Goal: Transaction & Acquisition: Purchase product/service

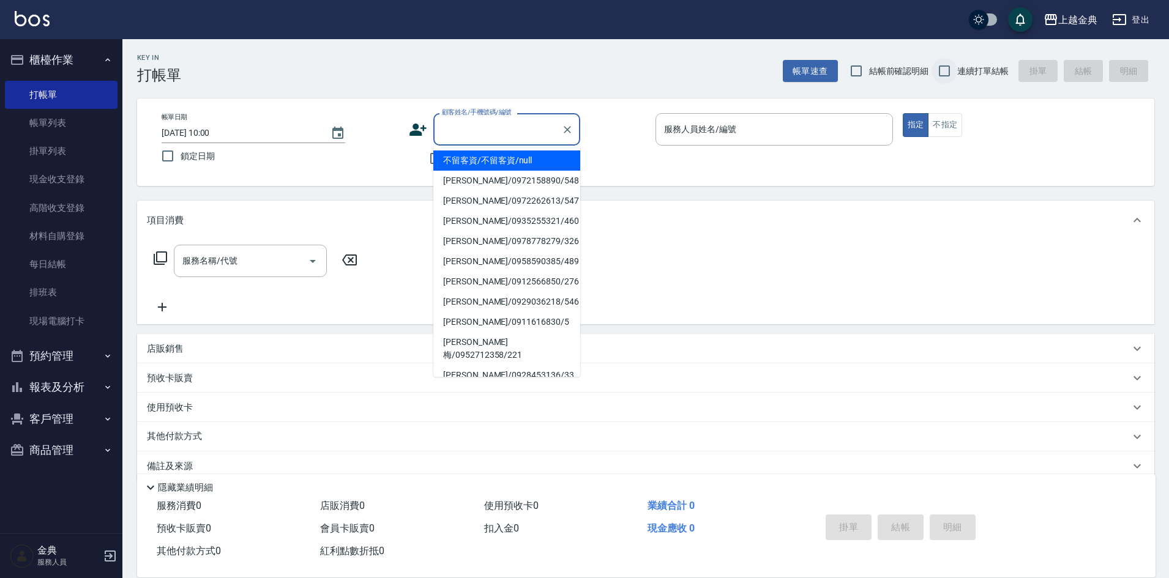
click at [946, 73] on input "連續打單結帳" at bounding box center [945, 71] width 26 height 26
checkbox input "true"
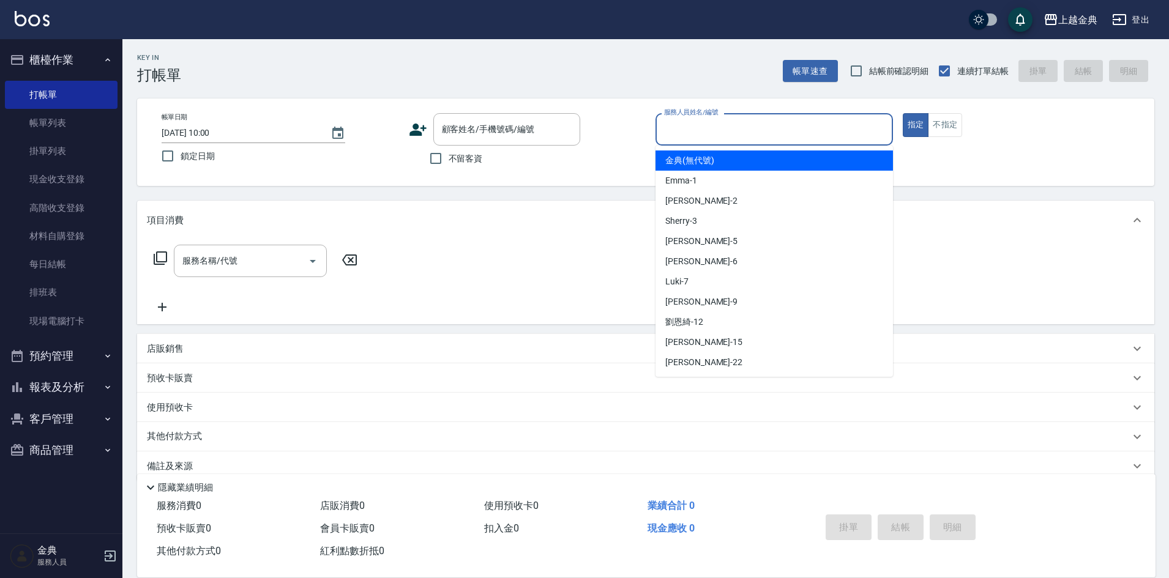
drag, startPoint x: 830, startPoint y: 133, endPoint x: 744, endPoint y: 264, distance: 156.3
click at [832, 133] on input "服務人員姓名/編號" at bounding box center [774, 129] width 226 height 21
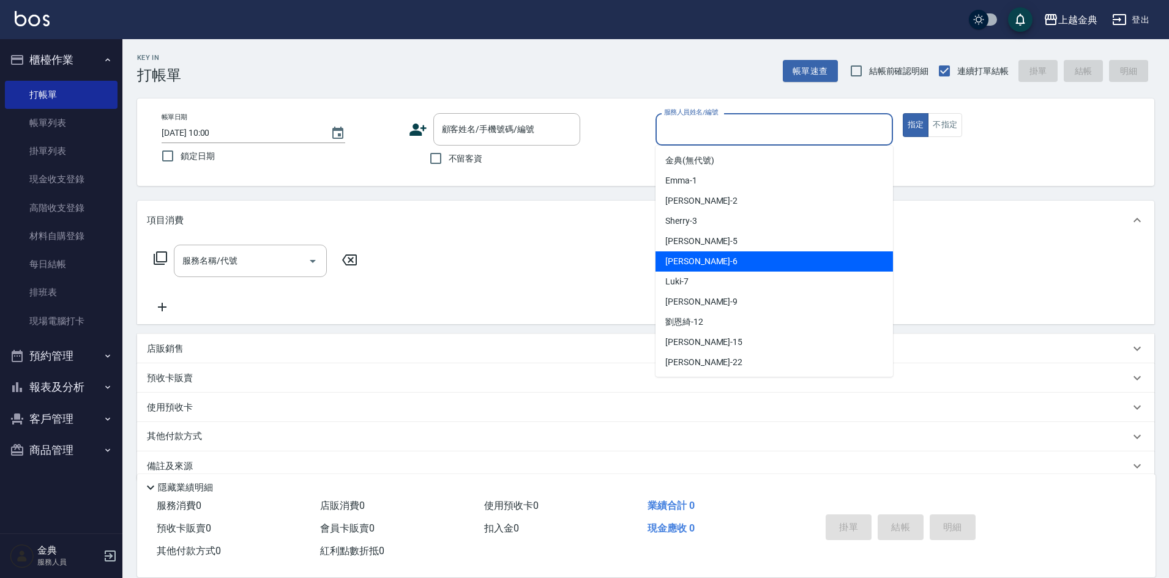
click at [738, 271] on div "[PERSON_NAME] -6" at bounding box center [774, 262] width 237 height 20
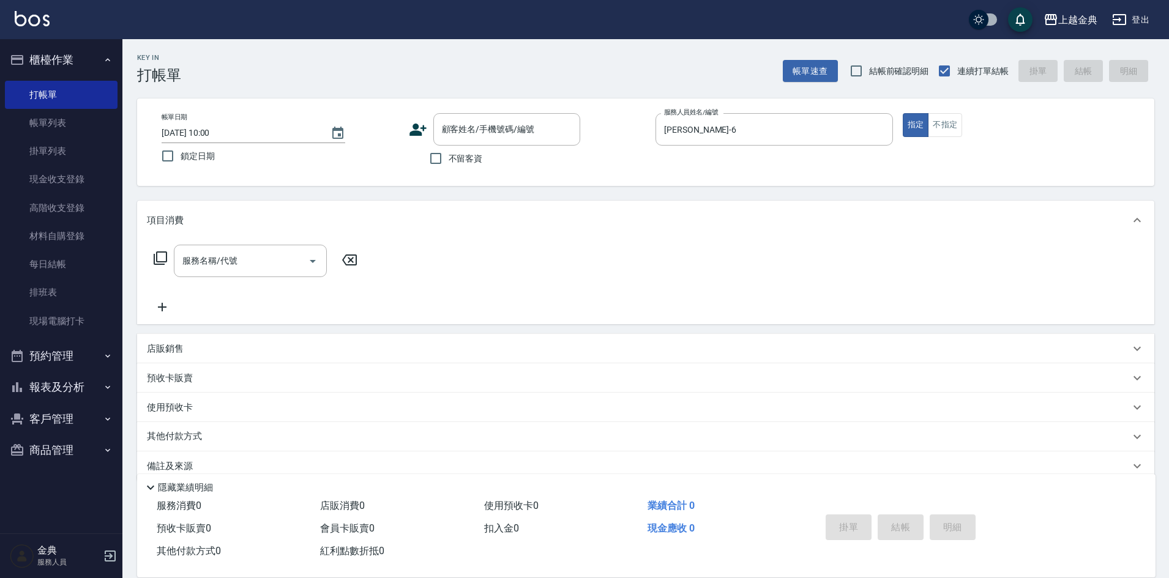
click at [708, 99] on div "帳單日期 [DATE] 10:00 鎖定日期 顧客姓名/手機號碼/編號 顧客姓名/手機號碼/編號 不留客資 服務人員姓名/編號 [PERSON_NAME]-6…" at bounding box center [645, 143] width 1017 height 88
click at [725, 136] on input "[PERSON_NAME]-6" at bounding box center [765, 129] width 208 height 21
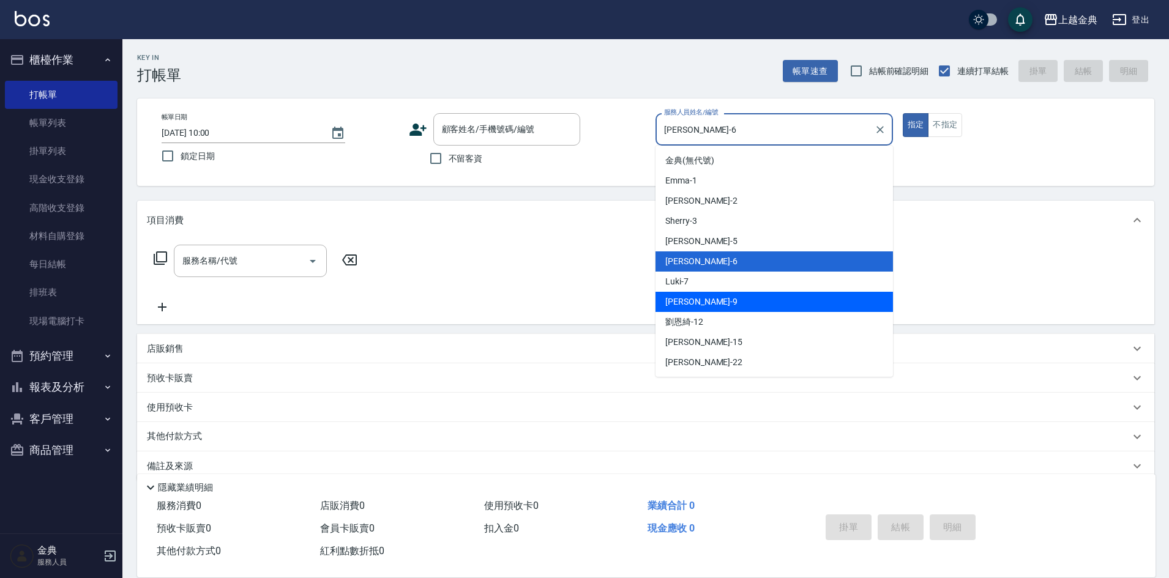
click at [679, 285] on span "Luki -7" at bounding box center [676, 281] width 23 height 13
type input "Luki-7"
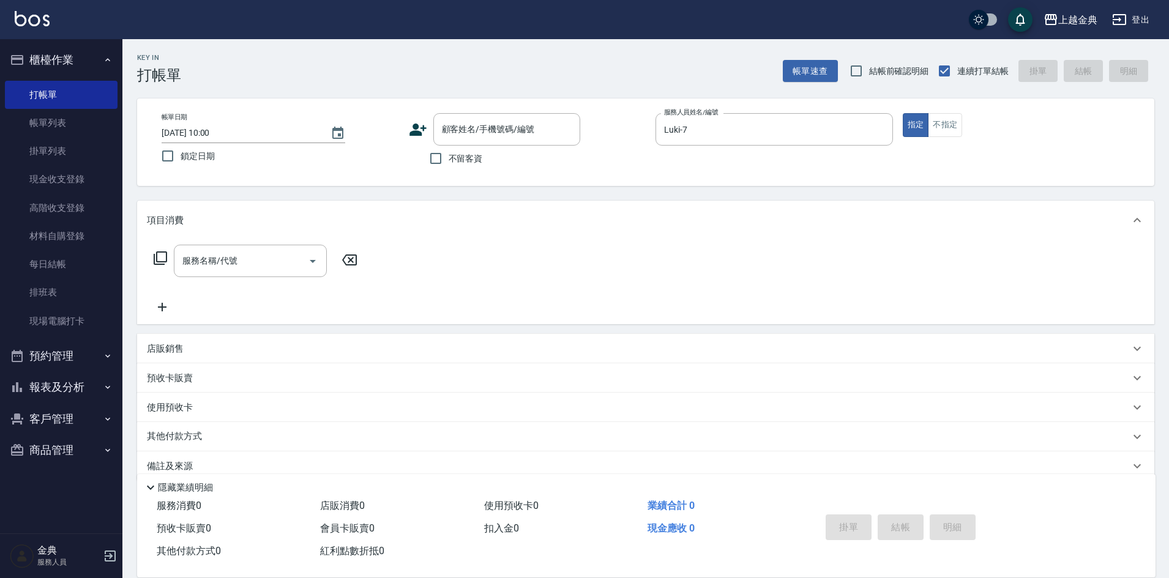
click at [460, 154] on span "不留客資" at bounding box center [466, 158] width 34 height 13
click at [449, 154] on input "不留客資" at bounding box center [436, 159] width 26 height 26
checkbox input "true"
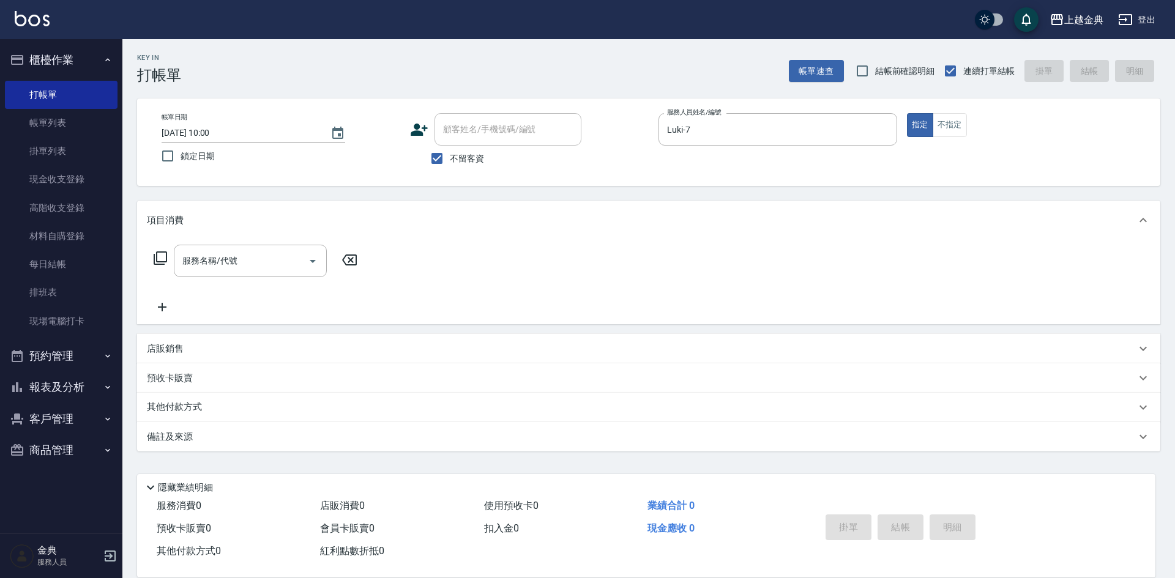
click at [162, 259] on icon at bounding box center [160, 258] width 15 height 15
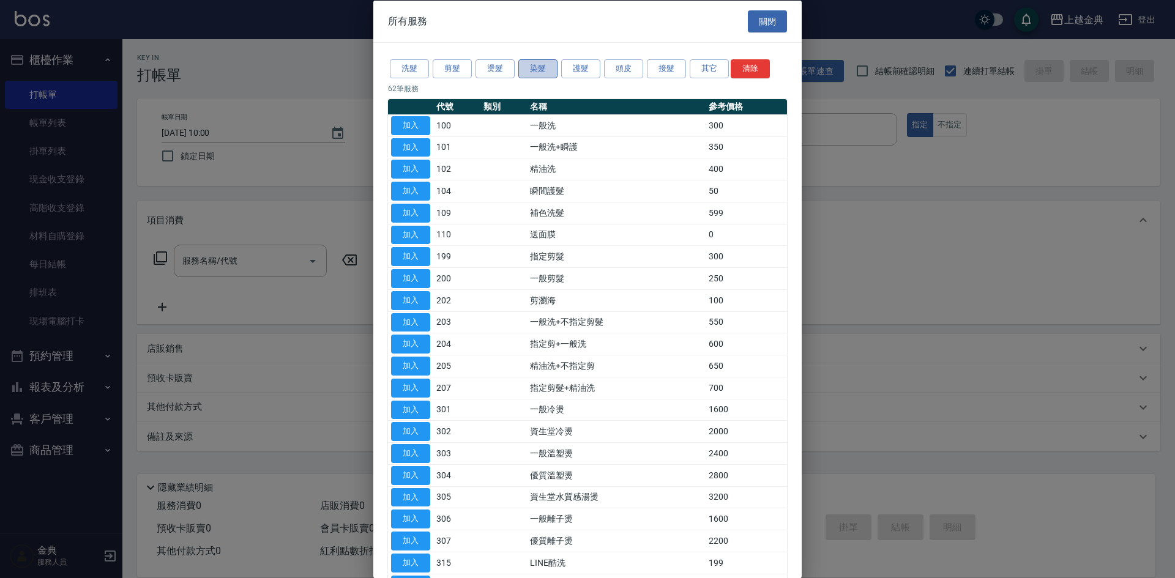
click at [531, 68] on button "染髮" at bounding box center [537, 68] width 39 height 19
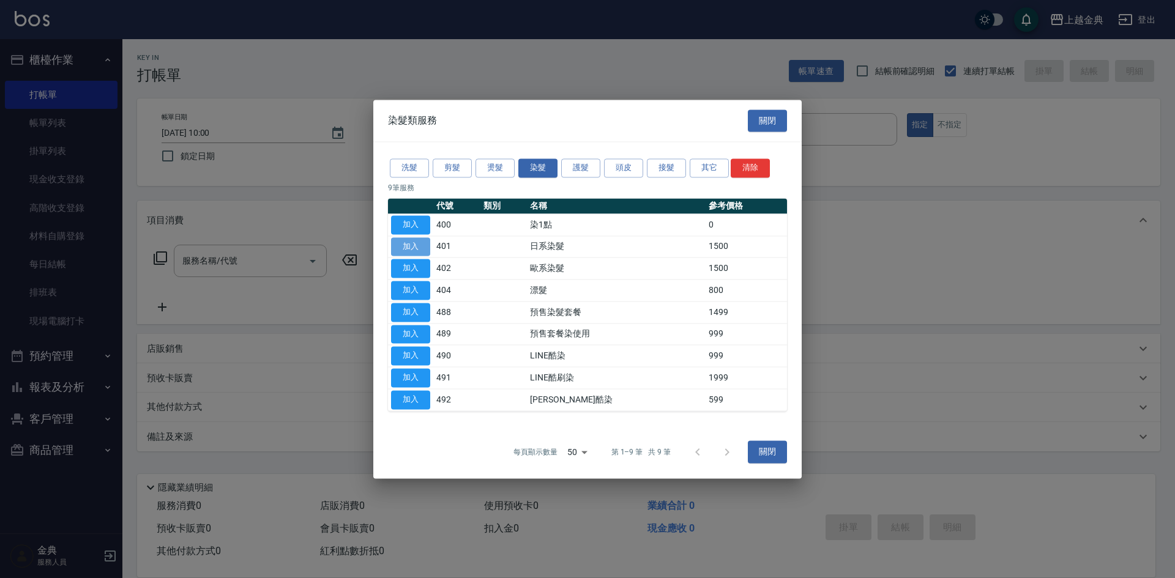
click at [406, 242] on button "加入" at bounding box center [410, 246] width 39 height 19
type input "日系染髮(401)"
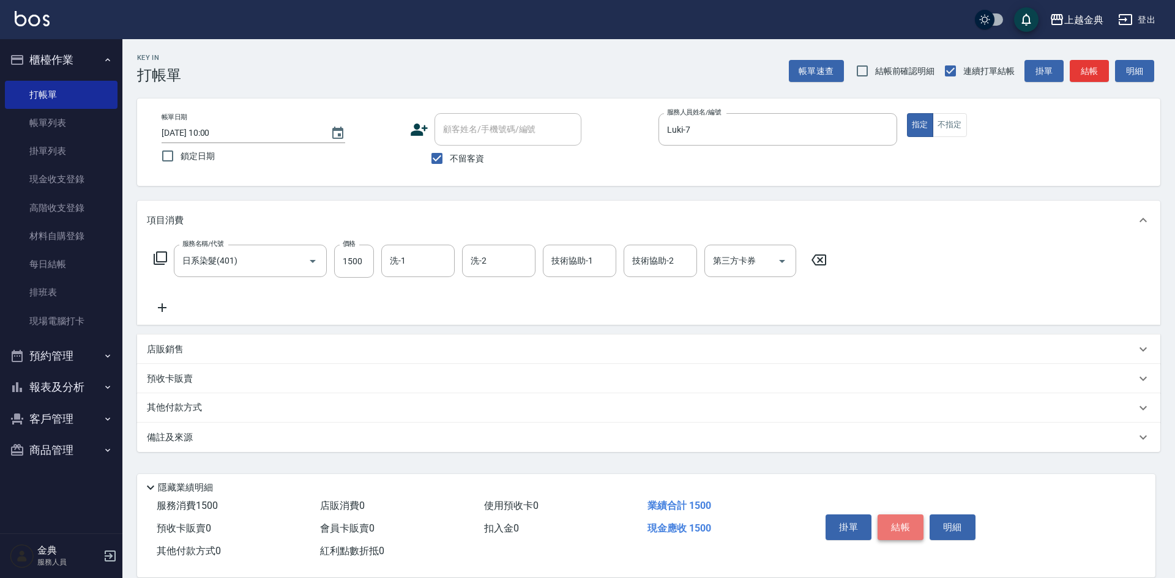
click at [913, 528] on button "結帳" at bounding box center [901, 528] width 46 height 26
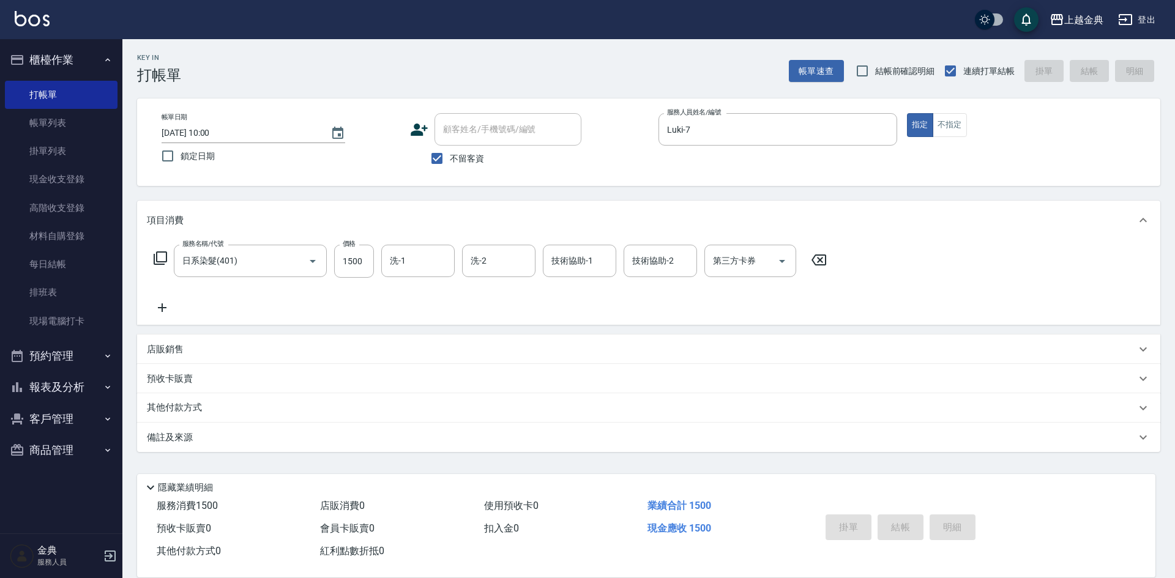
type input "[DATE] 15:54"
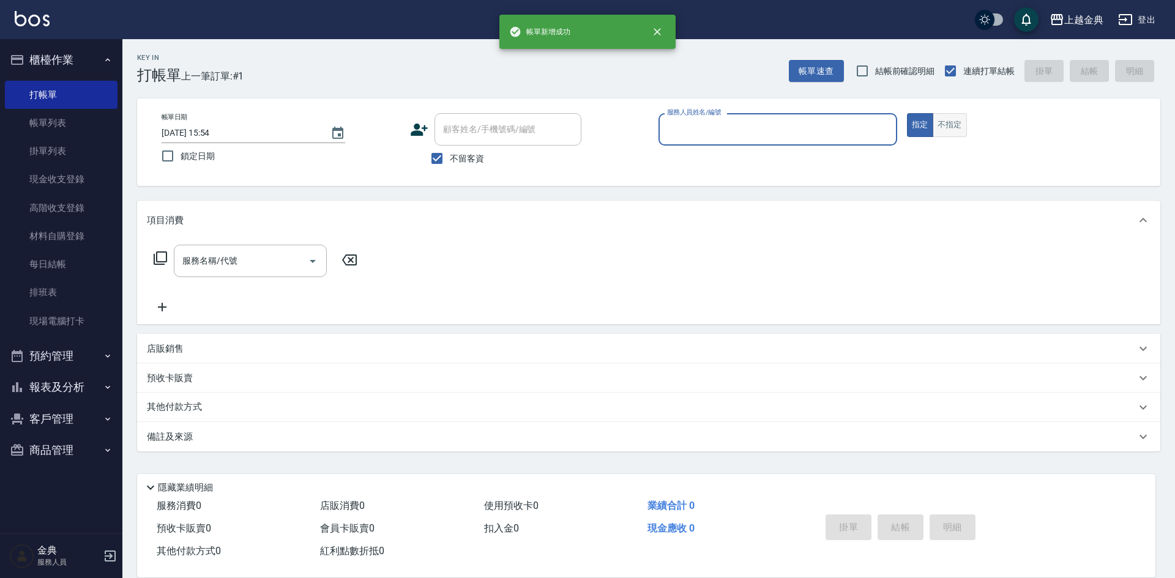
click at [946, 132] on button "不指定" at bounding box center [950, 125] width 34 height 24
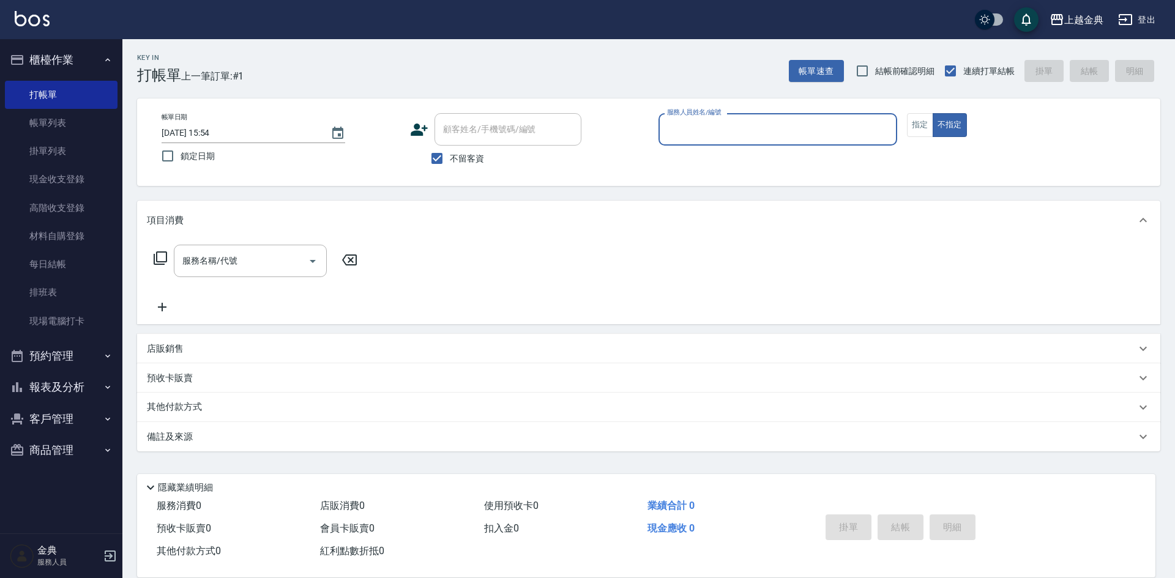
click at [874, 131] on input "服務人員姓名/編號" at bounding box center [778, 129] width 228 height 21
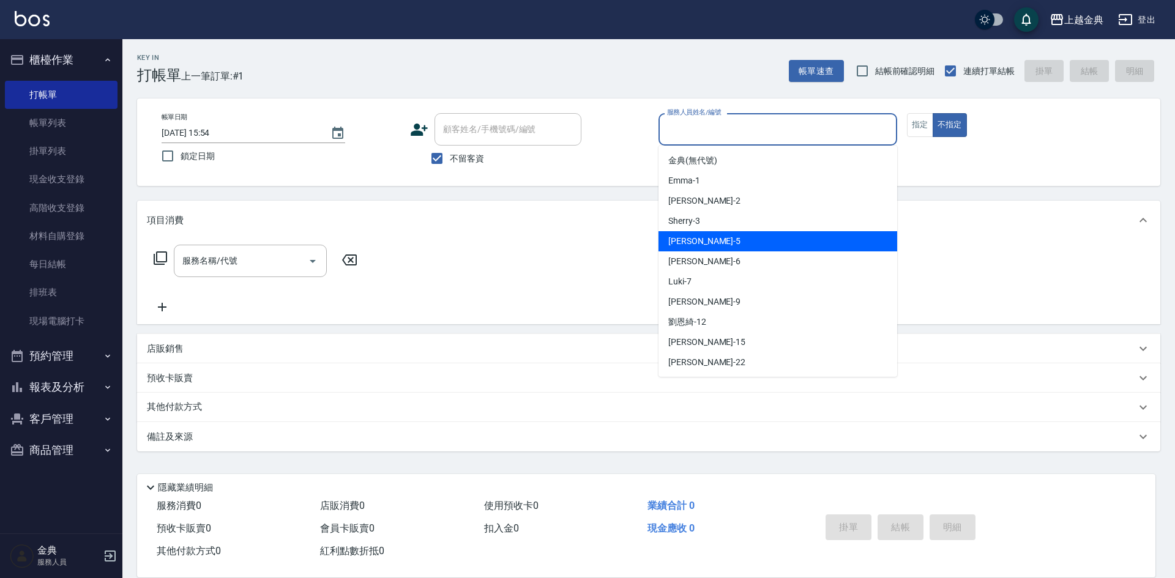
click at [747, 241] on div "[PERSON_NAME] -5" at bounding box center [778, 241] width 239 height 20
type input "[PERSON_NAME]-5"
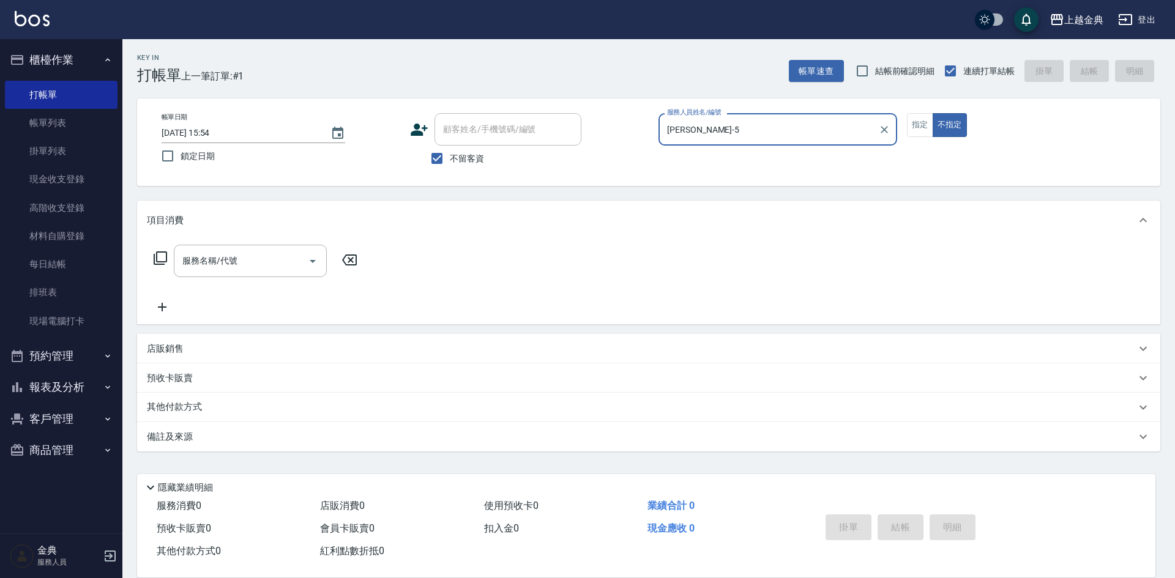
click at [157, 255] on icon at bounding box center [160, 258] width 13 height 13
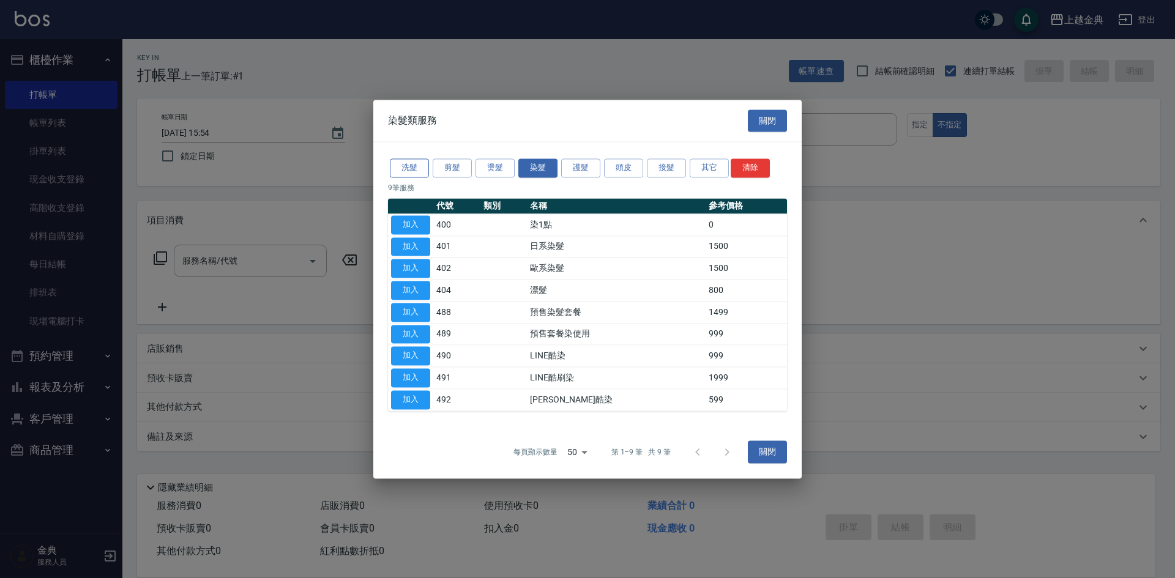
click at [394, 160] on div "洗髮 剪髮 燙髮 染髮 護髮 頭皮 接髮 其它 清除" at bounding box center [587, 168] width 399 height 23
click at [398, 165] on button "洗髮" at bounding box center [409, 168] width 39 height 19
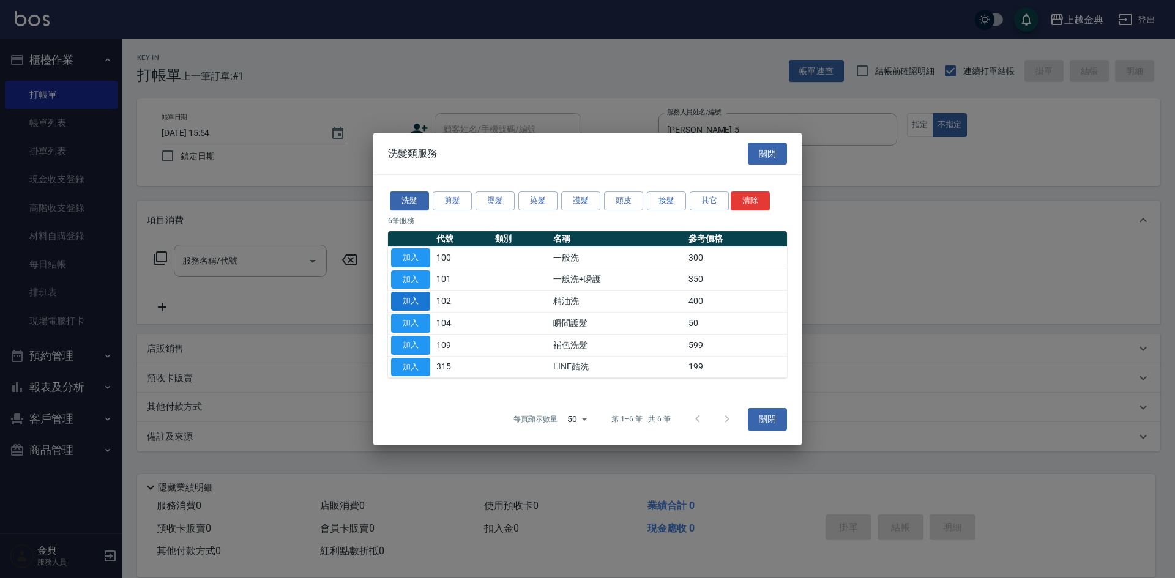
click at [402, 297] on button "加入" at bounding box center [410, 301] width 39 height 19
type input "精油洗(102)"
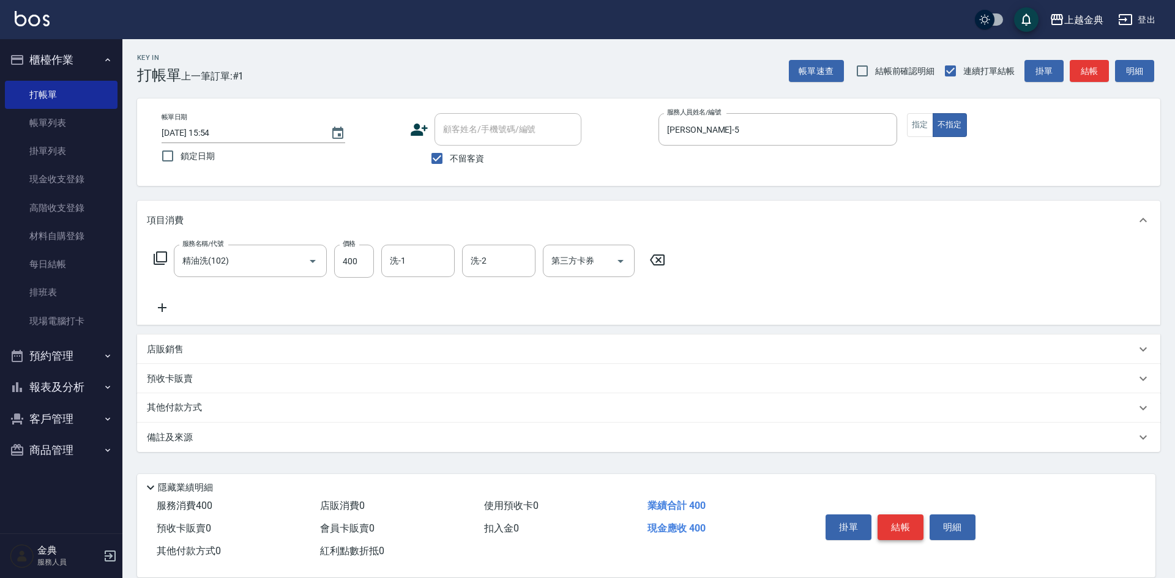
click at [906, 520] on button "結帳" at bounding box center [901, 528] width 46 height 26
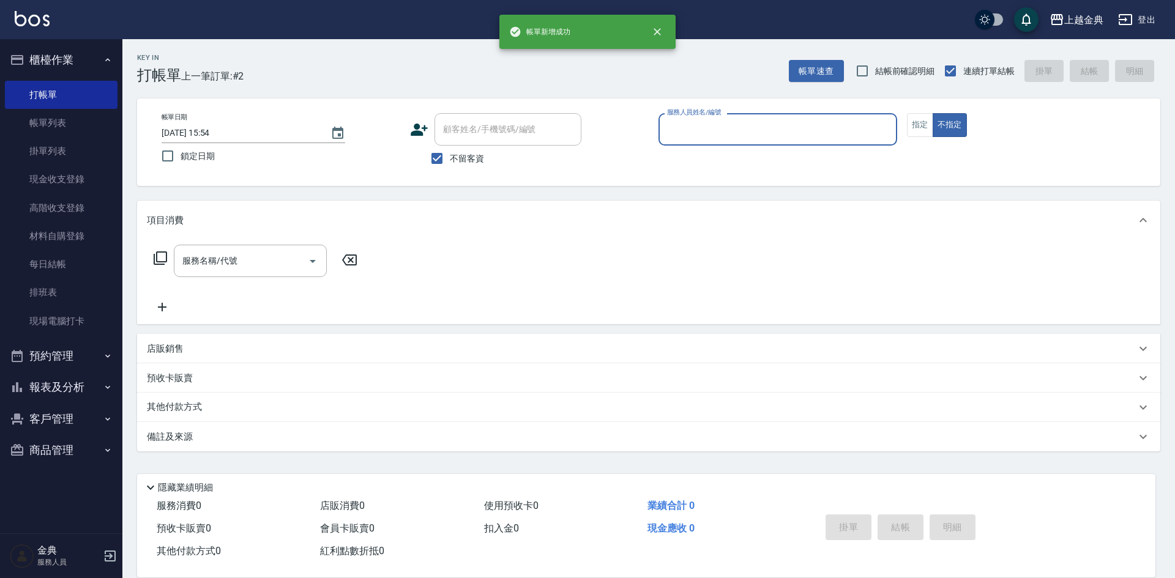
click at [709, 122] on input "服務人員姓名/編號" at bounding box center [778, 129] width 228 height 21
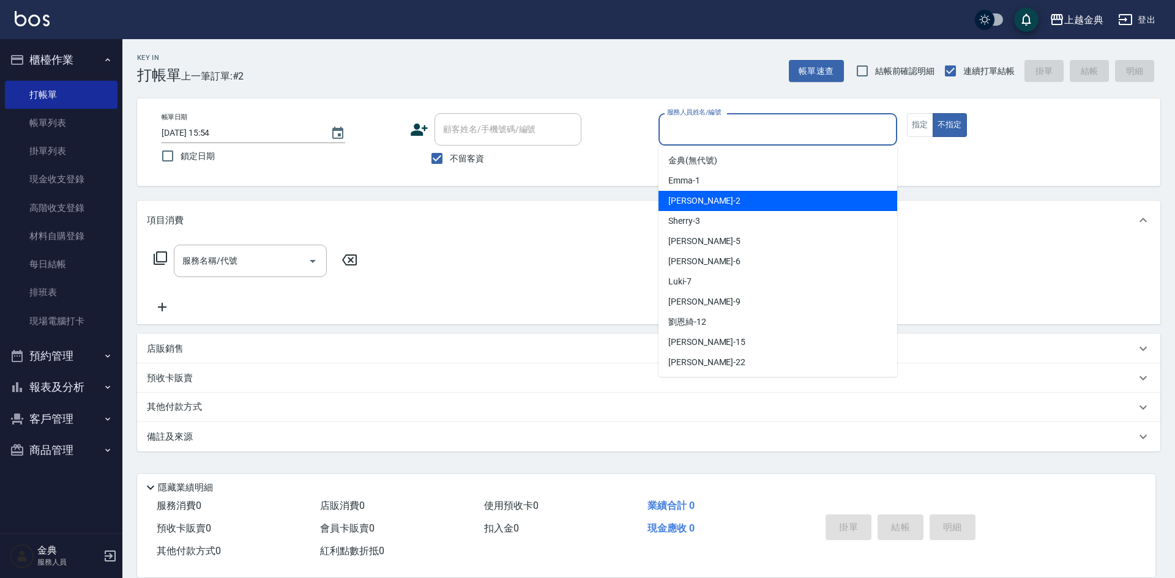
click at [720, 191] on div "Cindy -2" at bounding box center [778, 201] width 239 height 20
click at [699, 132] on input "Cindy-2" at bounding box center [768, 129] width 209 height 21
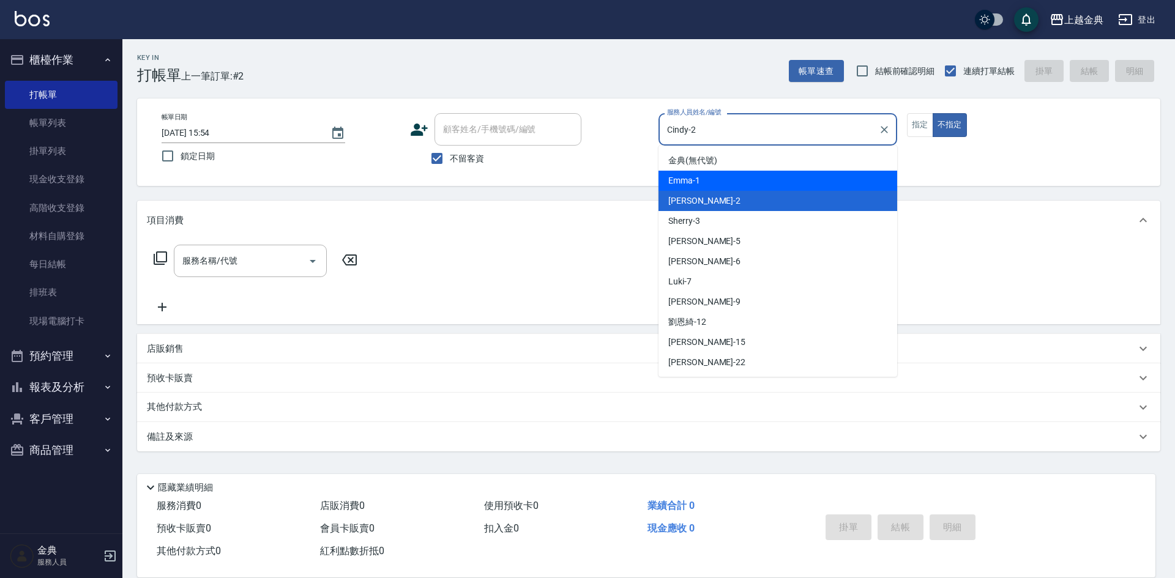
click at [700, 180] on span "Emma -1" at bounding box center [684, 180] width 32 height 13
type input "Emma-1"
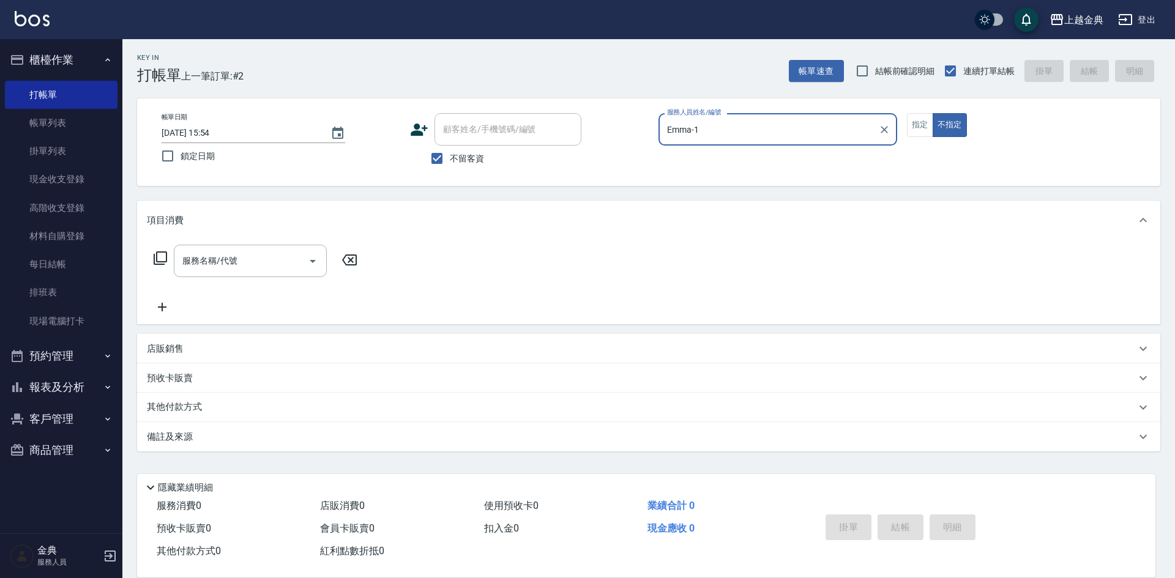
click at [158, 255] on icon at bounding box center [160, 258] width 15 height 15
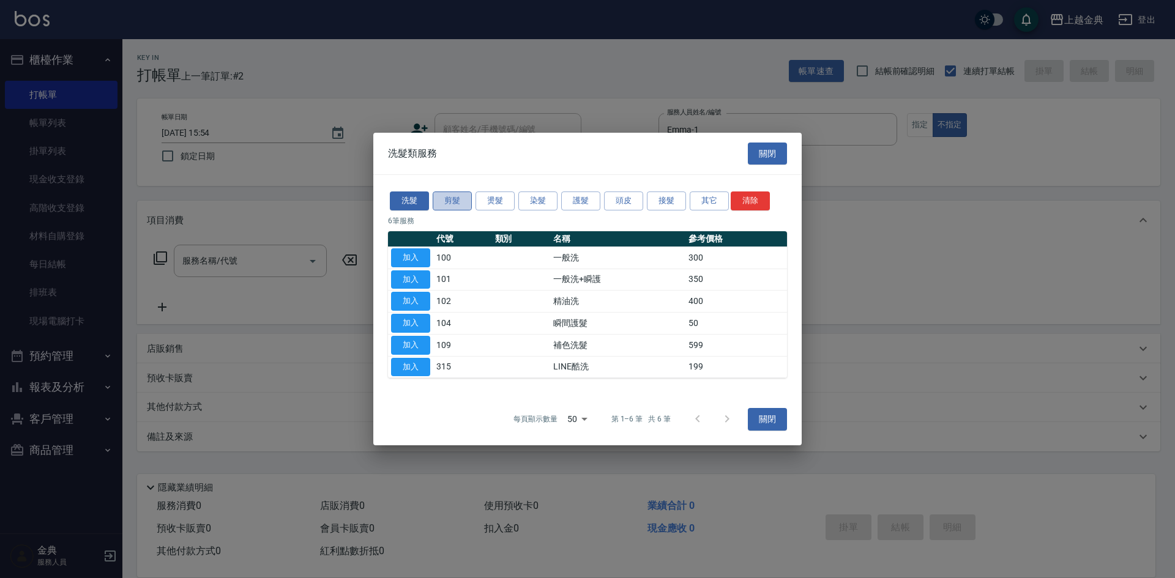
click at [460, 204] on button "剪髮" at bounding box center [452, 201] width 39 height 19
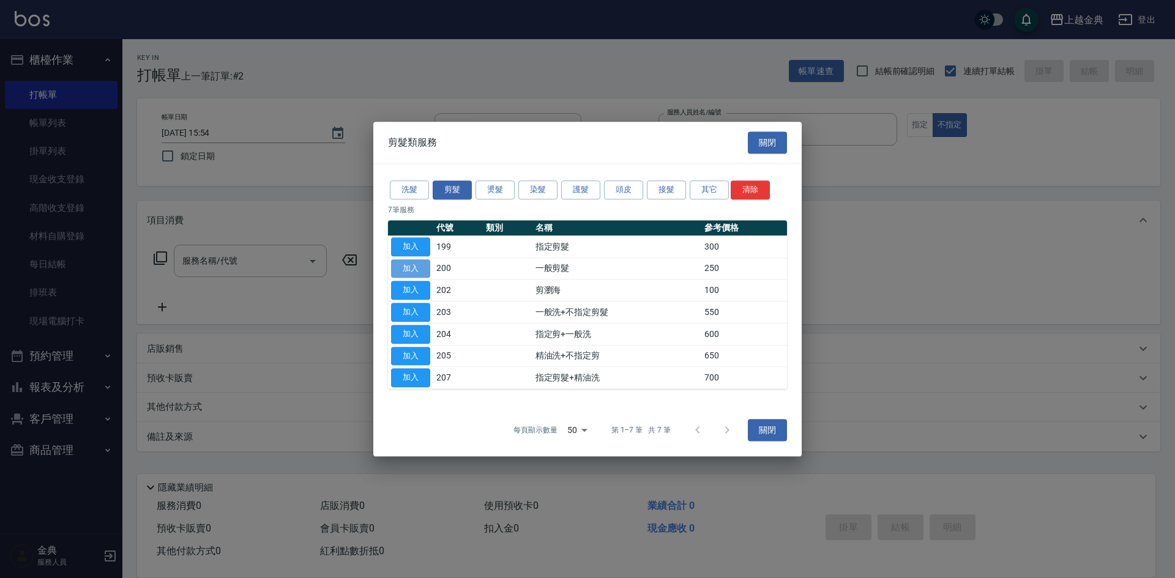
click at [406, 268] on button "加入" at bounding box center [410, 269] width 39 height 19
type input "一般剪髮(200)"
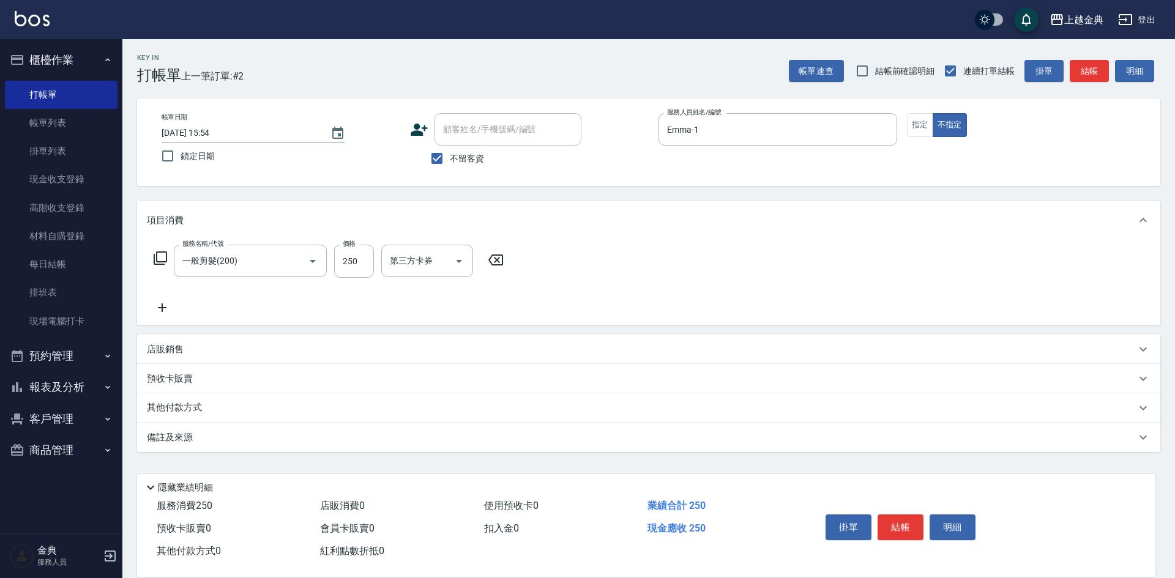
click at [905, 518] on button "結帳" at bounding box center [901, 528] width 46 height 26
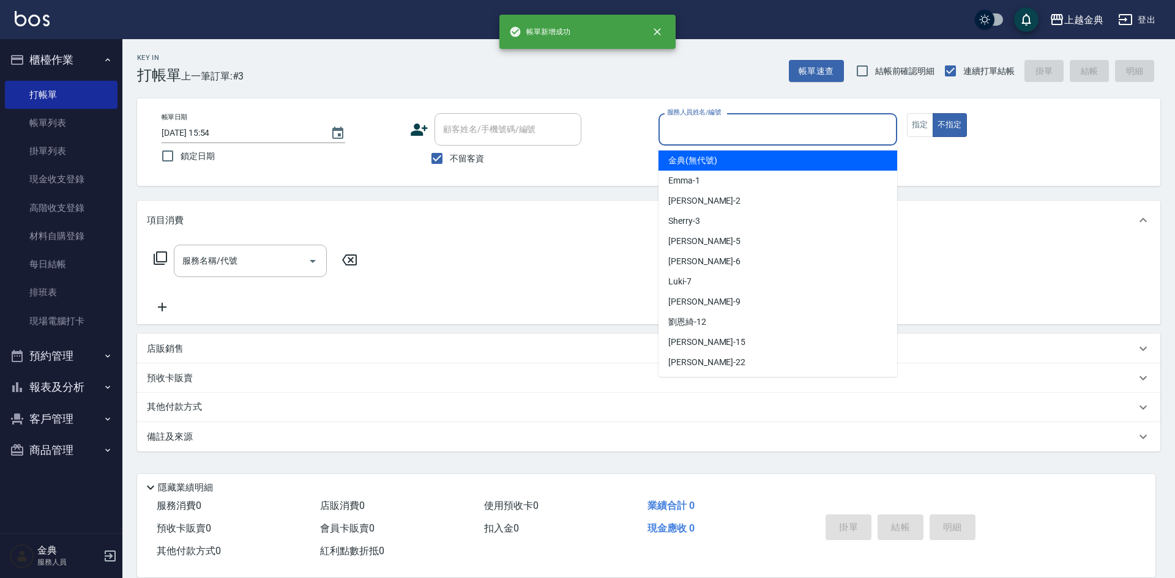
click at [706, 123] on input "服務人員姓名/編號" at bounding box center [778, 129] width 228 height 21
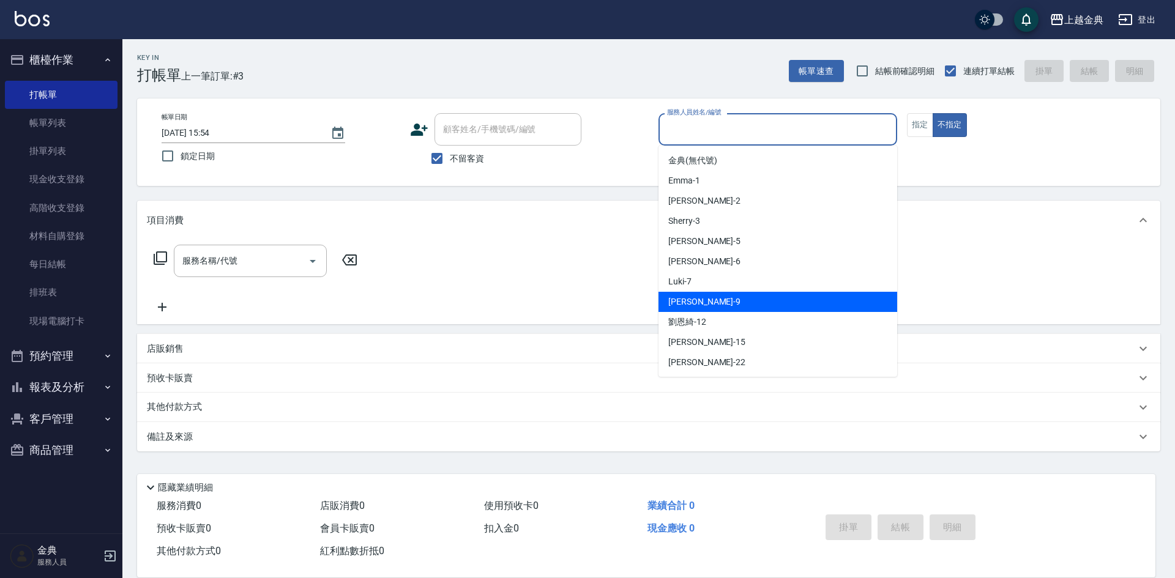
click at [726, 303] on div "[PERSON_NAME] -9" at bounding box center [778, 302] width 239 height 20
type input "[PERSON_NAME]-9"
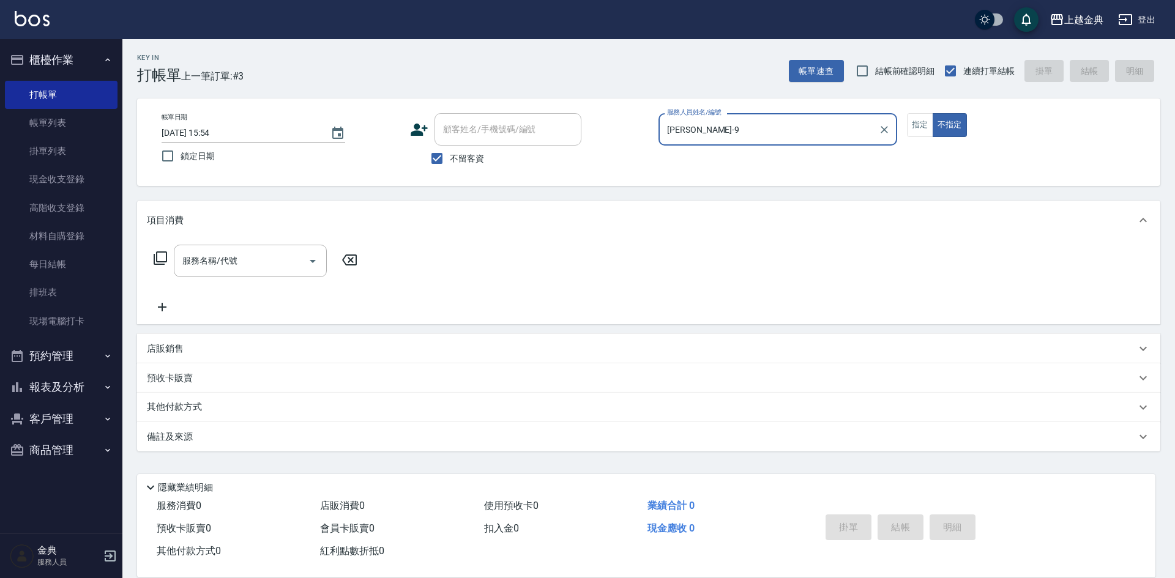
click at [159, 256] on icon at bounding box center [160, 258] width 15 height 15
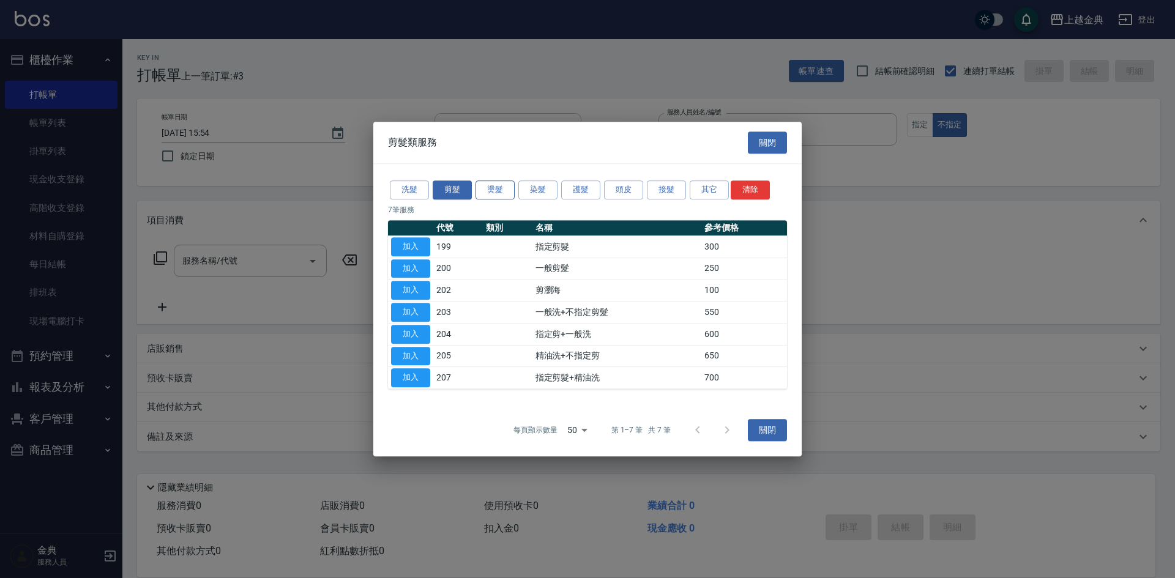
click at [491, 187] on button "燙髮" at bounding box center [495, 190] width 39 height 19
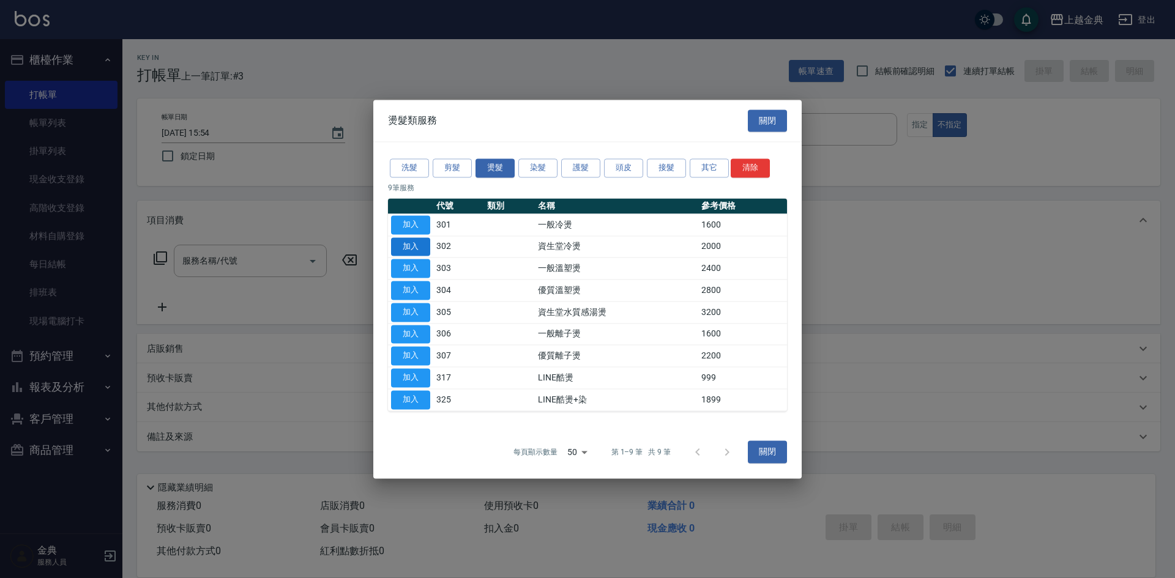
click at [396, 249] on button "加入" at bounding box center [410, 246] width 39 height 19
type input "資生堂冷燙(302)"
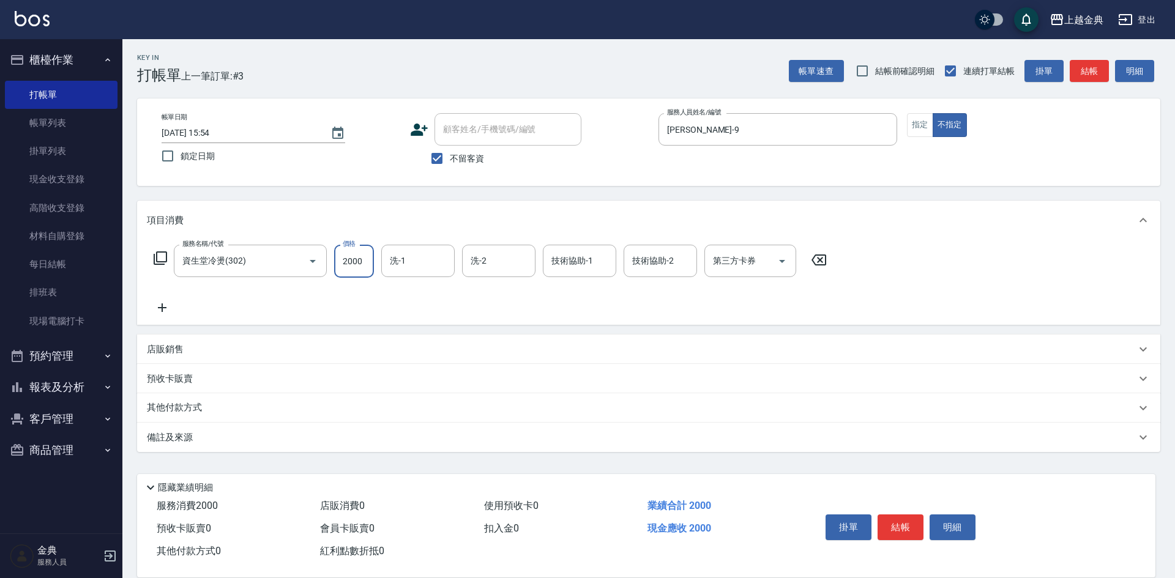
click at [362, 273] on input "2000" at bounding box center [354, 261] width 40 height 33
type input "1490"
click at [207, 402] on p "其他付款方式" at bounding box center [177, 408] width 61 height 13
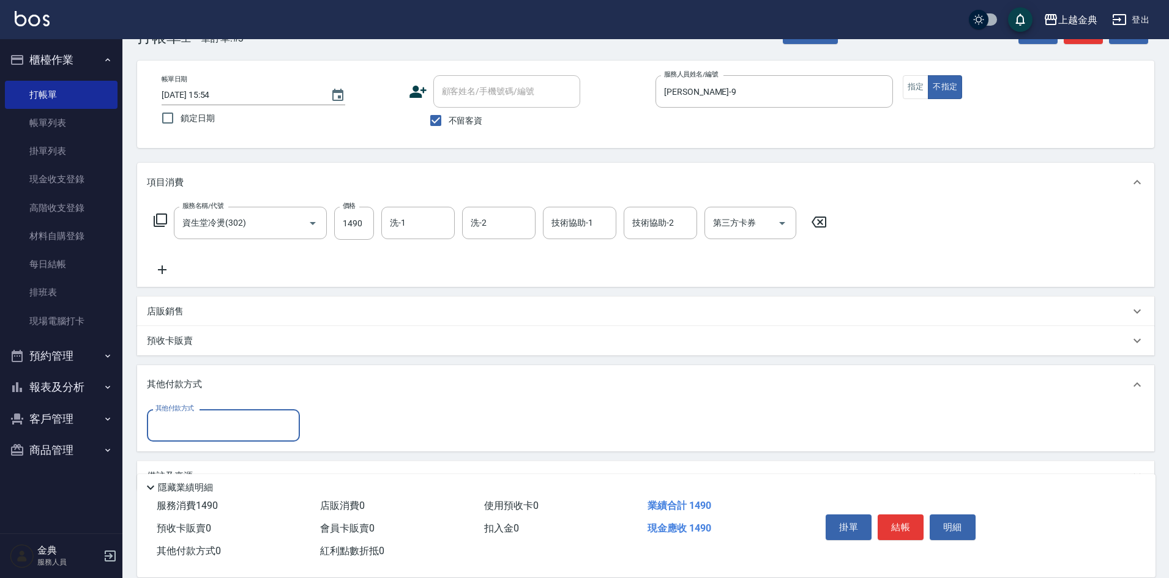
scroll to position [68, 0]
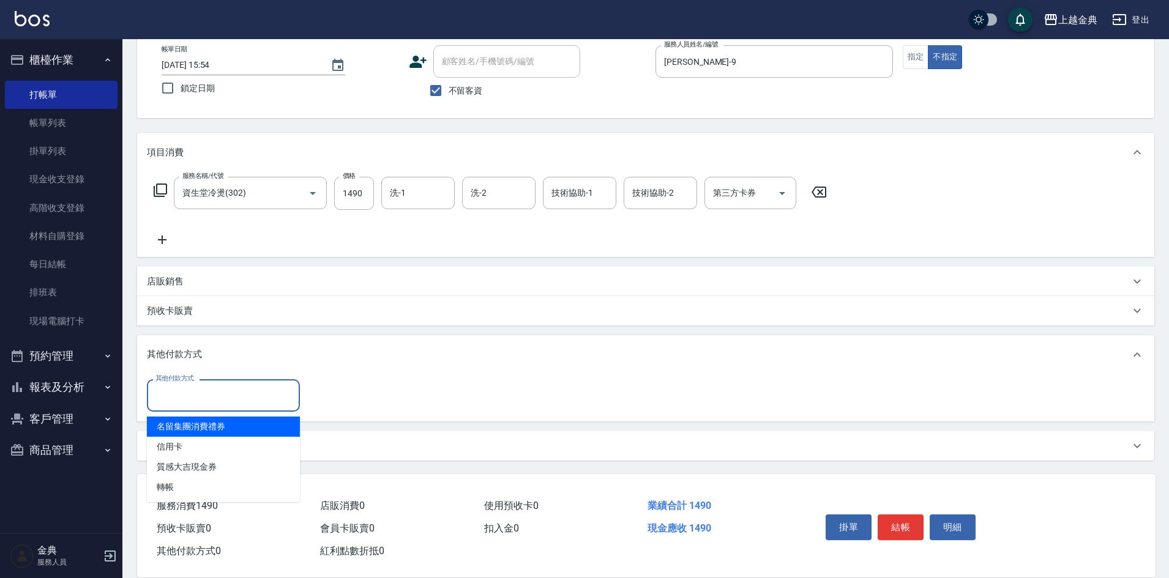
drag, startPoint x: 191, startPoint y: 388, endPoint x: 189, endPoint y: 414, distance: 25.8
click at [192, 388] on input "其他付款方式" at bounding box center [223, 395] width 142 height 21
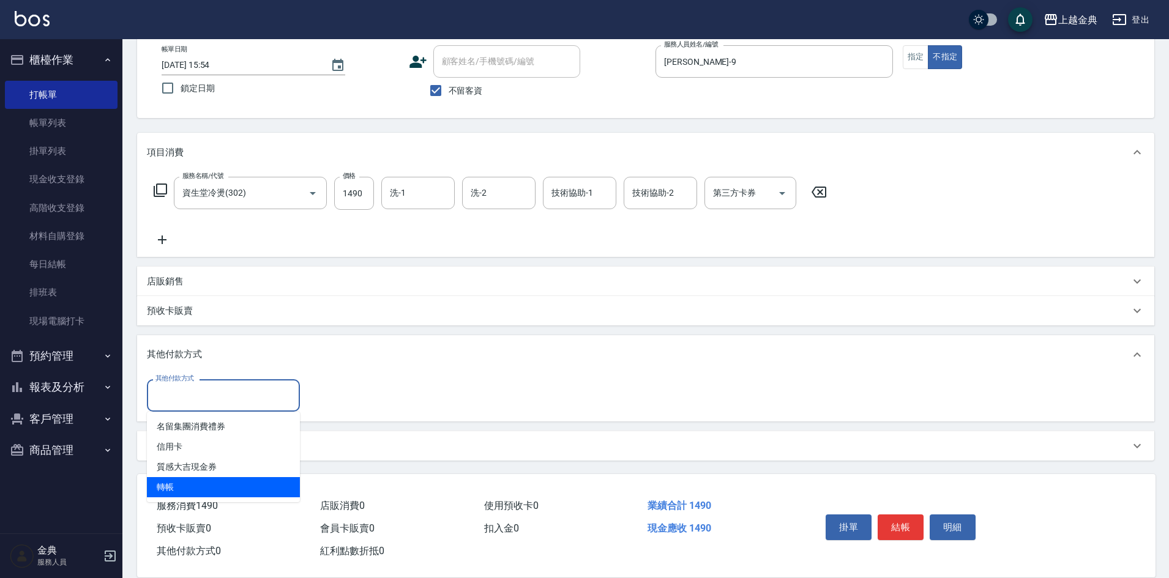
click at [185, 490] on span "轉帳" at bounding box center [223, 487] width 153 height 20
type input "轉帳"
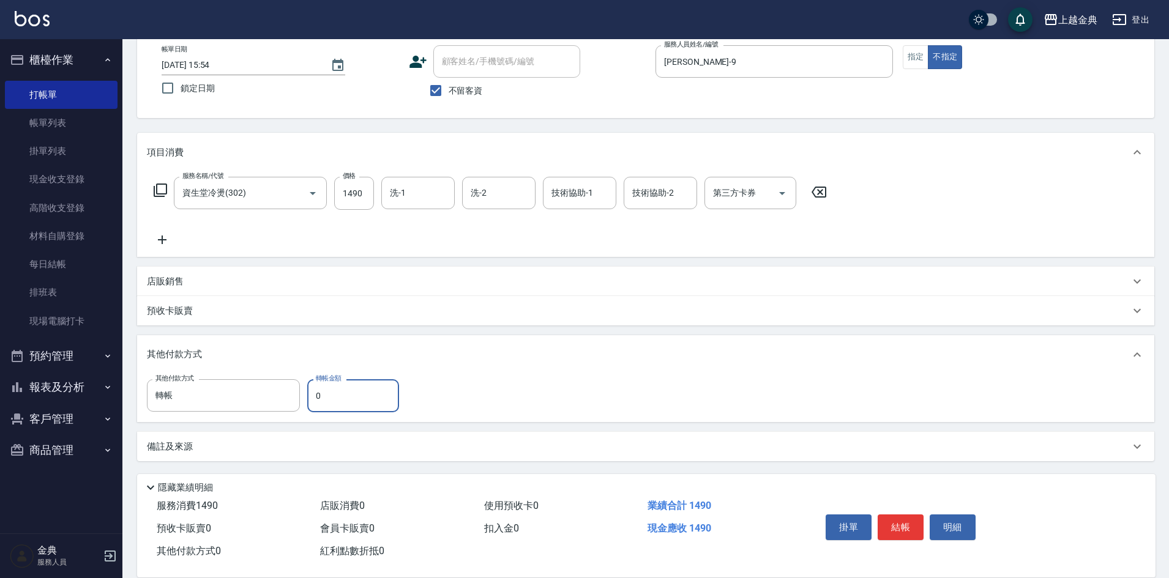
click at [333, 388] on input "0" at bounding box center [353, 395] width 92 height 33
type input "1490"
click at [894, 520] on button "結帳" at bounding box center [901, 528] width 46 height 26
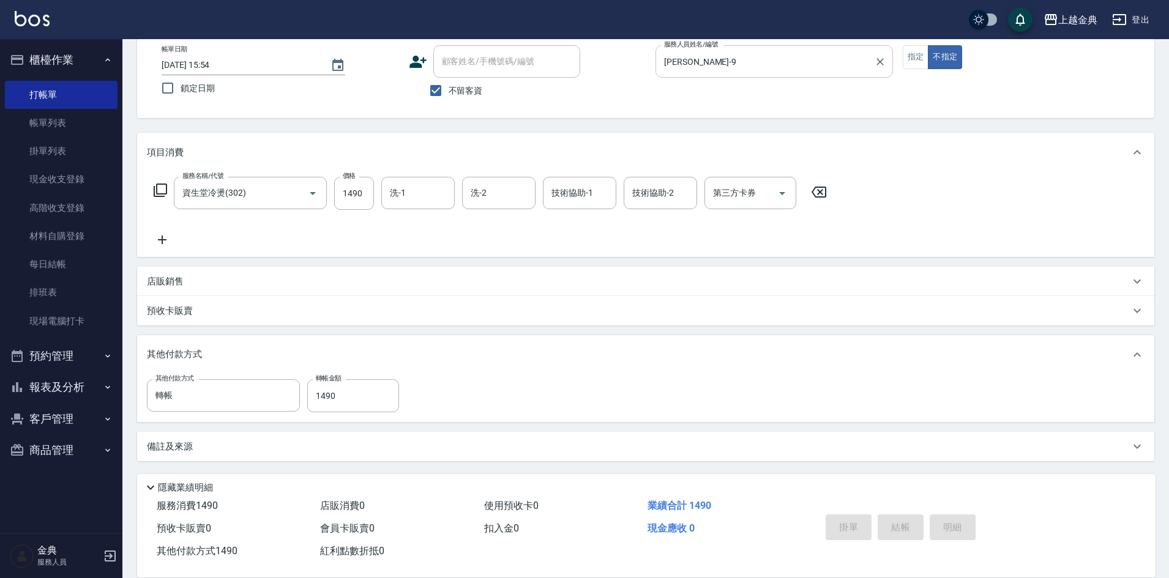
type input "[DATE] 15:55"
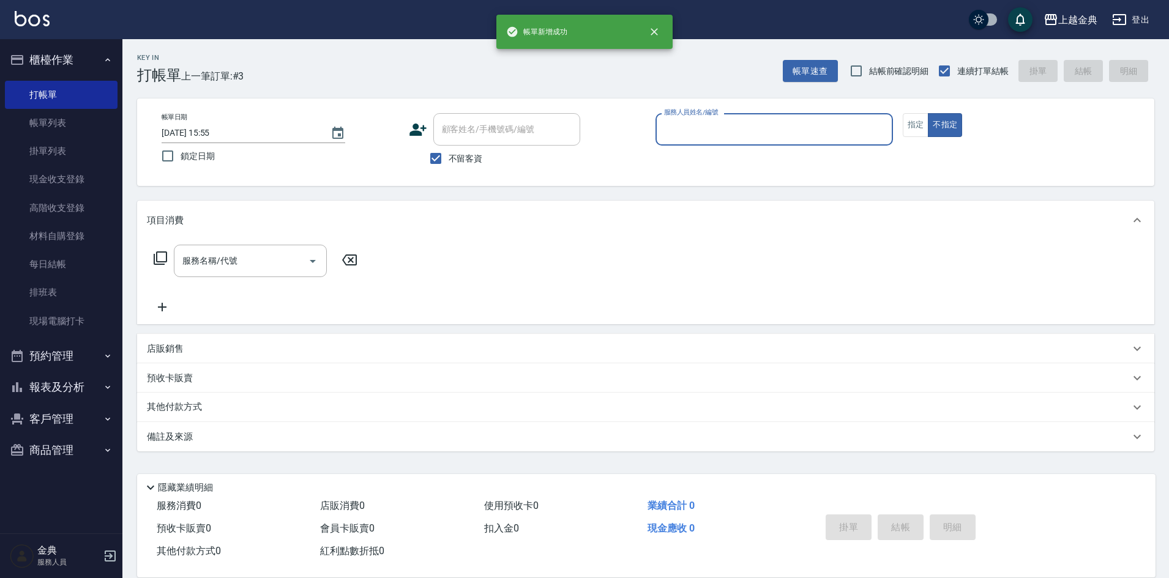
scroll to position [0, 0]
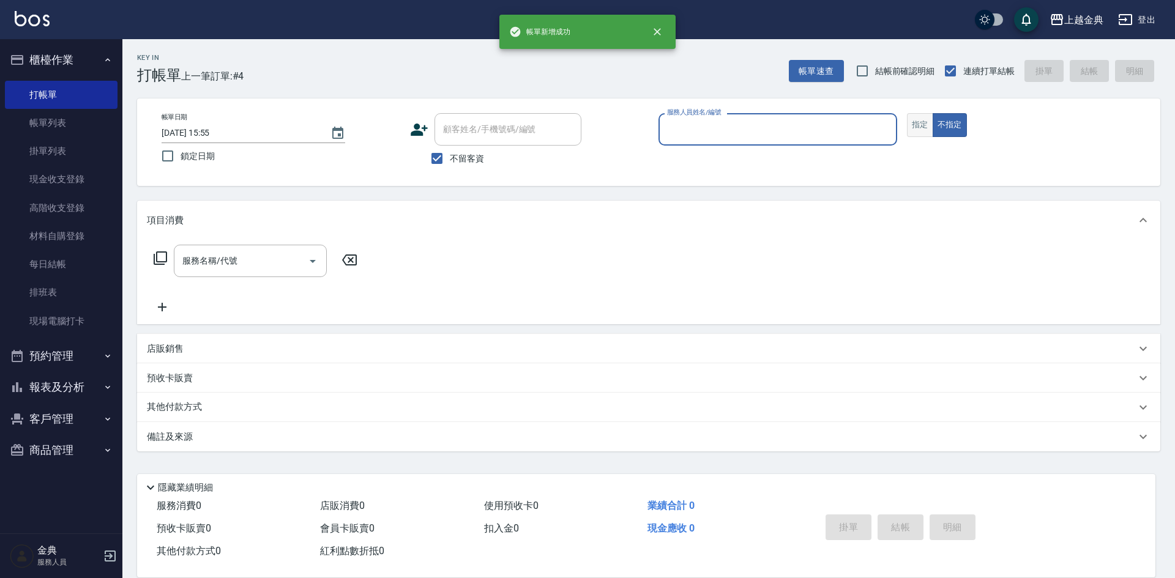
click at [916, 125] on button "指定" at bounding box center [920, 125] width 26 height 24
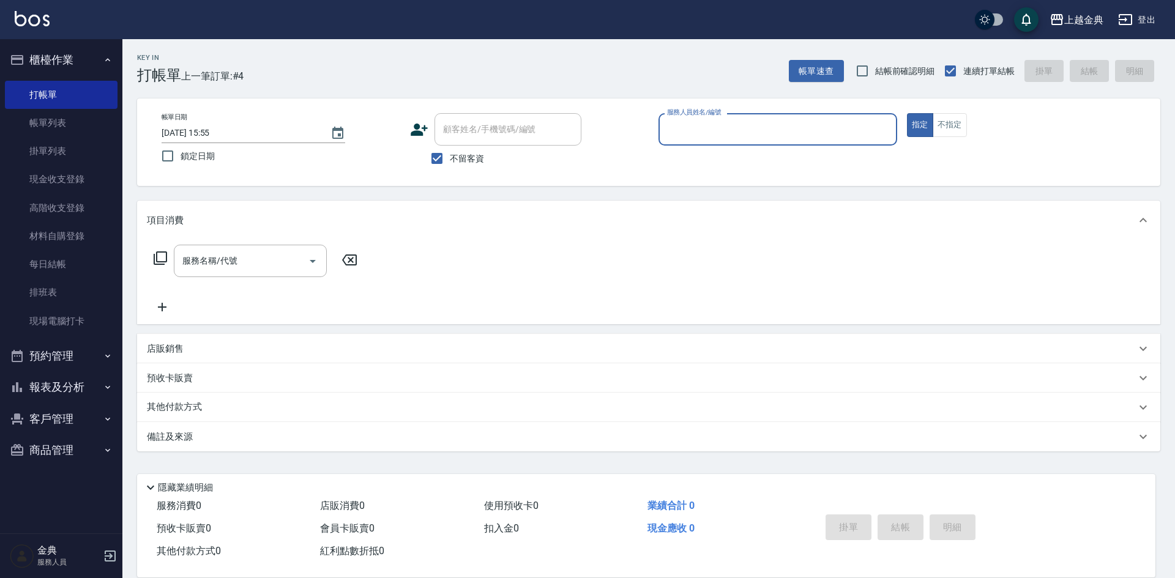
click at [827, 124] on input "服務人員姓名/編號" at bounding box center [778, 129] width 228 height 21
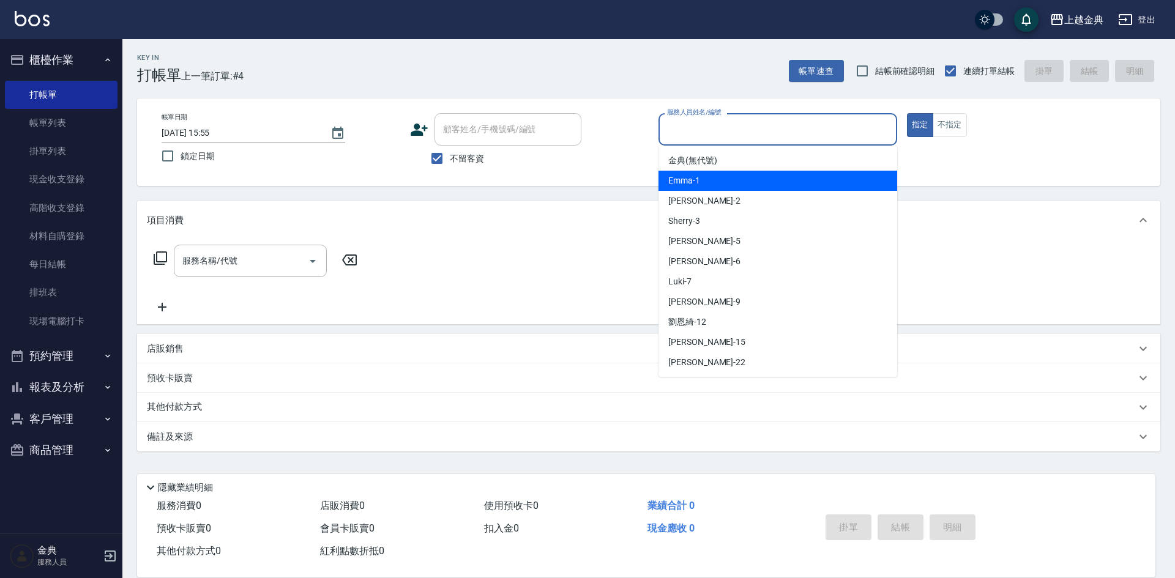
click at [799, 173] on div "Emma -1" at bounding box center [778, 181] width 239 height 20
type input "Emma-1"
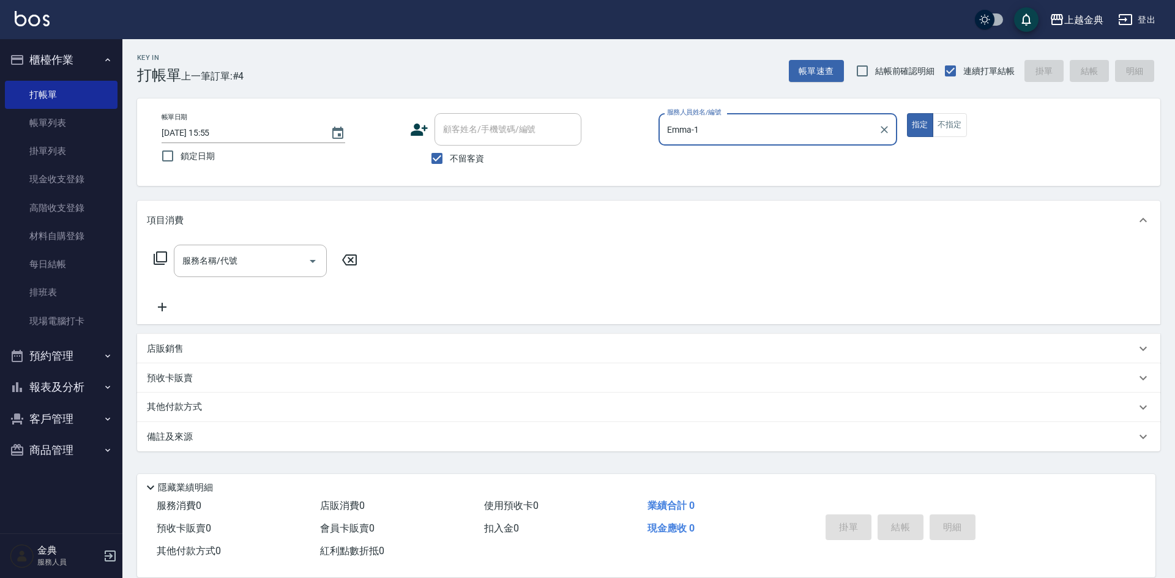
click at [165, 253] on icon at bounding box center [160, 258] width 13 height 13
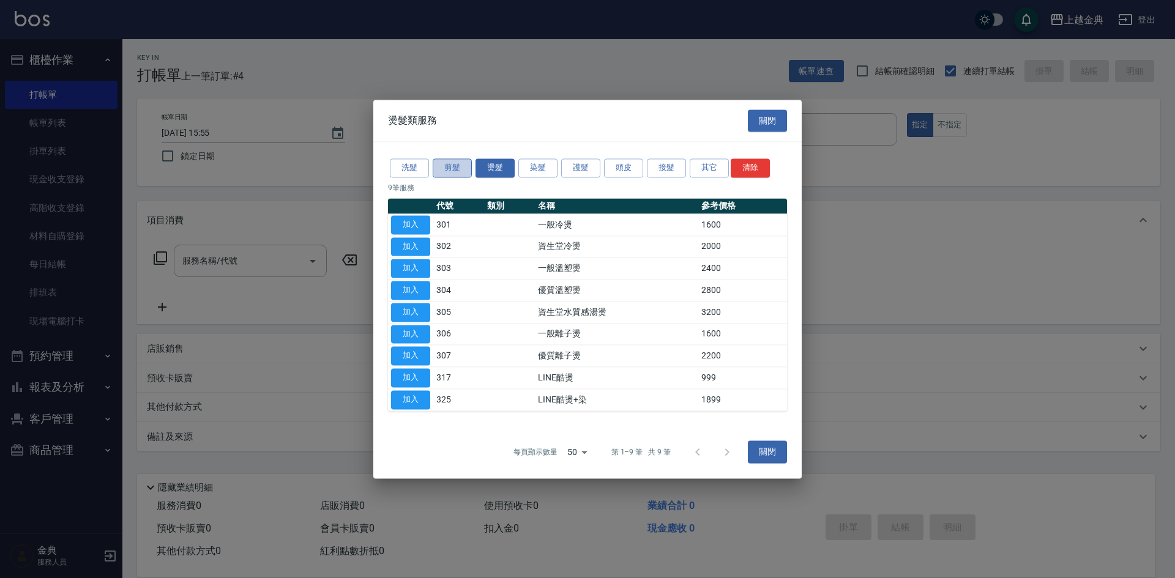
click at [452, 161] on button "剪髮" at bounding box center [452, 168] width 39 height 19
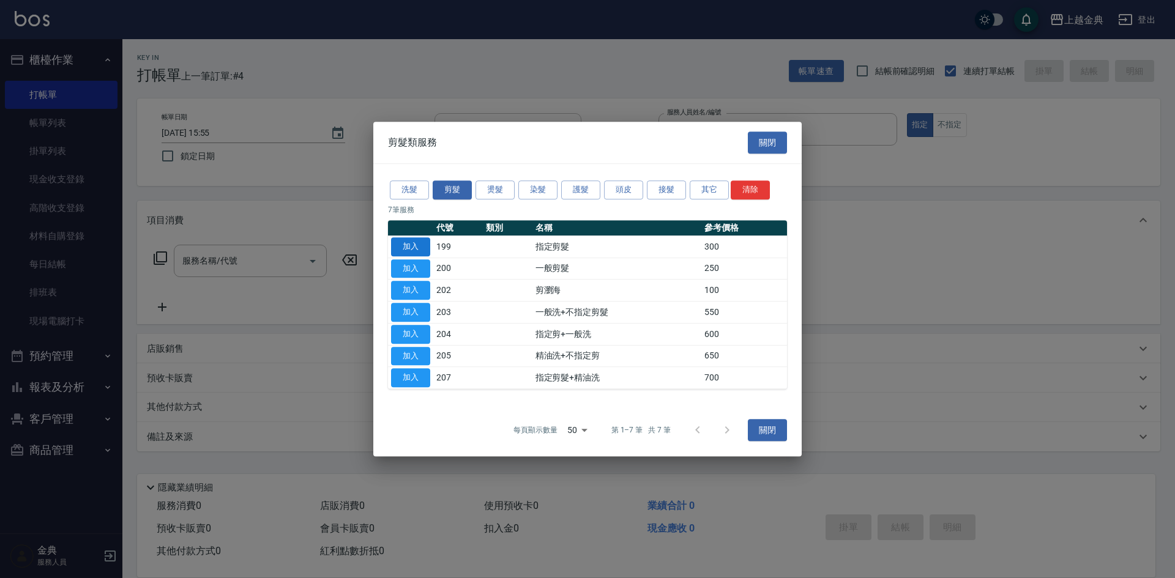
click at [414, 248] on button "加入" at bounding box center [410, 246] width 39 height 19
type input "指定剪髮(199)"
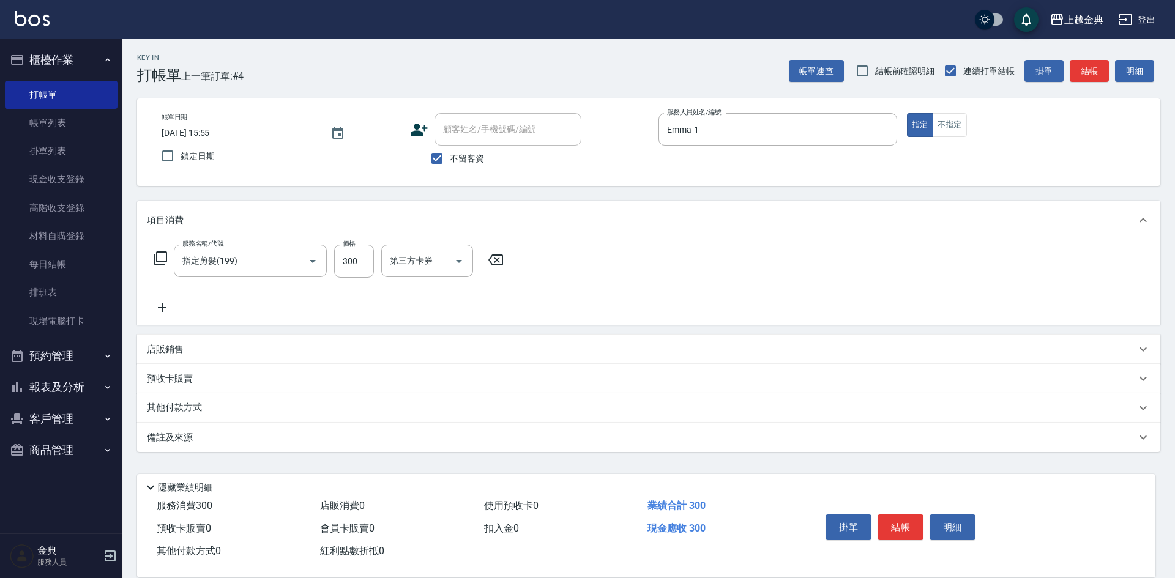
click at [901, 521] on button "結帳" at bounding box center [901, 528] width 46 height 26
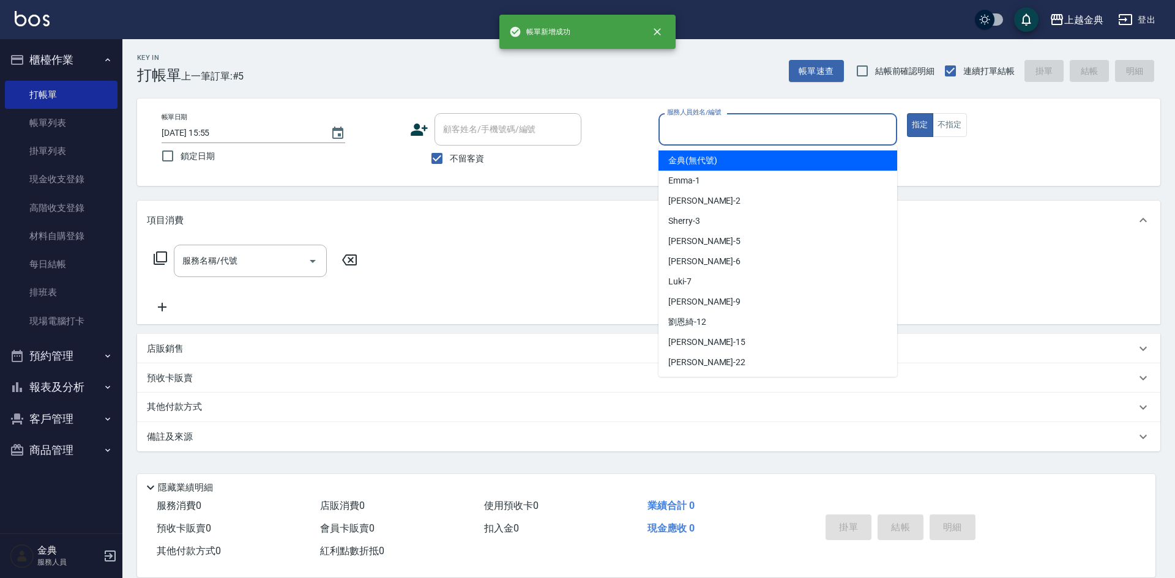
click at [741, 122] on input "服務人員姓名/編號" at bounding box center [778, 129] width 228 height 21
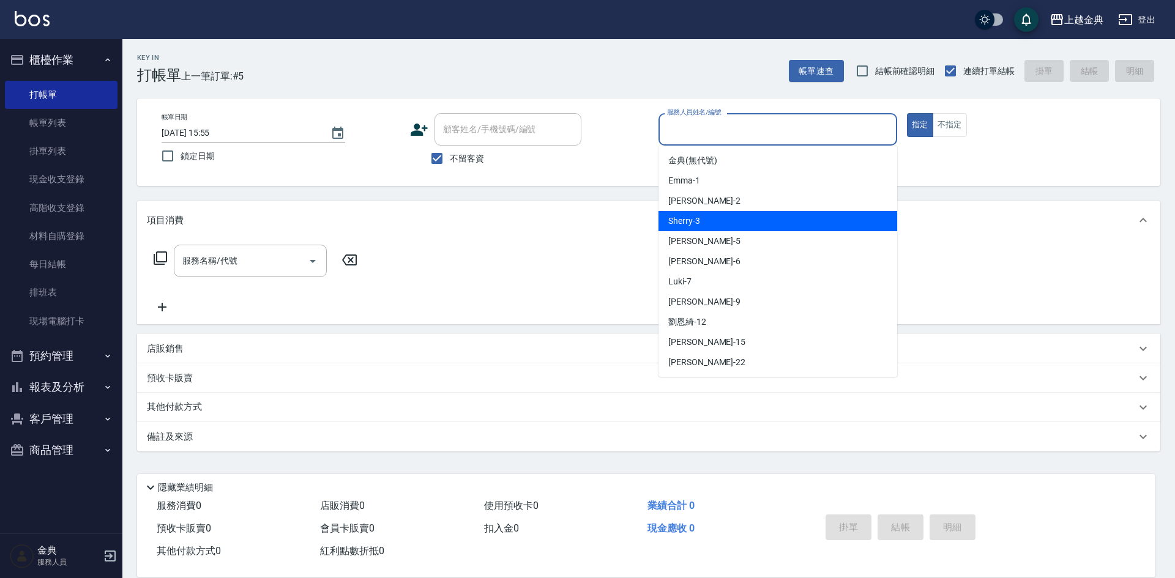
click at [733, 223] on div "Sherry -3" at bounding box center [778, 221] width 239 height 20
type input "Sherry-3"
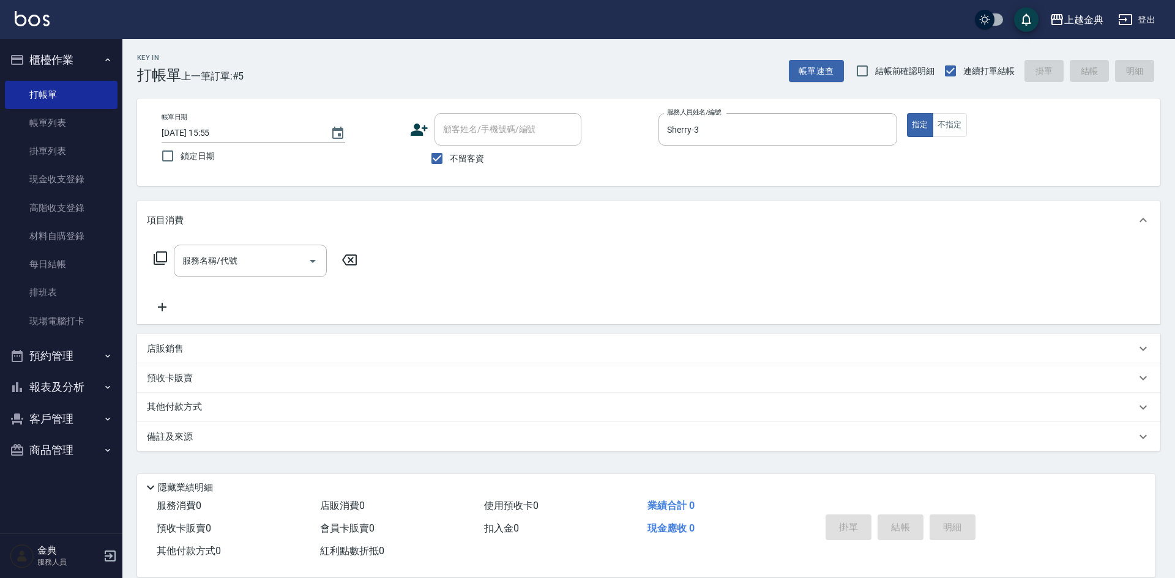
click at [160, 255] on icon at bounding box center [160, 258] width 15 height 15
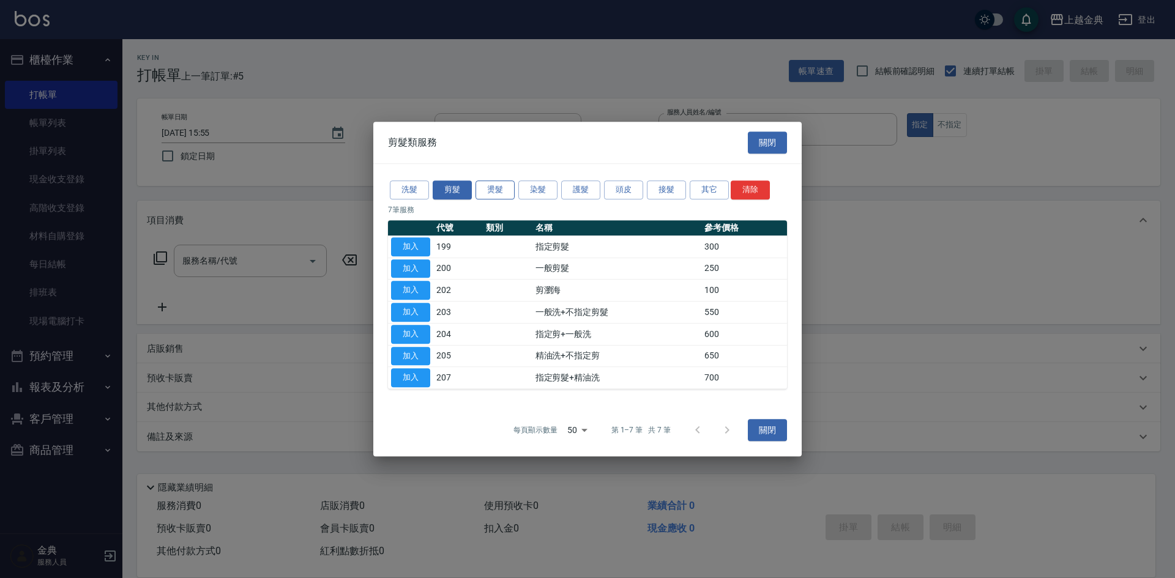
click at [502, 191] on button "燙髮" at bounding box center [495, 190] width 39 height 19
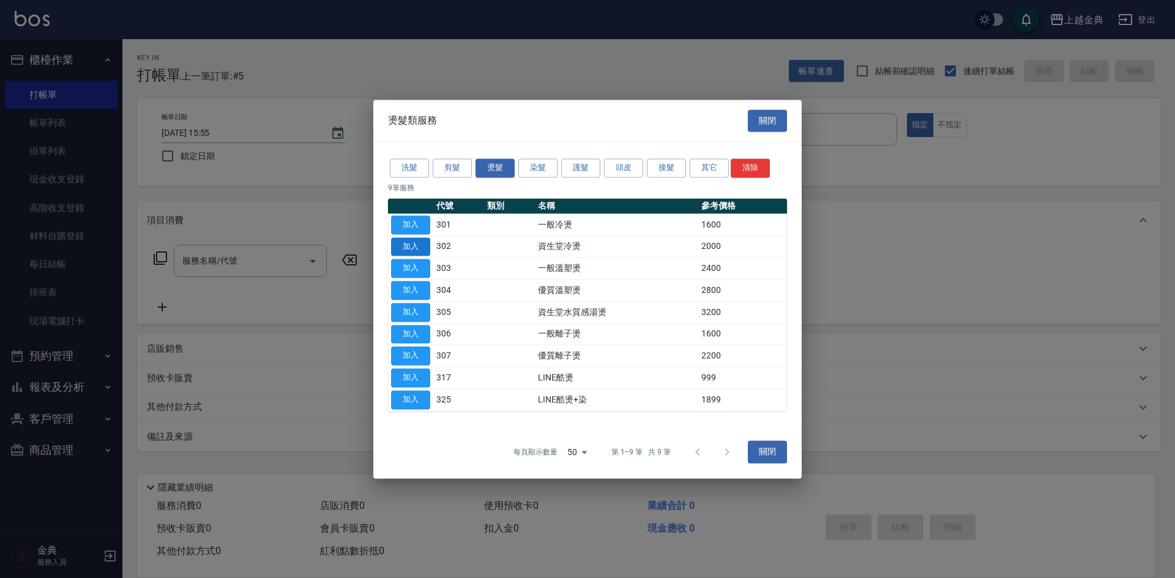
click at [411, 244] on button "加入" at bounding box center [410, 246] width 39 height 19
type input "資生堂冷燙(302)"
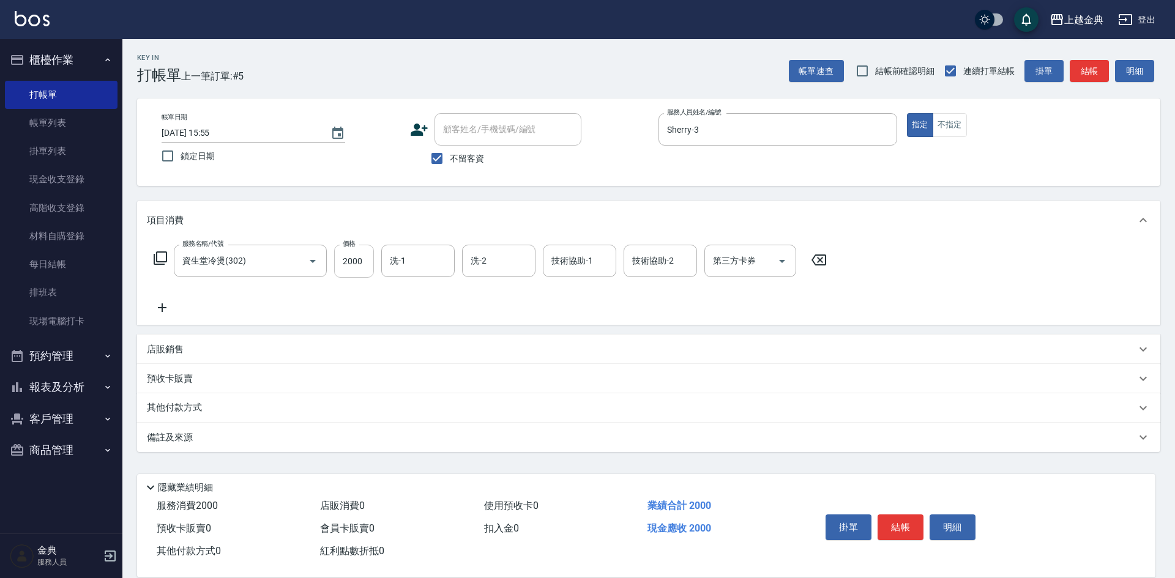
click at [357, 263] on input "2000" at bounding box center [354, 261] width 40 height 33
type input "2899"
click at [405, 264] on input "洗-1" at bounding box center [418, 260] width 62 height 21
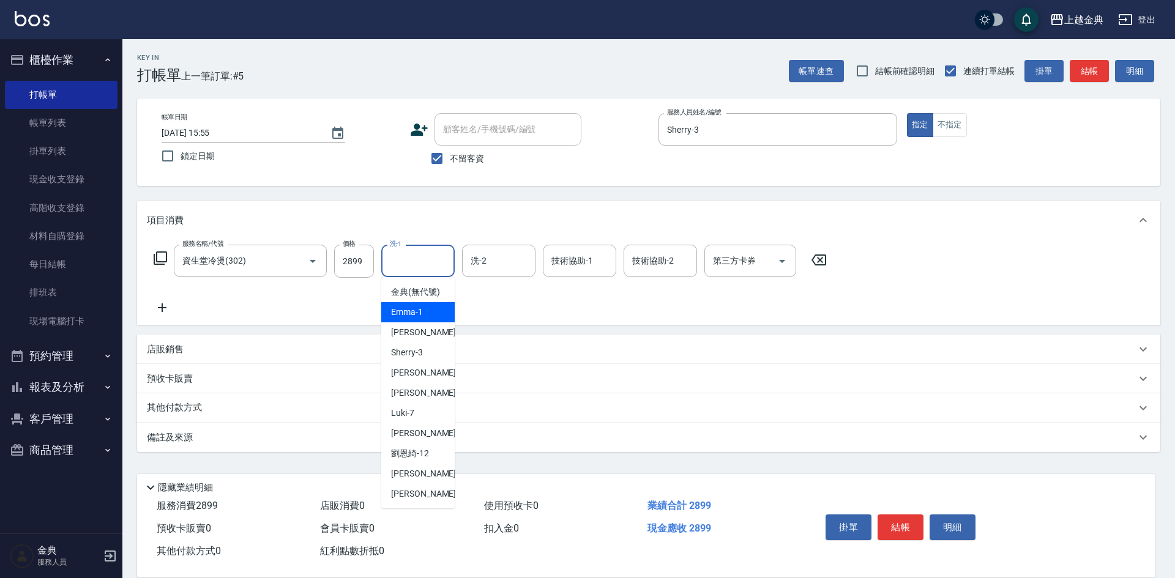
click at [432, 323] on div "Emma -1" at bounding box center [417, 312] width 73 height 20
type input "Emma-1"
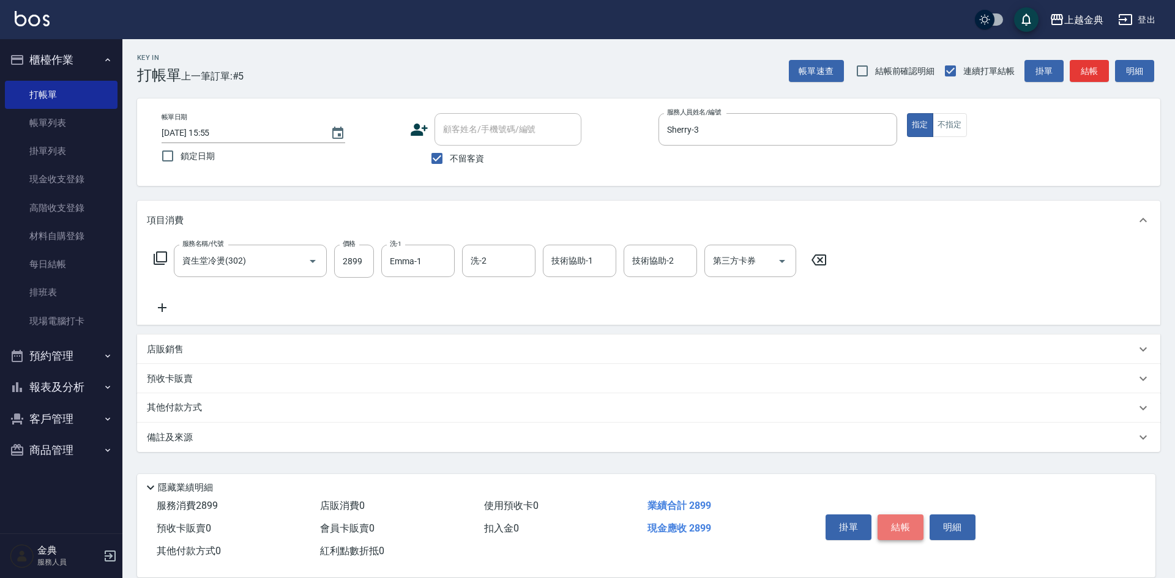
click at [897, 521] on button "結帳" at bounding box center [901, 528] width 46 height 26
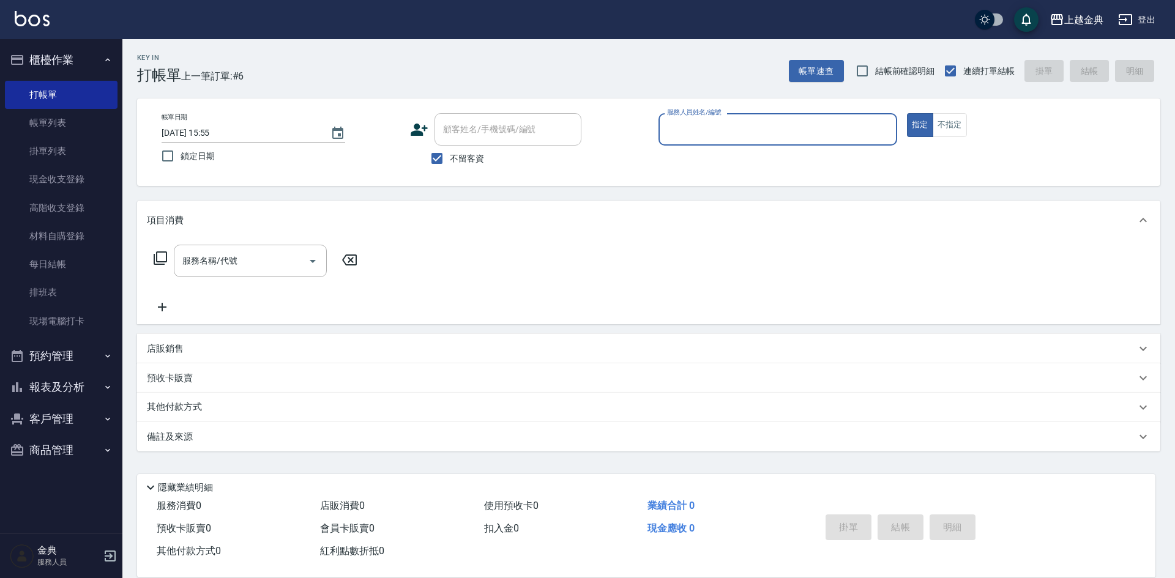
drag, startPoint x: 797, startPoint y: 121, endPoint x: 782, endPoint y: 144, distance: 27.8
click at [797, 123] on input "服務人員姓名/編號" at bounding box center [778, 129] width 228 height 21
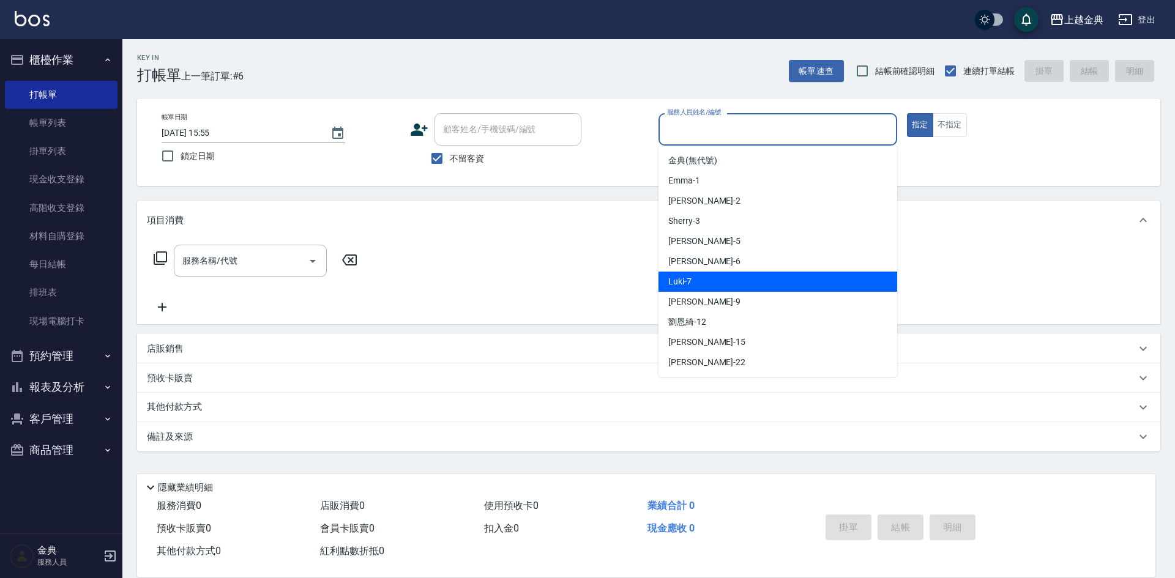
click at [695, 286] on div "Luki -7" at bounding box center [778, 282] width 239 height 20
type input "Luki-7"
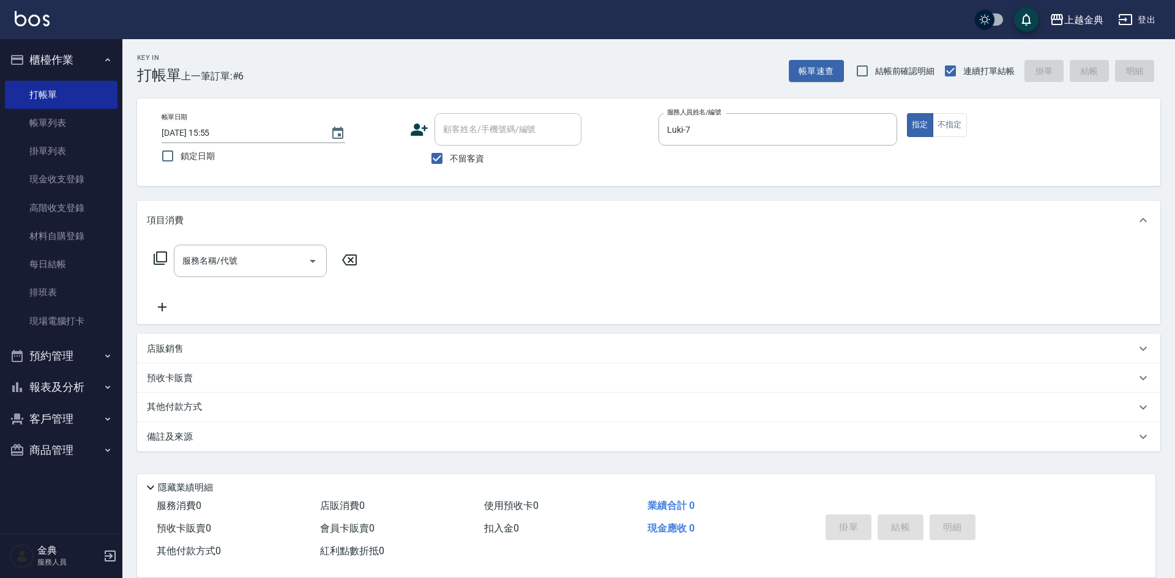
click at [155, 258] on icon at bounding box center [160, 258] width 13 height 13
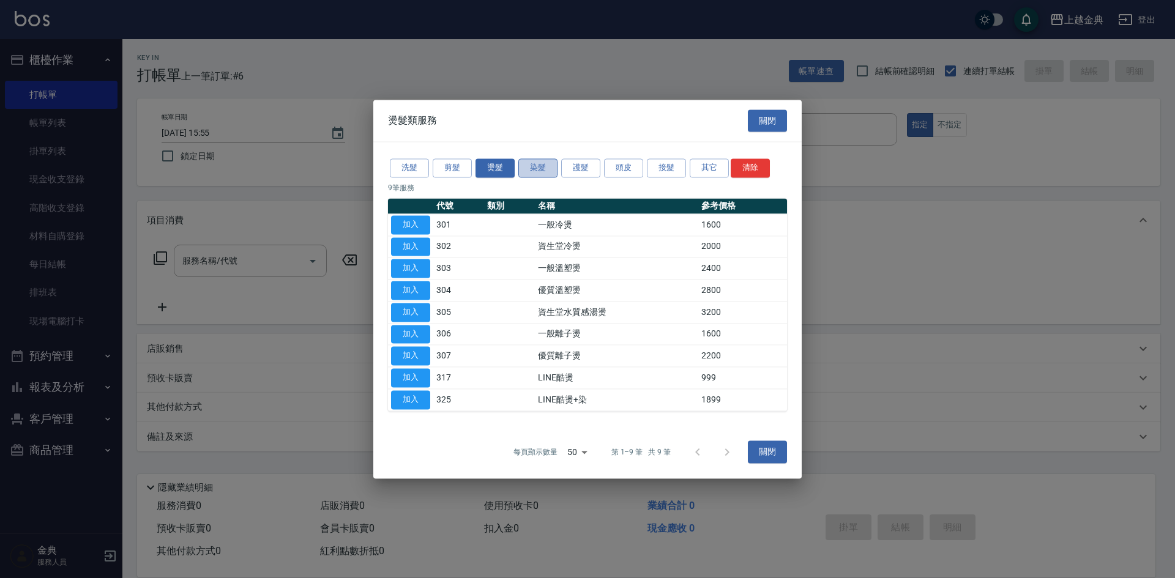
click at [542, 170] on button "染髮" at bounding box center [537, 168] width 39 height 19
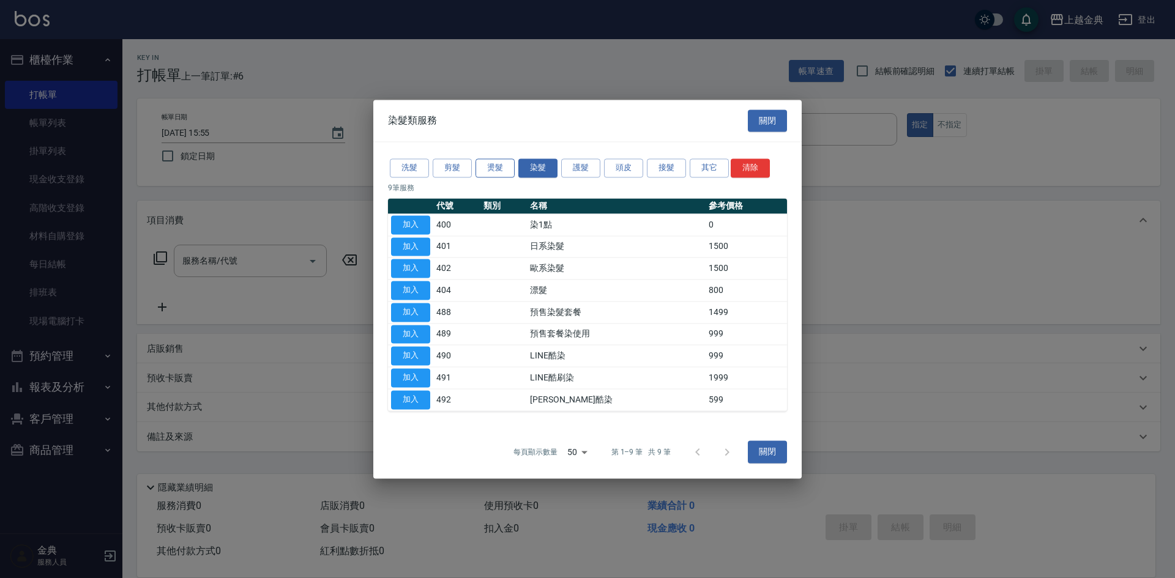
click at [494, 175] on button "燙髮" at bounding box center [495, 168] width 39 height 19
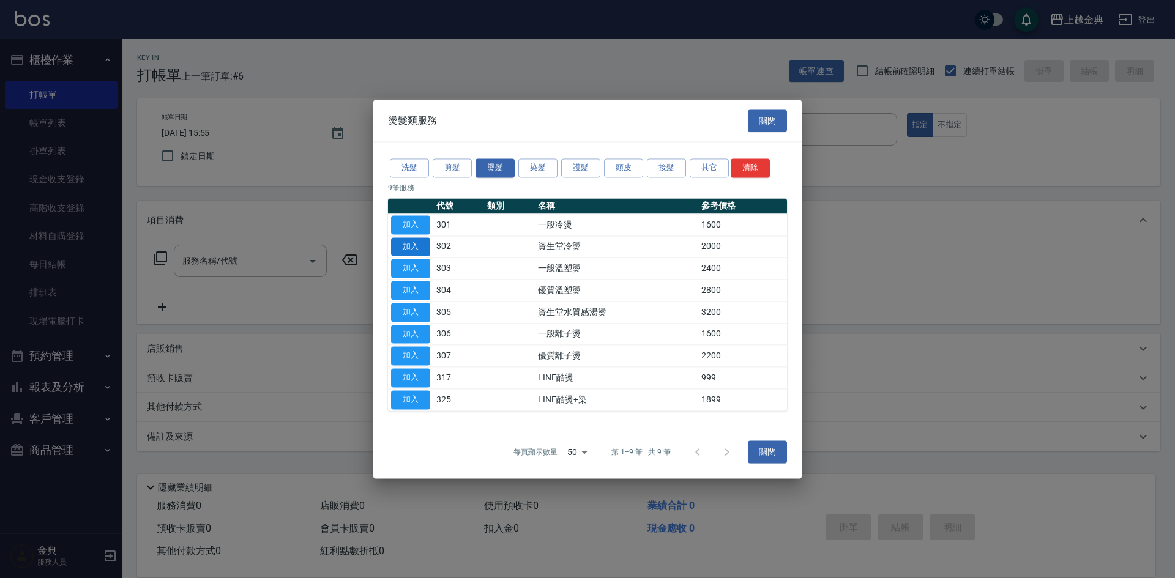
click at [415, 242] on button "加入" at bounding box center [410, 246] width 39 height 19
type input "資生堂冷燙(302)"
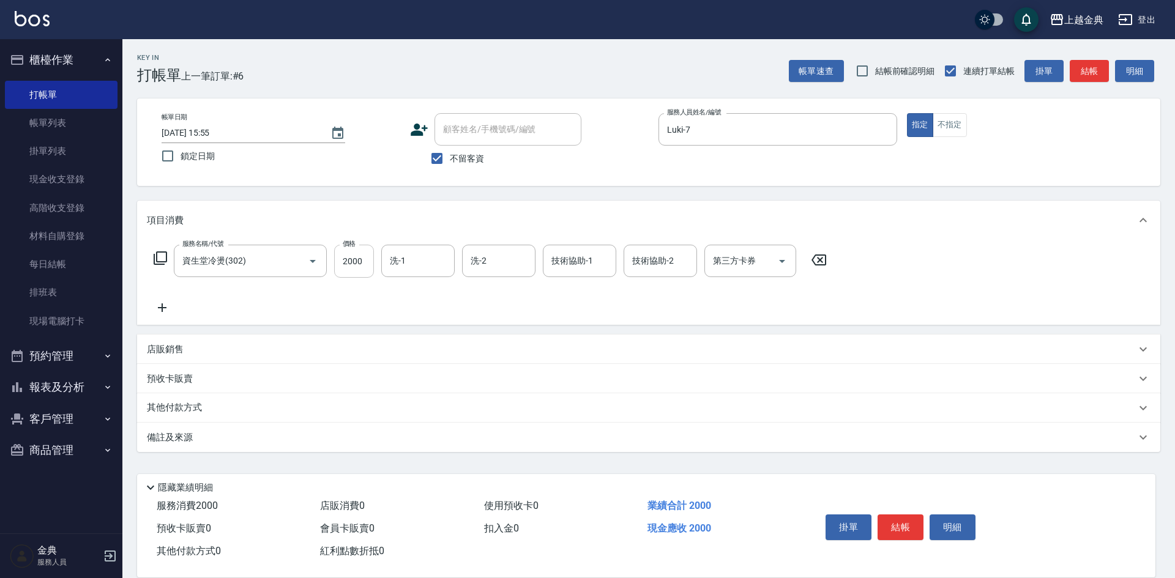
click at [364, 264] on input "2000" at bounding box center [354, 261] width 40 height 33
type input "3899"
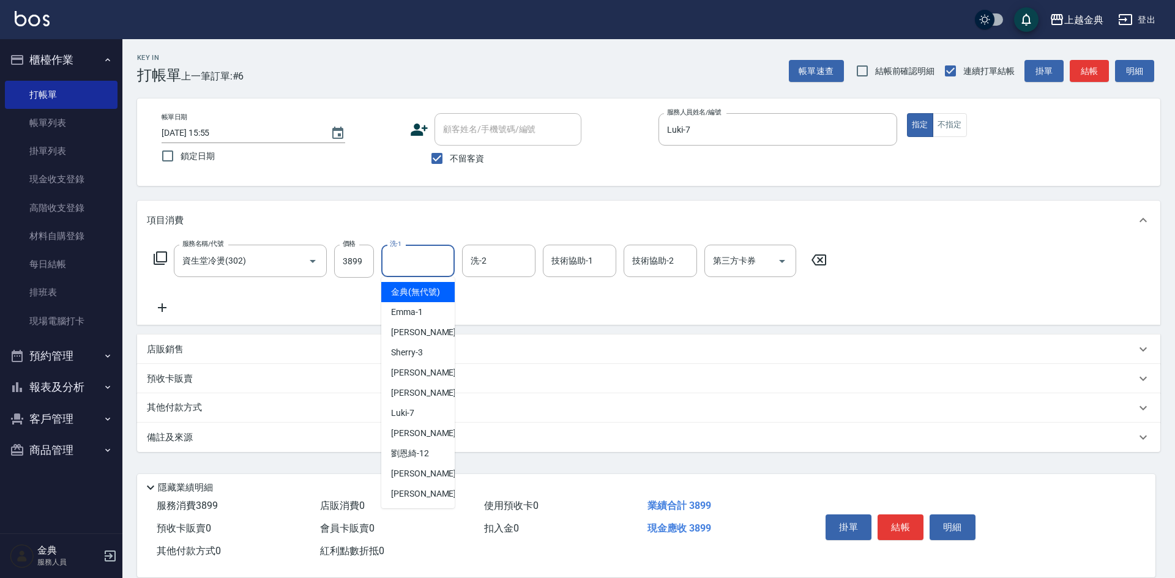
drag, startPoint x: 413, startPoint y: 252, endPoint x: 427, endPoint y: 269, distance: 21.7
click at [414, 252] on input "洗-1" at bounding box center [418, 260] width 62 height 21
click at [419, 499] on div "[PERSON_NAME] -22" at bounding box center [417, 494] width 73 height 20
type input "[PERSON_NAME]-22"
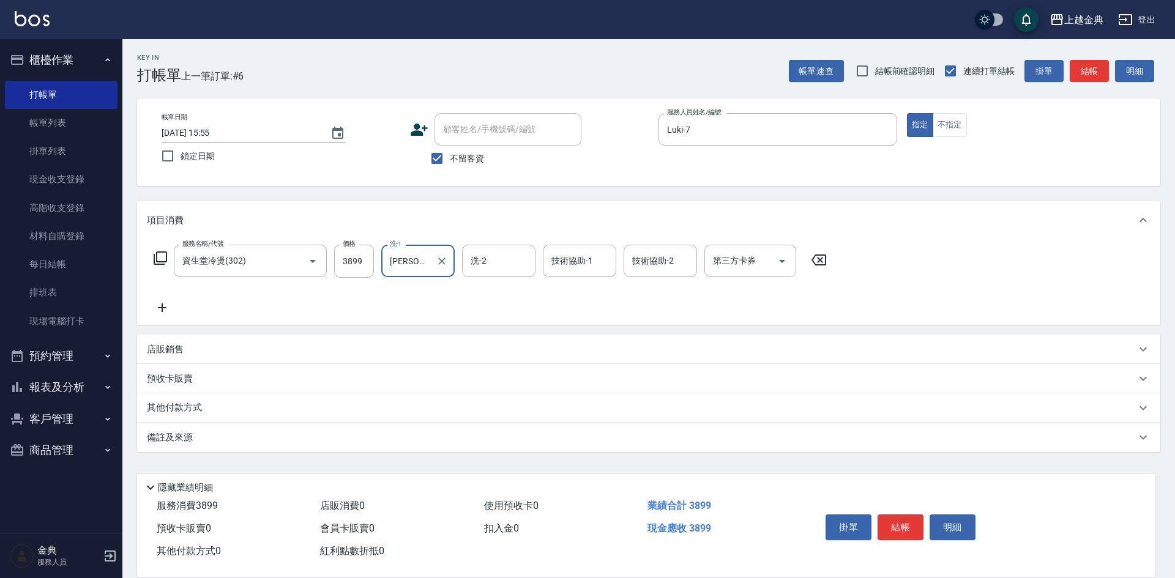
click at [160, 259] on icon at bounding box center [160, 258] width 15 height 15
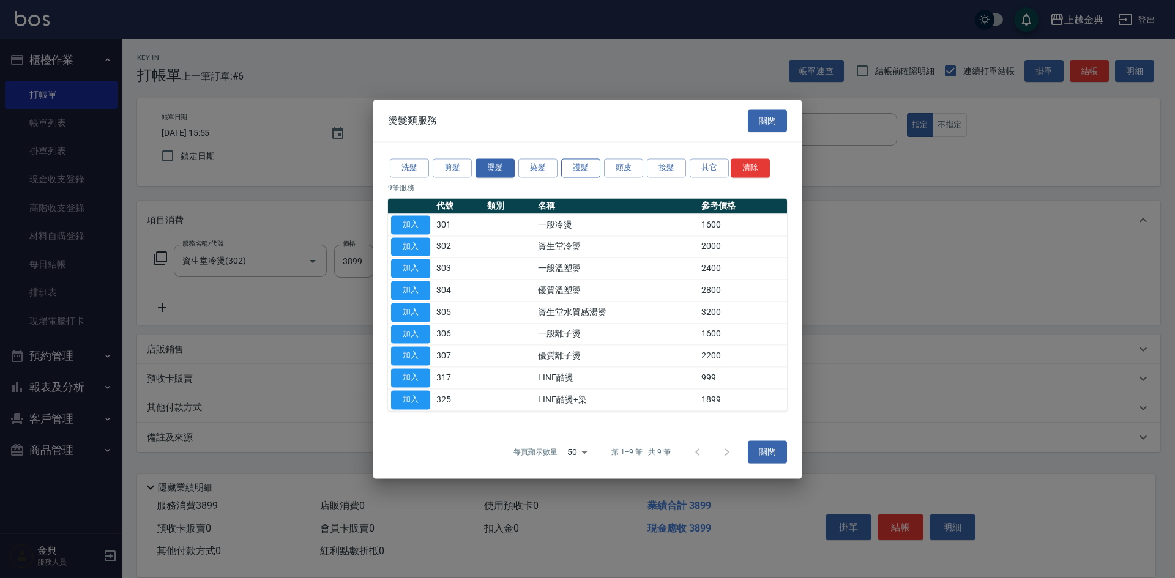
click at [582, 168] on button "護髮" at bounding box center [580, 168] width 39 height 19
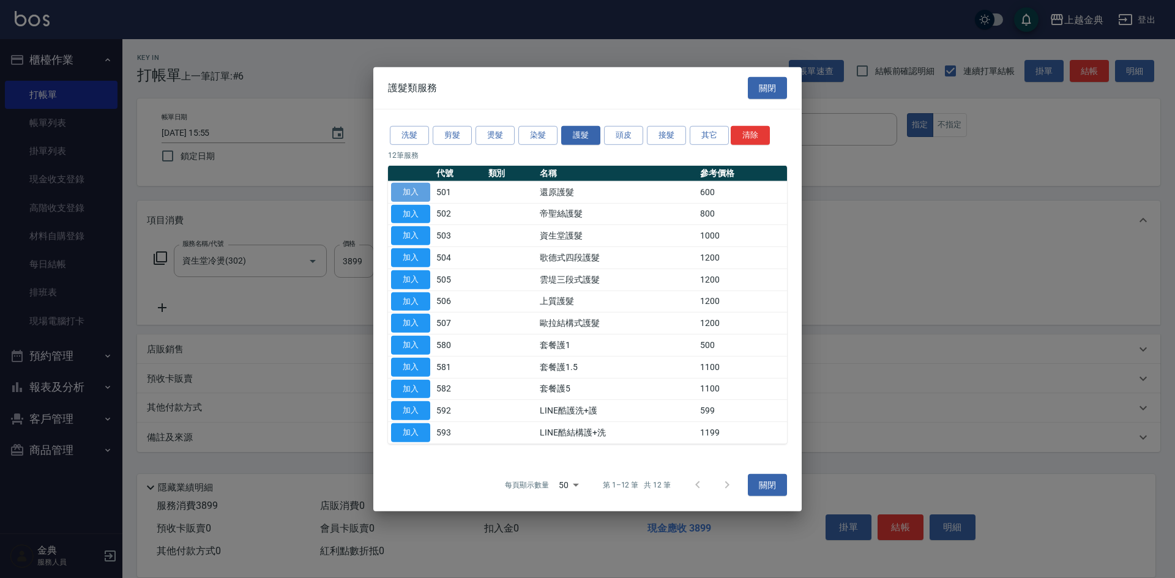
click at [413, 196] on button "加入" at bounding box center [410, 192] width 39 height 19
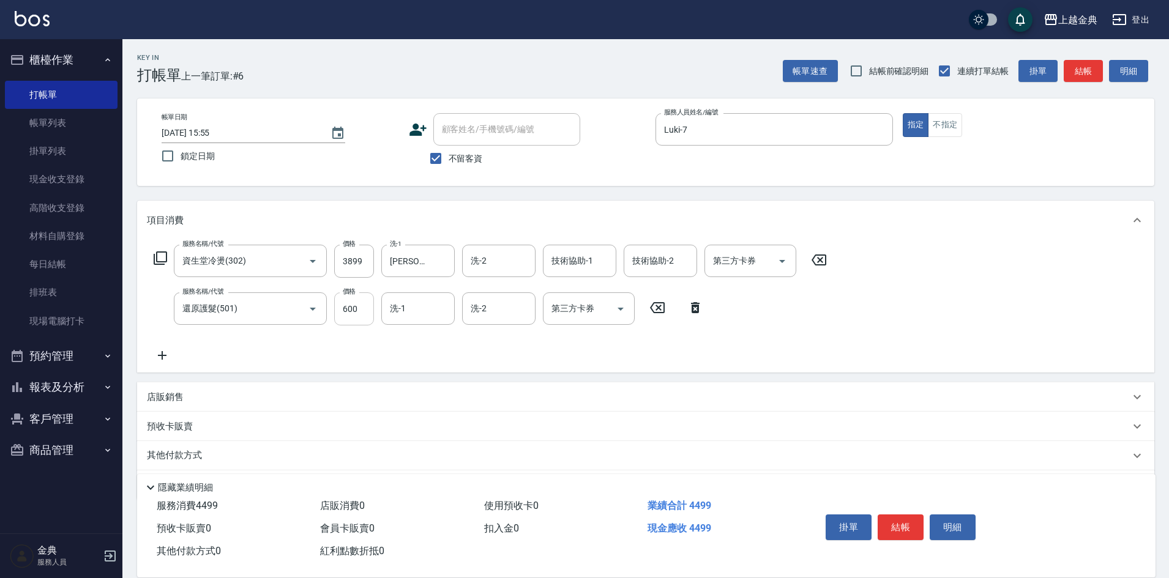
click at [363, 295] on input "600" at bounding box center [354, 309] width 40 height 33
type input "0"
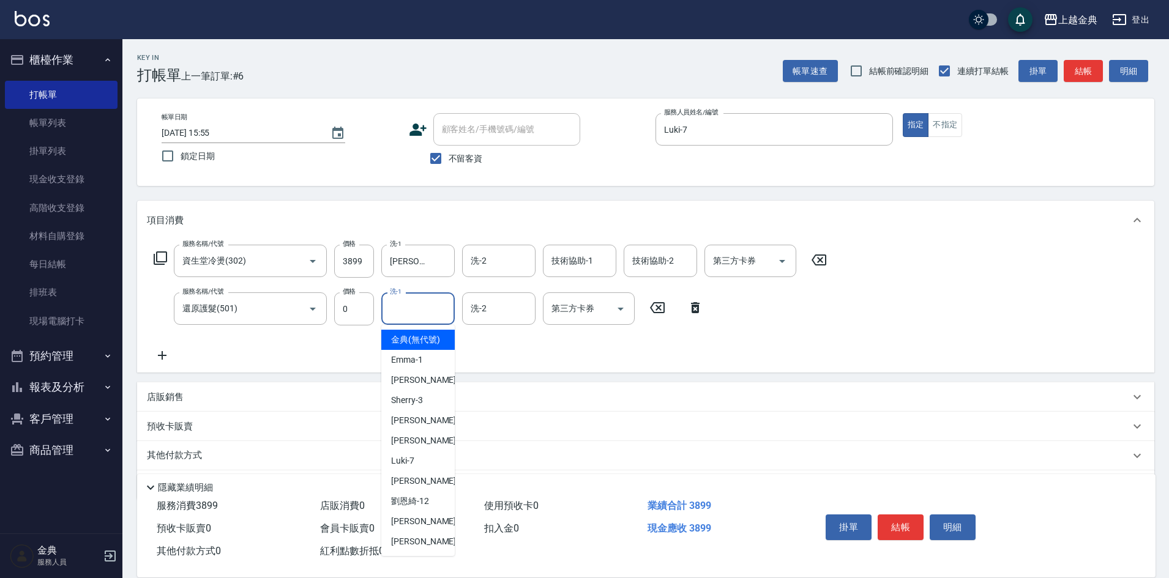
click at [420, 304] on input "洗-1" at bounding box center [418, 308] width 62 height 21
click at [399, 548] on div "[PERSON_NAME] -22" at bounding box center [417, 542] width 73 height 20
type input "[PERSON_NAME]-22"
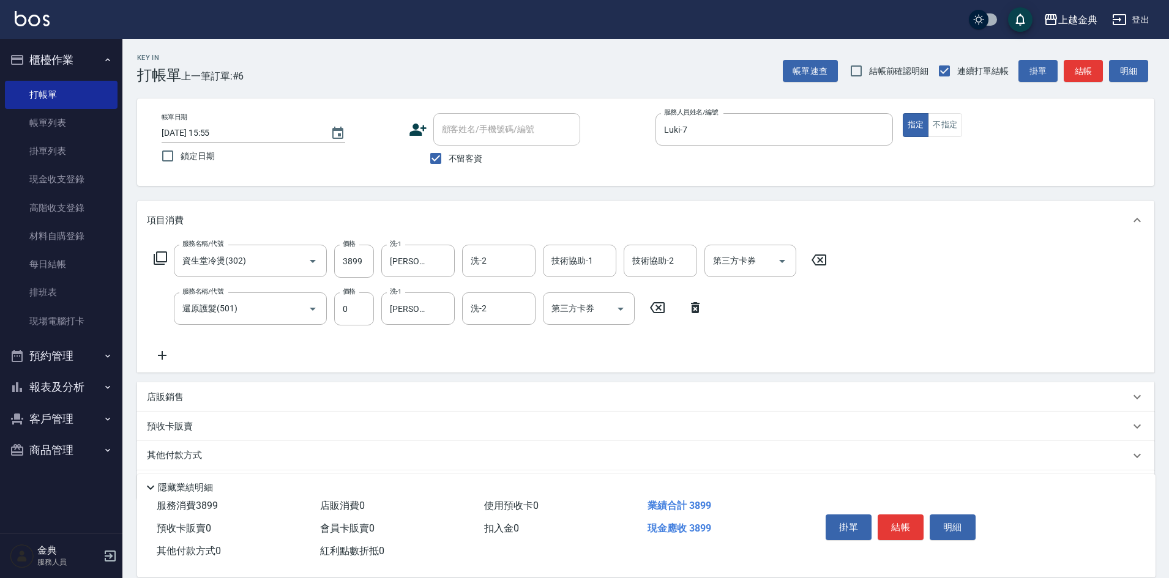
drag, startPoint x: 235, startPoint y: 456, endPoint x: 301, endPoint y: 374, distance: 105.3
click at [236, 450] on div "其他付款方式" at bounding box center [638, 455] width 983 height 13
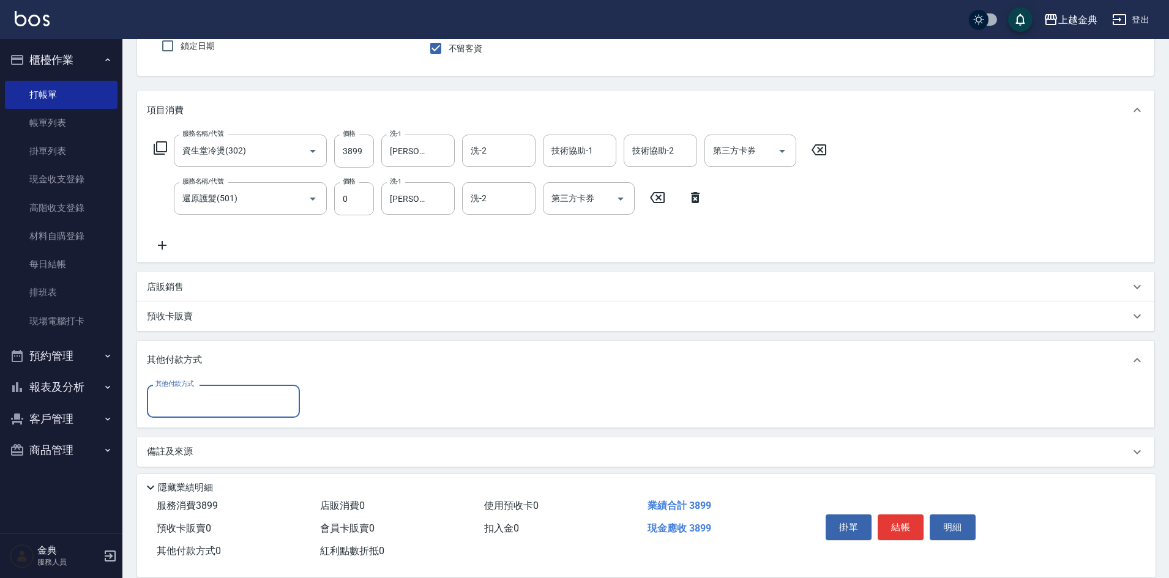
scroll to position [116, 0]
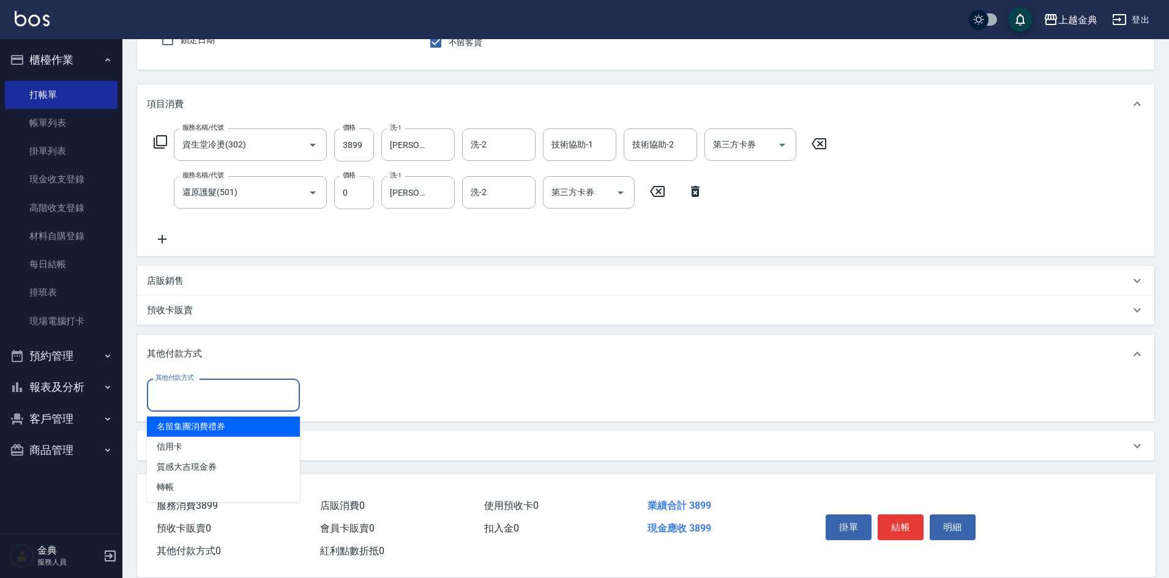
click at [179, 387] on input "其他付款方式" at bounding box center [223, 394] width 142 height 21
click at [184, 449] on span "信用卡" at bounding box center [223, 447] width 153 height 20
type input "信用卡"
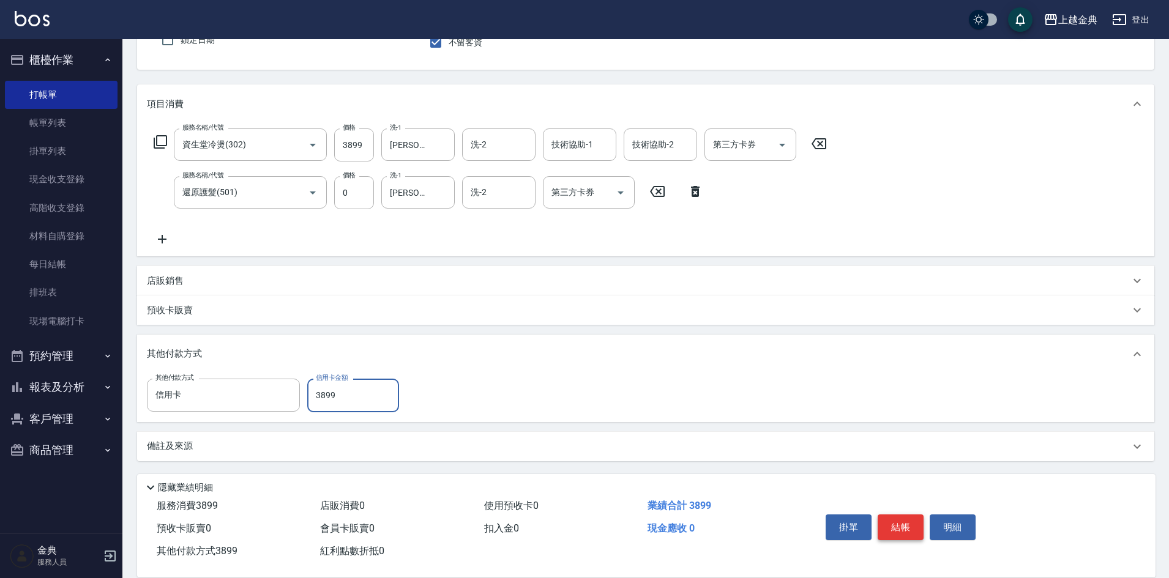
type input "3899"
click at [901, 517] on button "結帳" at bounding box center [901, 528] width 46 height 26
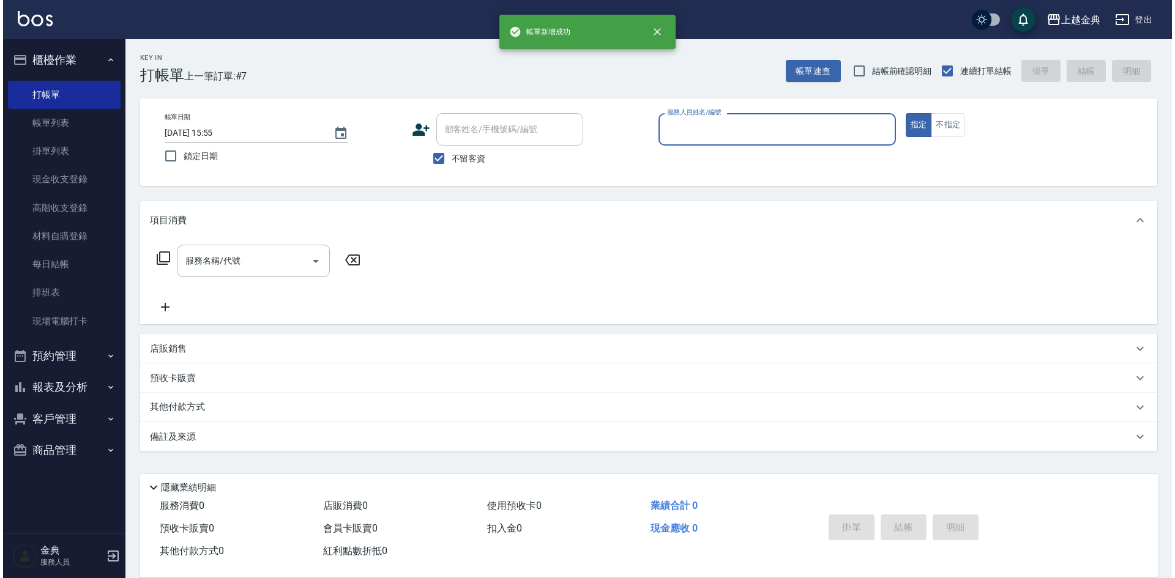
scroll to position [0, 0]
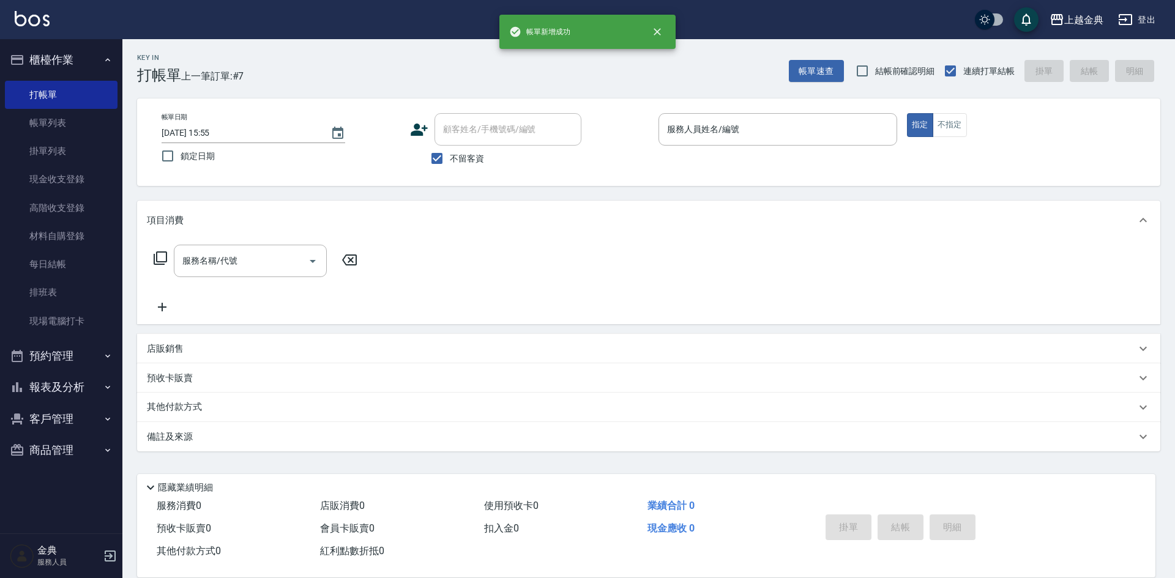
click at [743, 113] on div "帳單日期 [DATE] 15:55 鎖定日期 顧客姓名/手機號碼/編號 顧客姓名/手機號碼/編號 不留客資 服務人員姓名/編號 服務人員姓名/編號 指定 不指定" at bounding box center [648, 143] width 1023 height 88
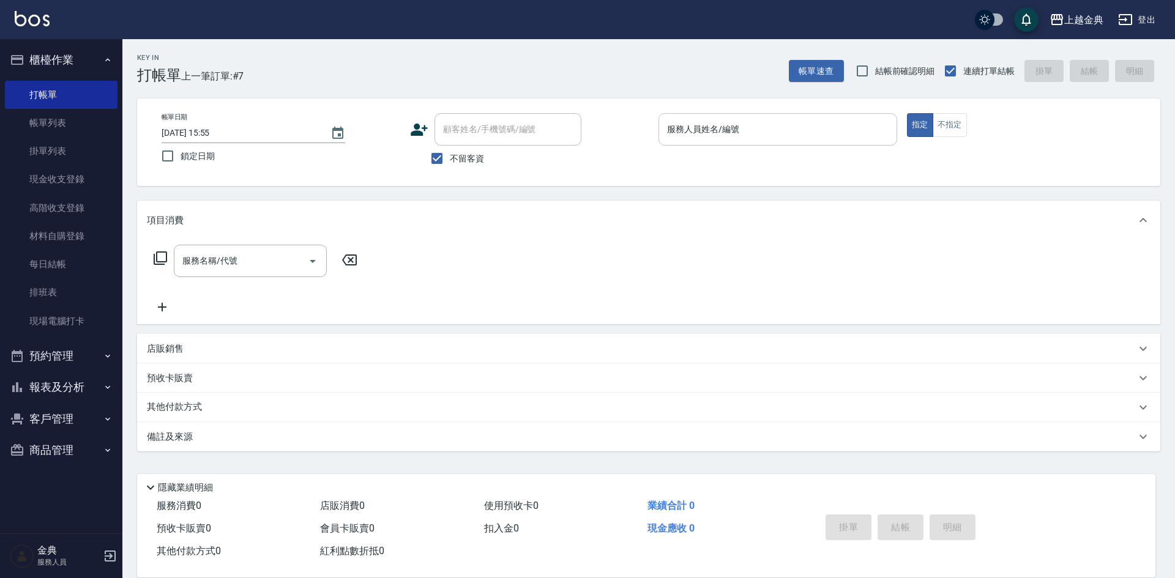
click at [741, 129] on input "服務人員姓名/編號" at bounding box center [778, 129] width 228 height 21
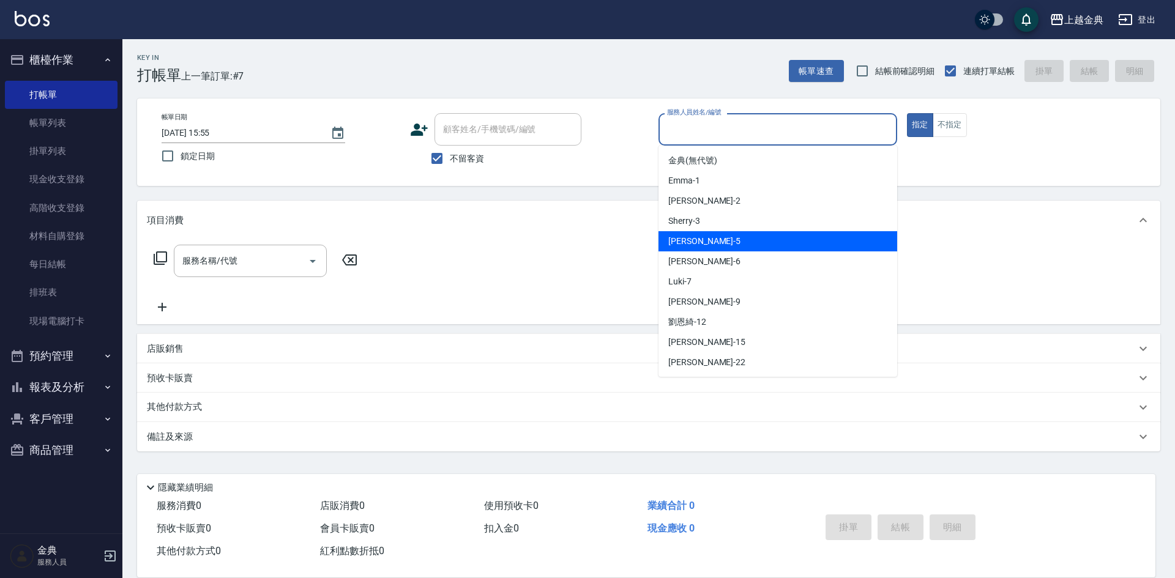
click at [722, 240] on div "[PERSON_NAME] -5" at bounding box center [778, 241] width 239 height 20
type input "[PERSON_NAME]-5"
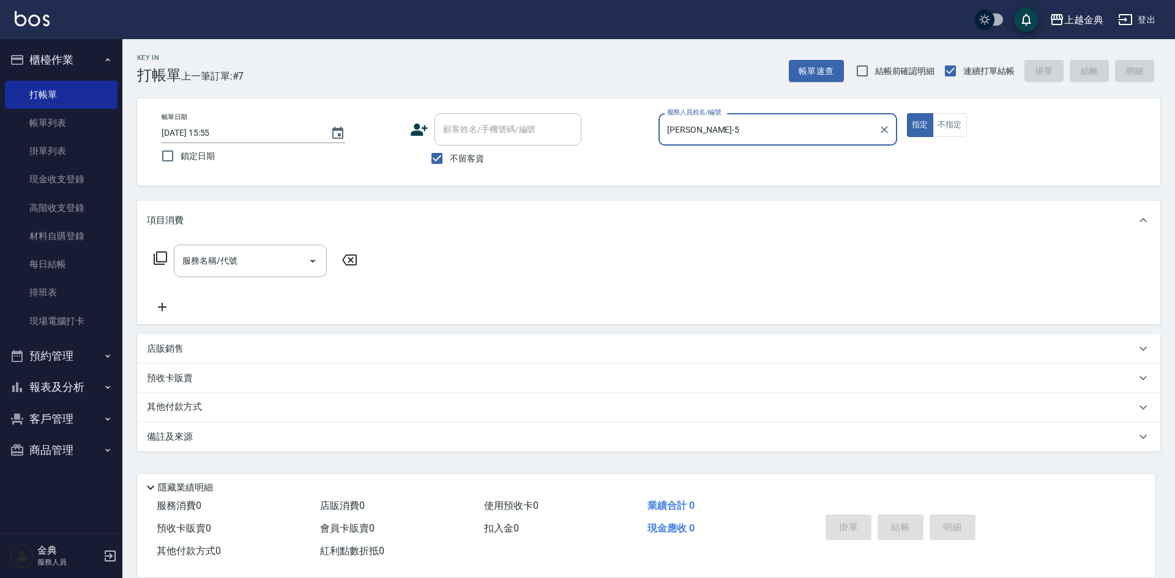
click at [160, 255] on icon at bounding box center [160, 258] width 15 height 15
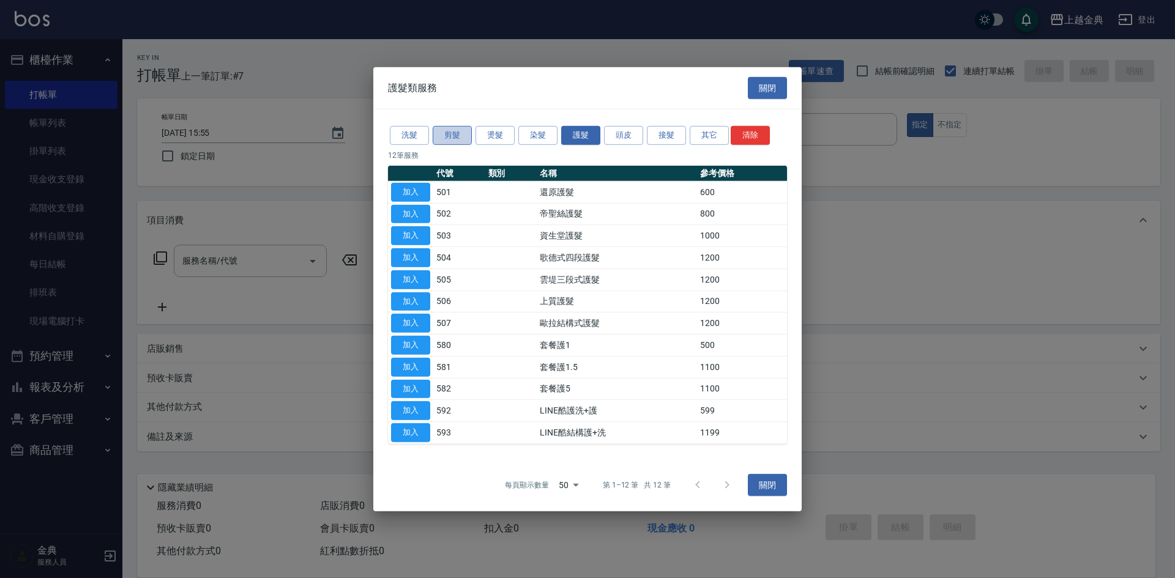
click at [439, 139] on button "剪髮" at bounding box center [452, 135] width 39 height 19
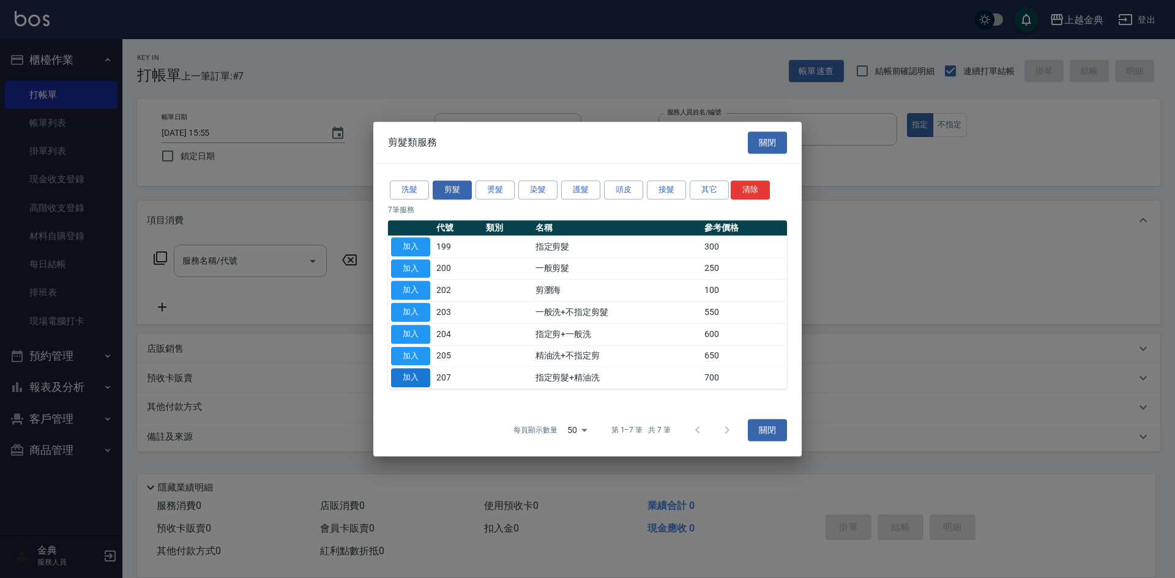
click at [403, 378] on button "加入" at bounding box center [410, 377] width 39 height 19
type input "指定剪髮+精油洗(207)"
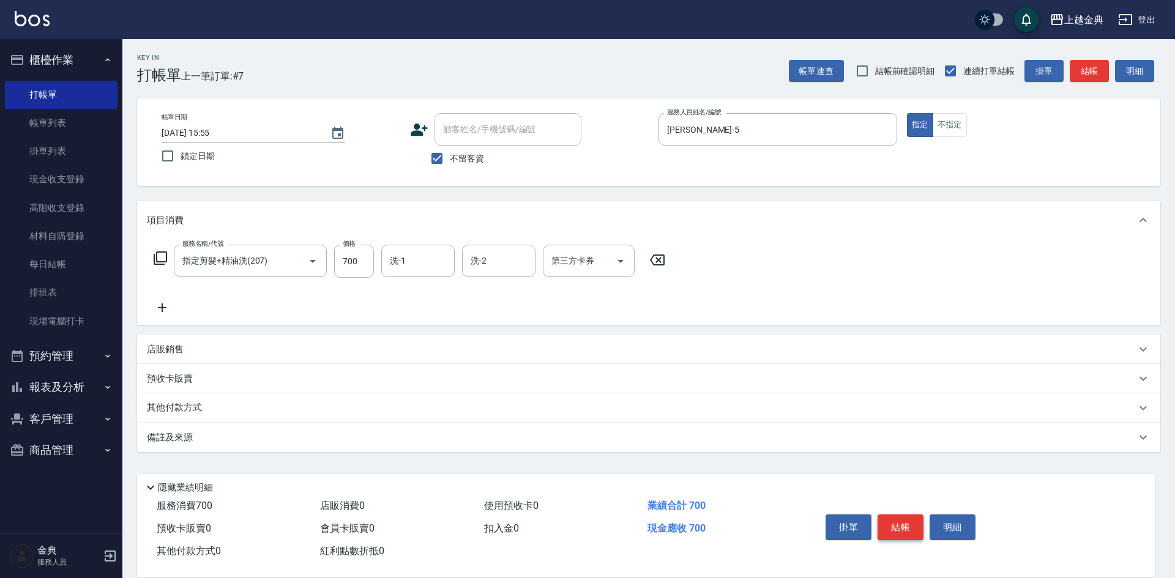
click at [909, 520] on button "結帳" at bounding box center [901, 528] width 46 height 26
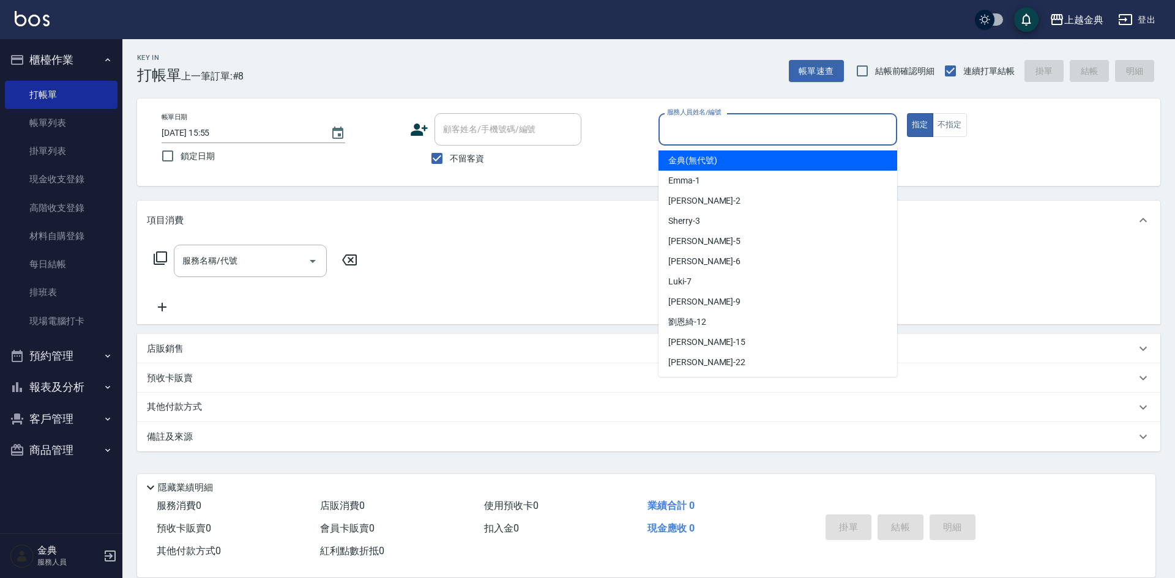
click at [712, 133] on input "服務人員姓名/編號" at bounding box center [778, 129] width 228 height 21
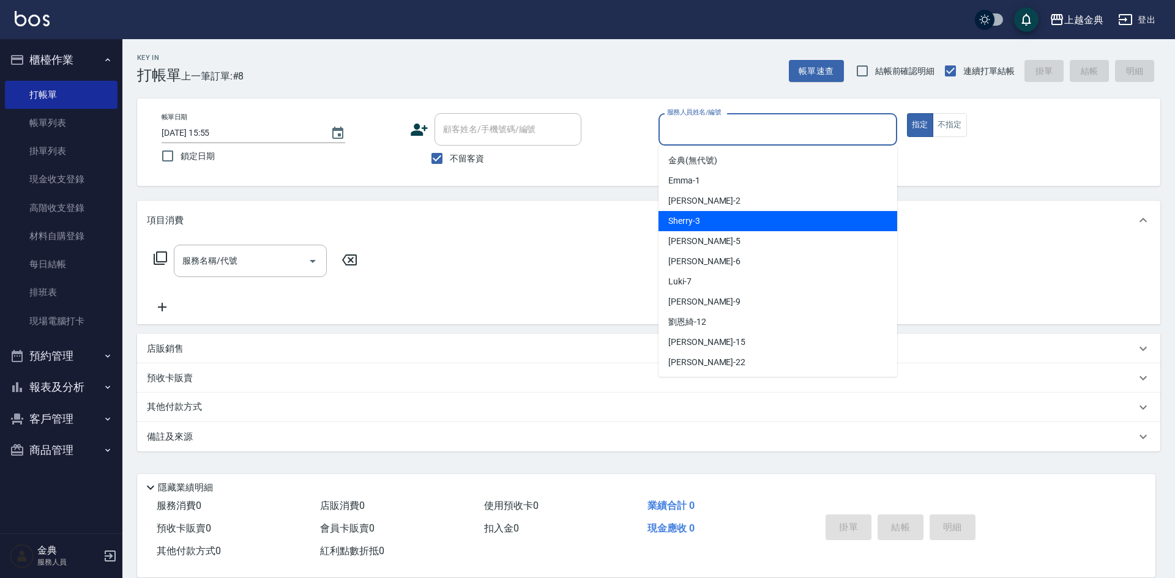
click at [715, 220] on div "Sherry -3" at bounding box center [778, 221] width 239 height 20
type input "Sherry-3"
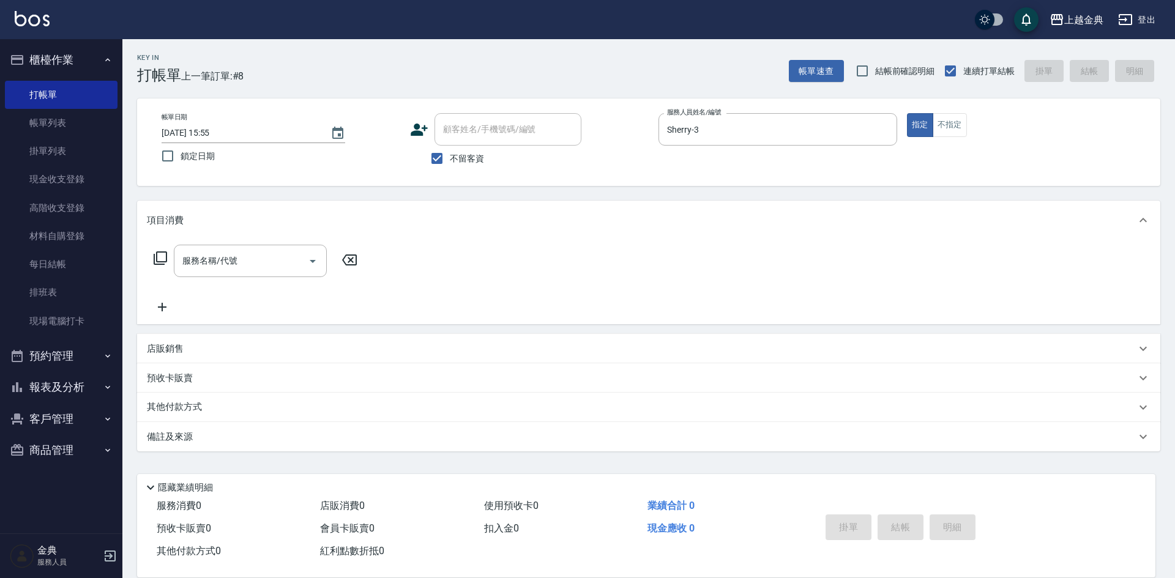
click at [158, 258] on icon at bounding box center [160, 258] width 15 height 15
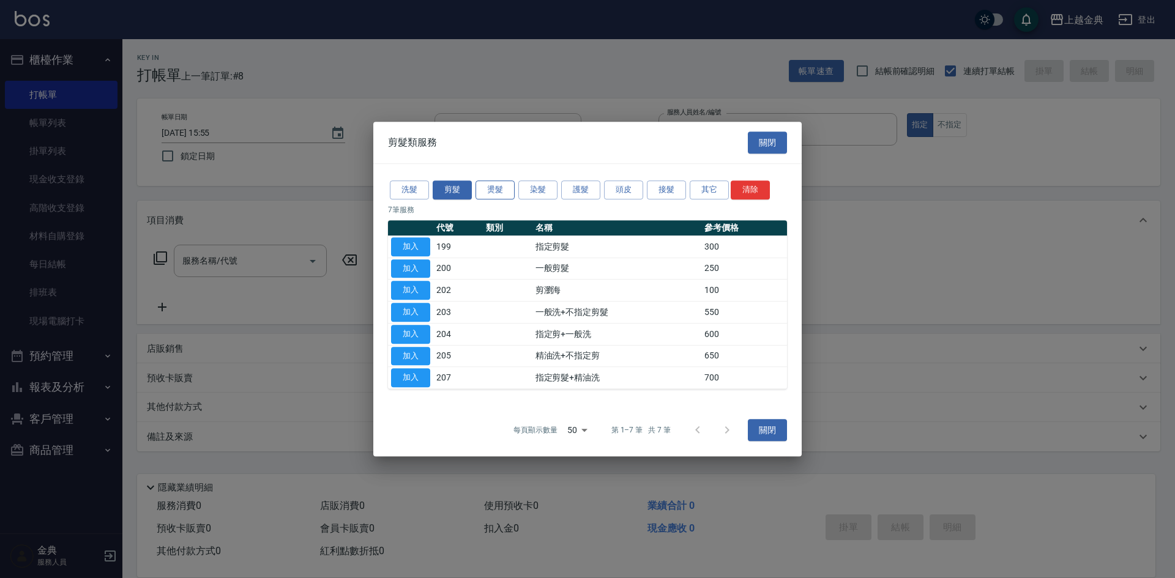
click at [493, 199] on button "燙髮" at bounding box center [495, 190] width 39 height 19
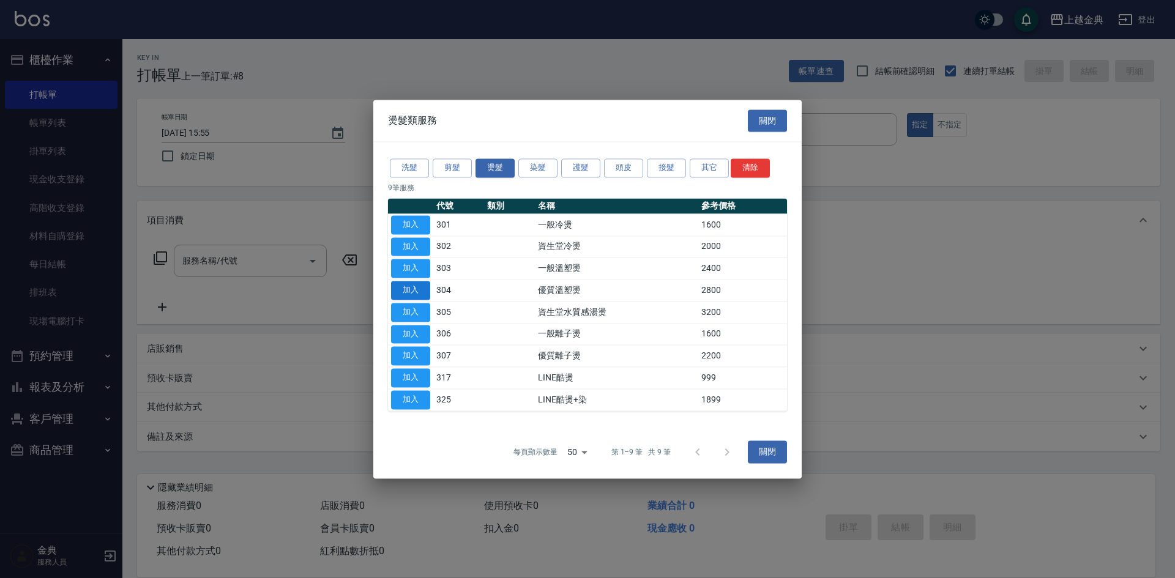
click at [413, 295] on button "加入" at bounding box center [410, 290] width 39 height 19
type input "優質溫塑燙(304)"
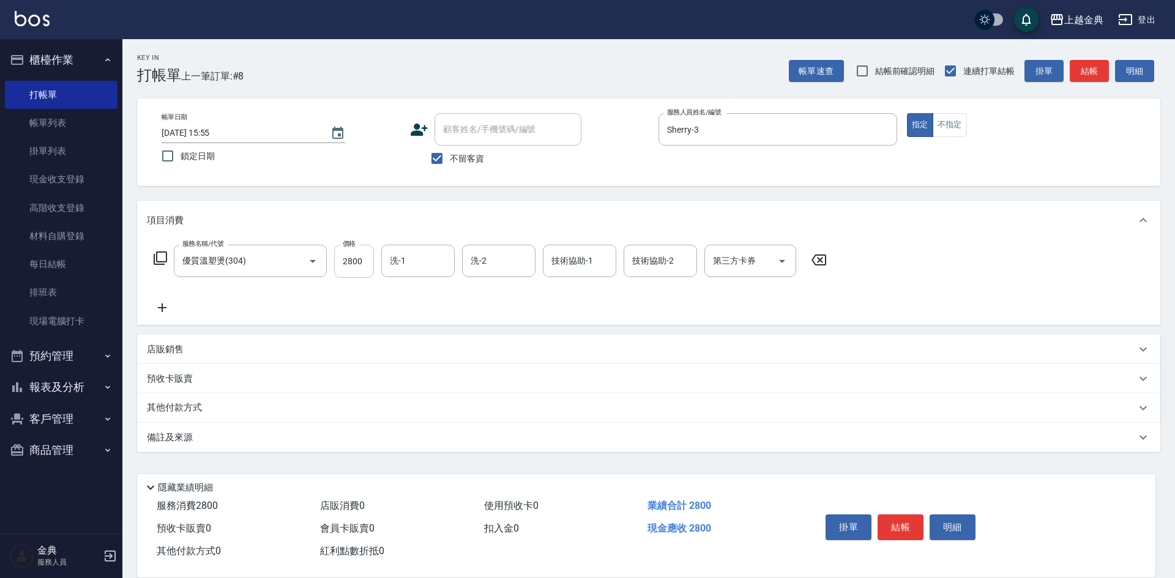
click at [364, 260] on input "2800" at bounding box center [354, 261] width 40 height 33
type input "3499"
click at [160, 406] on p "其他付款方式" at bounding box center [177, 408] width 61 height 13
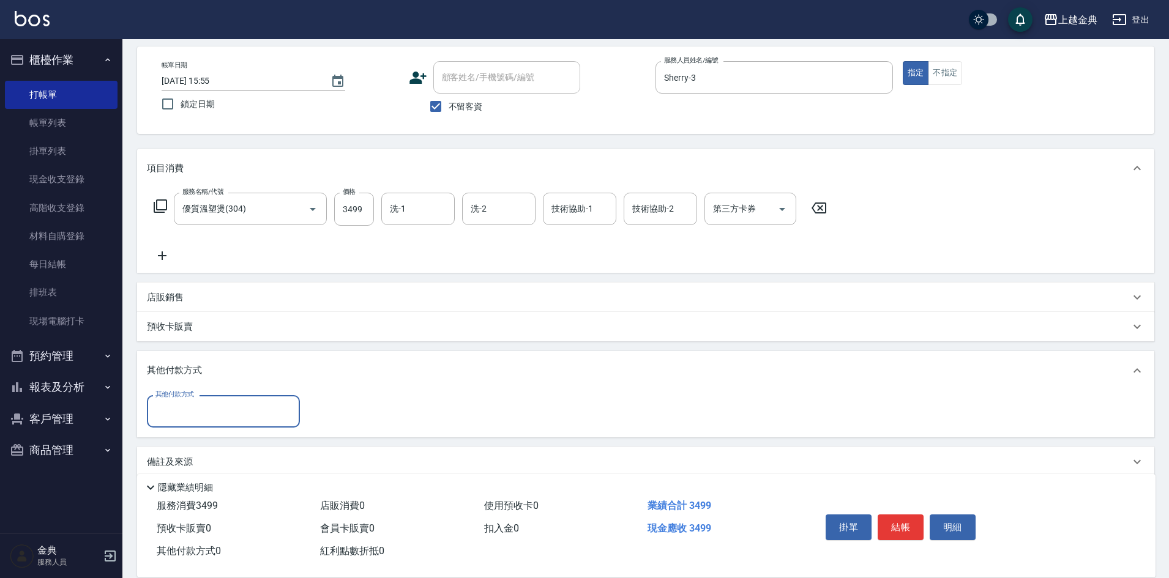
scroll to position [68, 0]
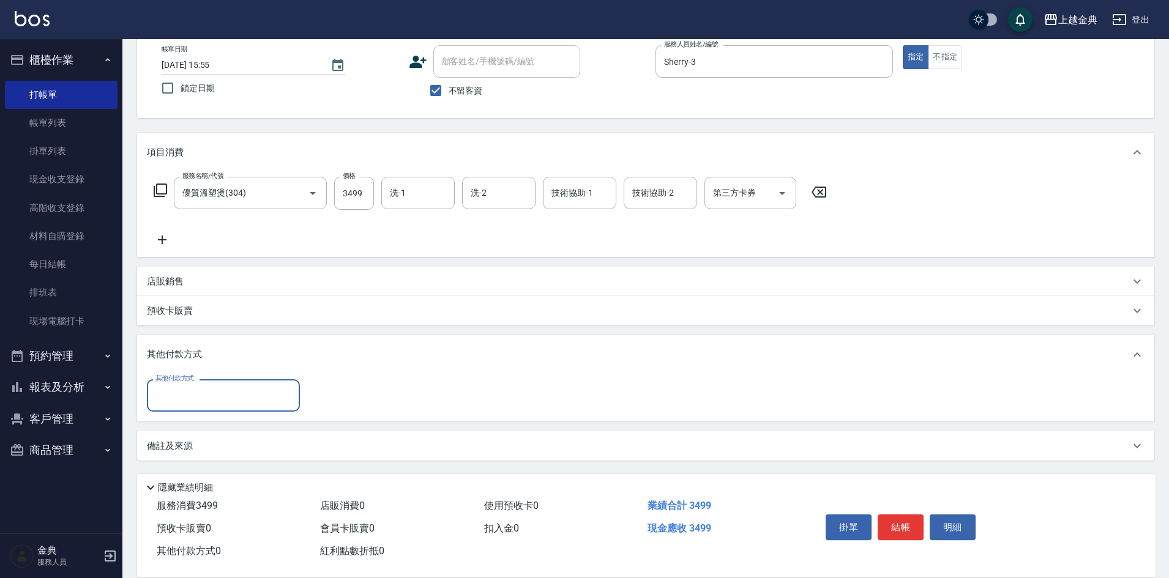
click at [168, 390] on input "其他付款方式" at bounding box center [223, 395] width 142 height 21
click at [204, 452] on span "信用卡" at bounding box center [223, 447] width 153 height 20
type input "信用卡"
type input "3499"
click at [914, 520] on button "結帳" at bounding box center [901, 528] width 46 height 26
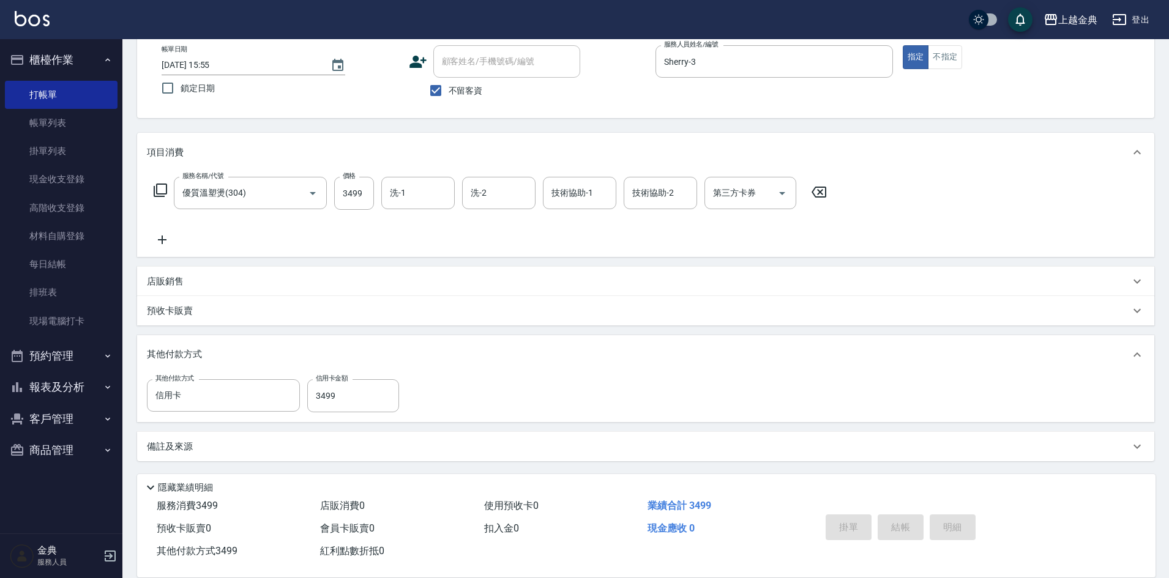
type input "[DATE] 15:56"
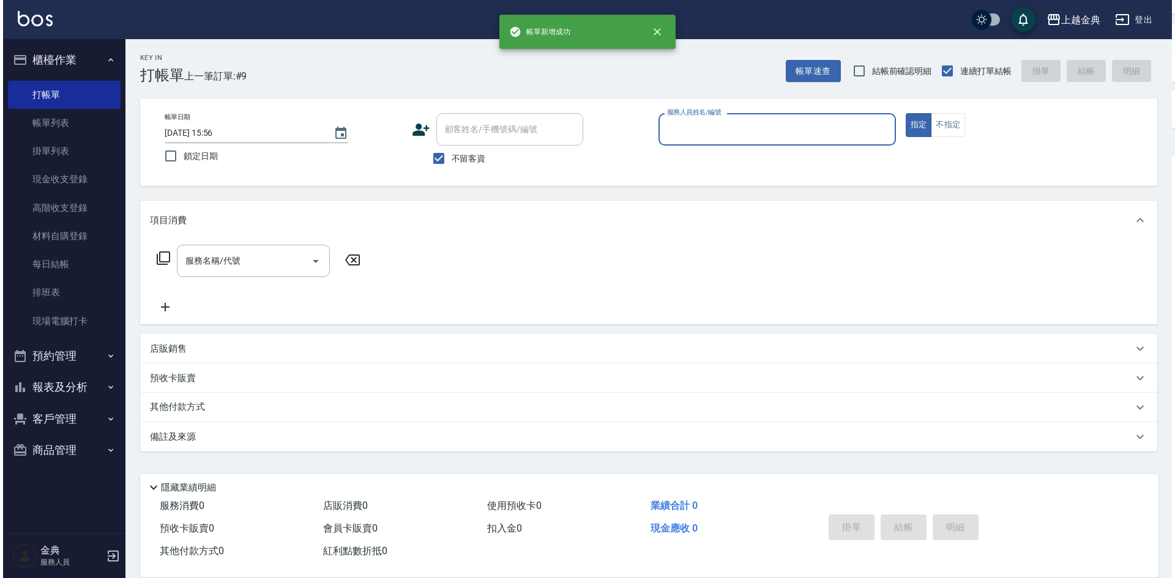
scroll to position [0, 0]
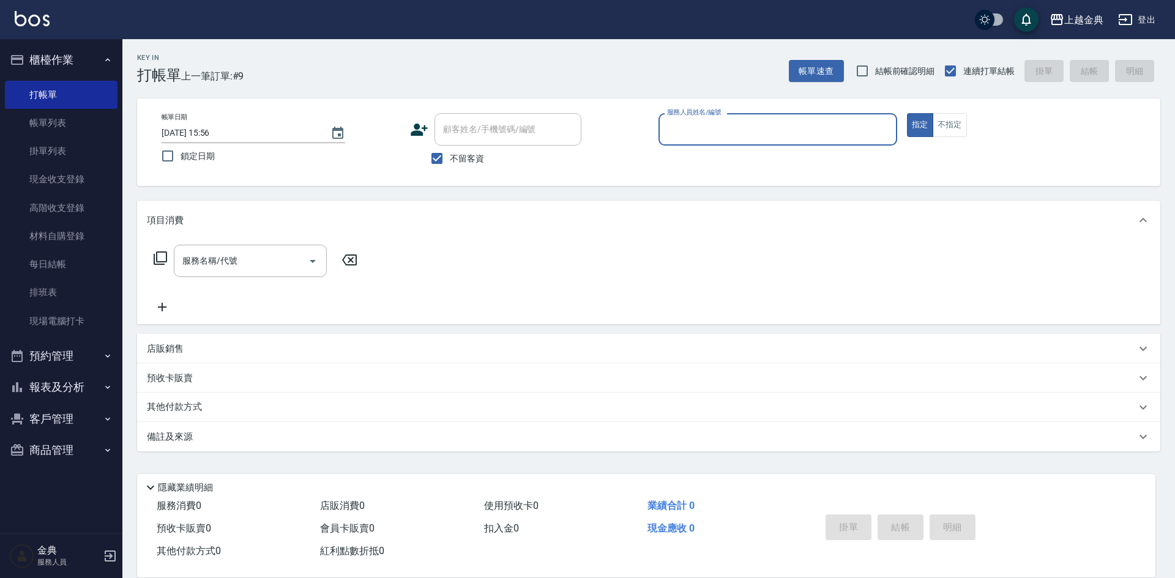
click at [739, 126] on input "服務人員姓名/編號" at bounding box center [778, 129] width 228 height 21
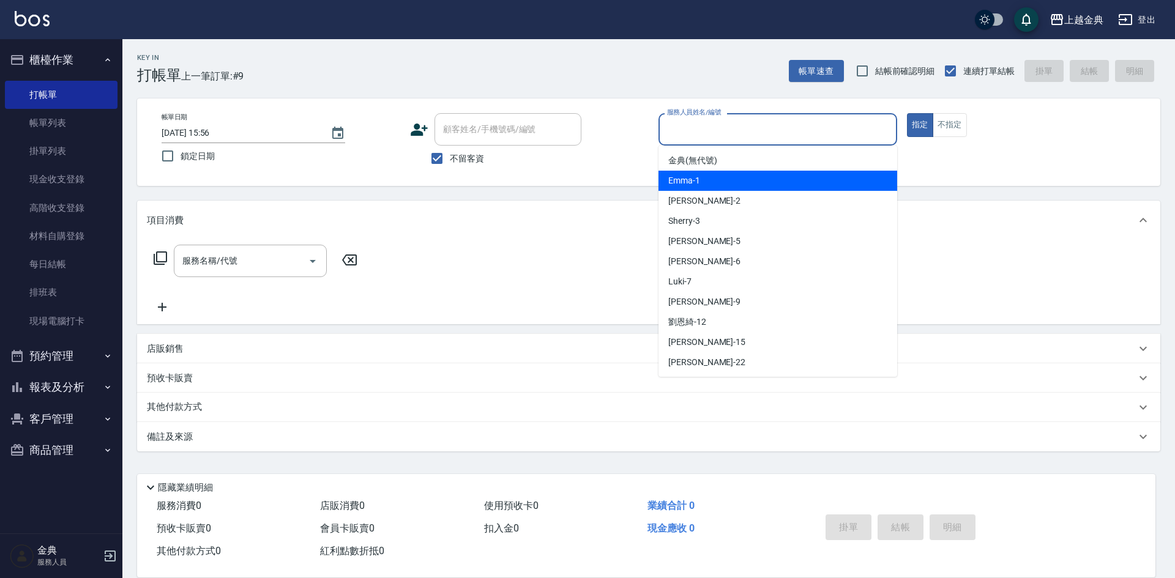
click at [749, 186] on div "Emma -1" at bounding box center [778, 181] width 239 height 20
drag, startPoint x: 719, startPoint y: 128, endPoint x: 720, endPoint y: 217, distance: 88.8
click at [719, 128] on input "Emma-1" at bounding box center [768, 129] width 209 height 21
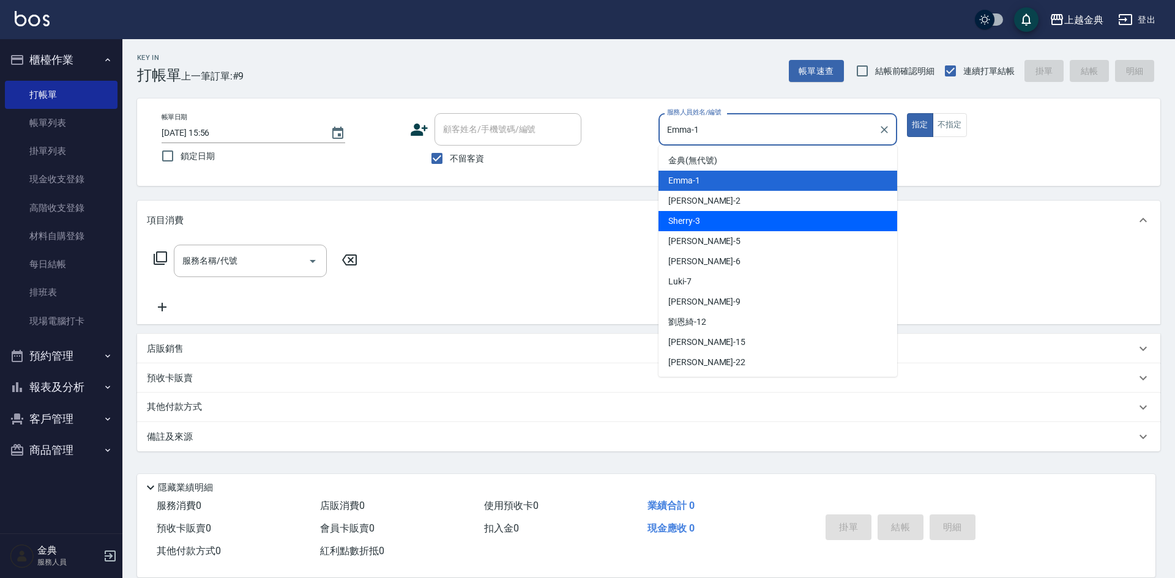
click at [725, 226] on div "Sherry -3" at bounding box center [778, 221] width 239 height 20
type input "Sherry-3"
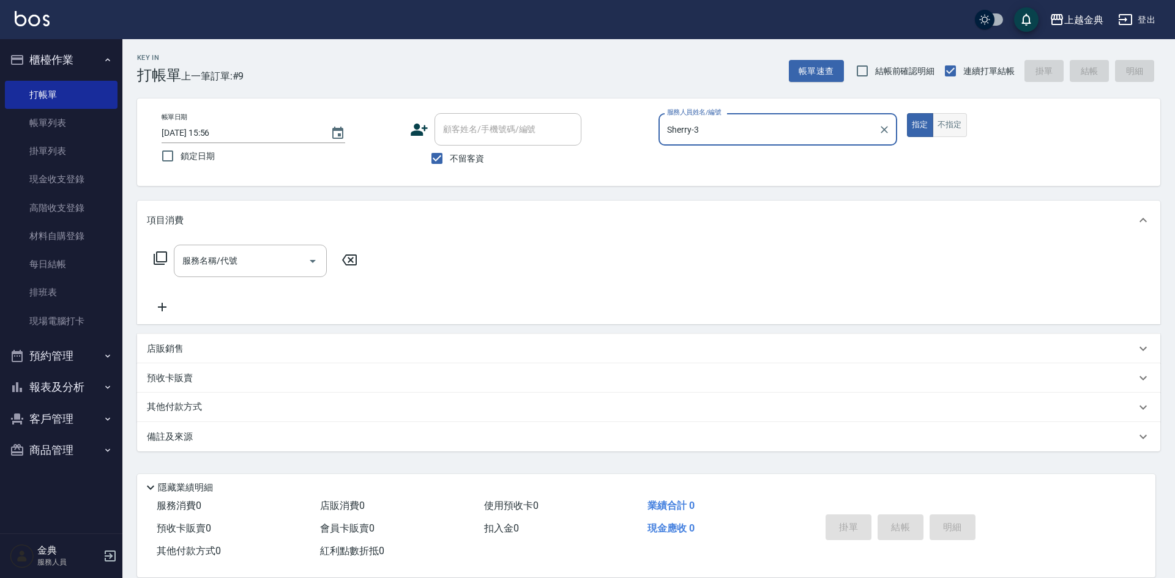
click at [955, 125] on button "不指定" at bounding box center [950, 125] width 34 height 24
click at [165, 262] on icon at bounding box center [160, 258] width 13 height 13
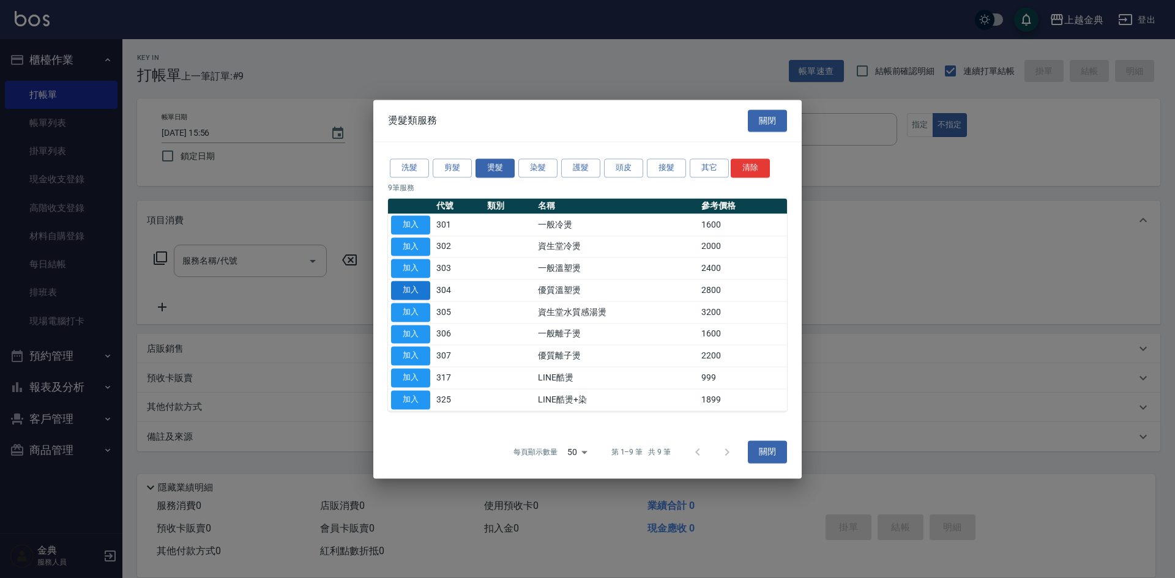
click at [416, 286] on button "加入" at bounding box center [410, 290] width 39 height 19
type input "優質溫塑燙(304)"
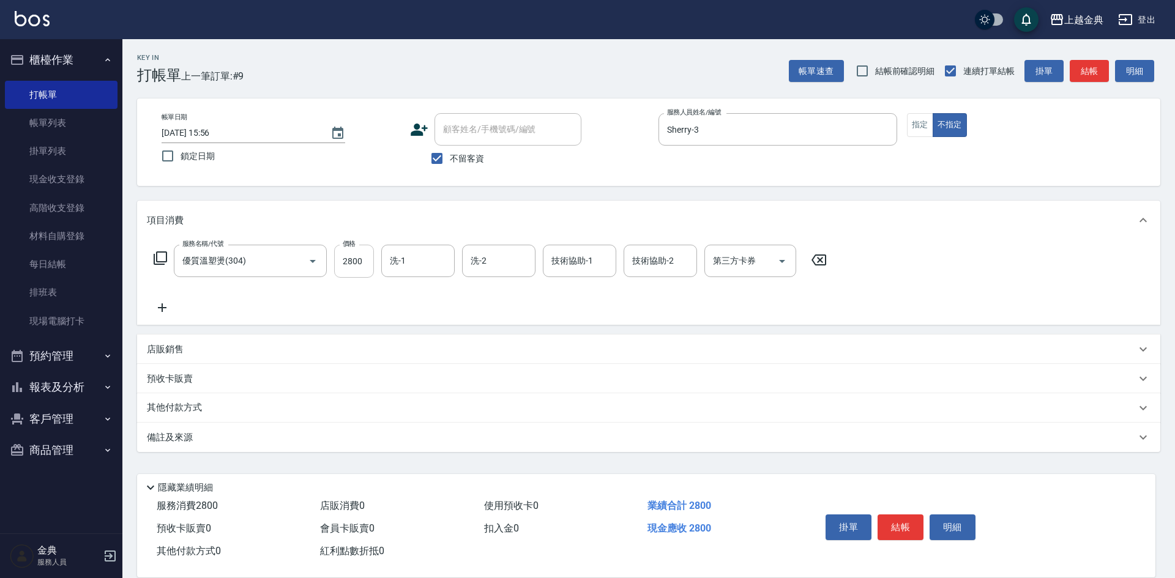
click at [348, 262] on input "2800" at bounding box center [354, 261] width 40 height 33
type input "3499"
click at [521, 256] on input "洗-2" at bounding box center [499, 260] width 62 height 21
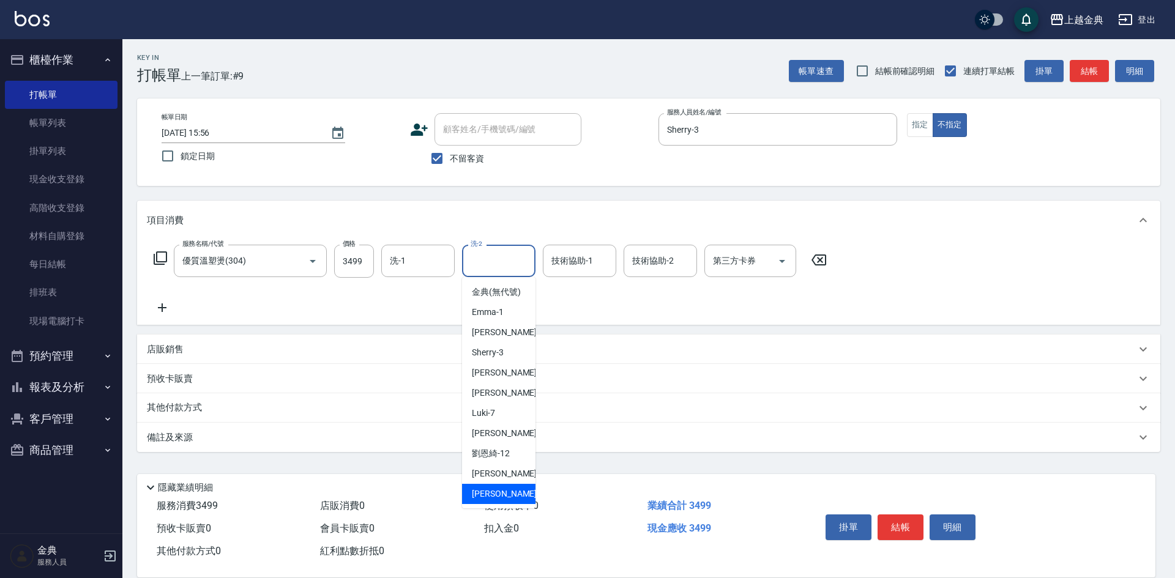
drag, startPoint x: 493, startPoint y: 502, endPoint x: 496, endPoint y: 496, distance: 7.7
click at [493, 501] on span "[PERSON_NAME] -22" at bounding box center [510, 494] width 77 height 13
type input "[PERSON_NAME]-22"
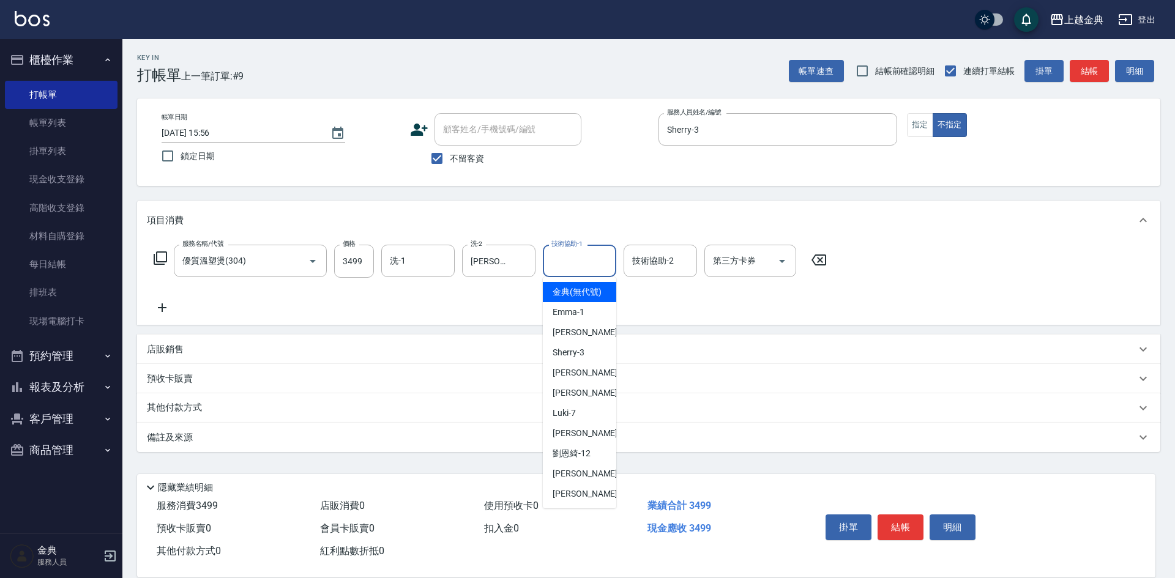
click at [590, 255] on input "技術協助-1" at bounding box center [579, 260] width 62 height 21
click at [589, 323] on div "Emma -1" at bounding box center [579, 312] width 73 height 20
type input "Emma-1"
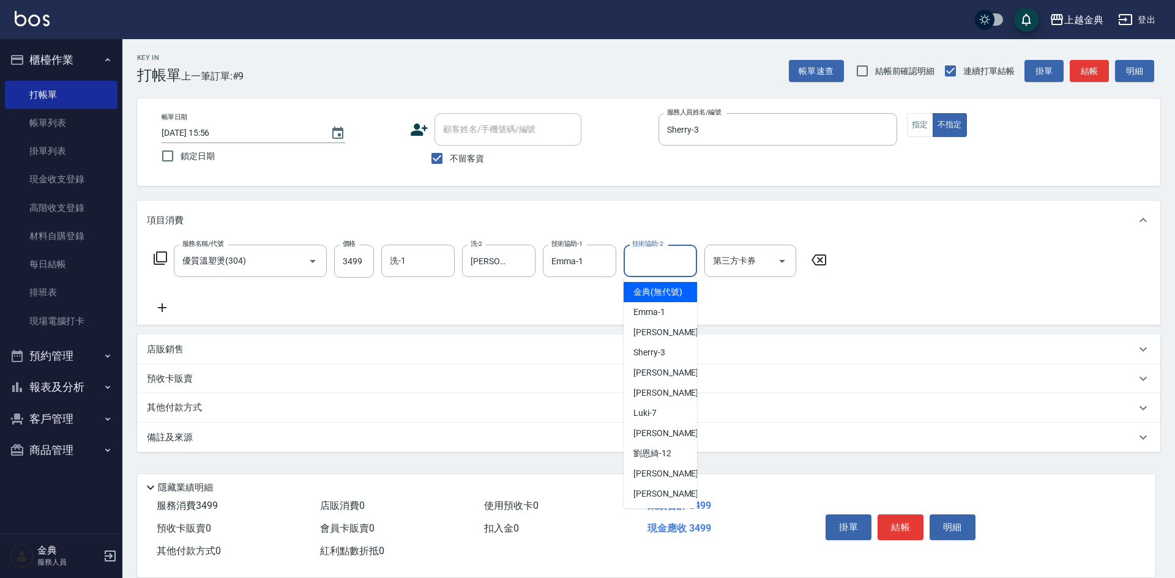
click at [661, 256] on div "技術協助-2 技術協助-2" at bounding box center [660, 261] width 73 height 32
click at [652, 359] on span "Sherry -3" at bounding box center [649, 352] width 32 height 13
type input "Sherry-3"
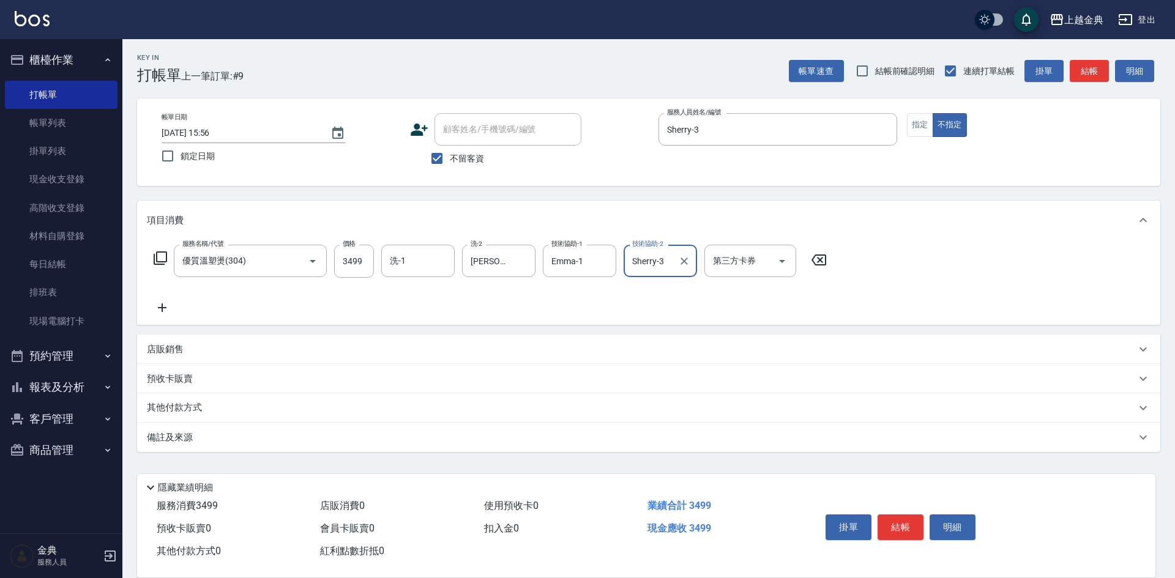
click at [222, 402] on div "其他付款方式" at bounding box center [641, 408] width 989 height 13
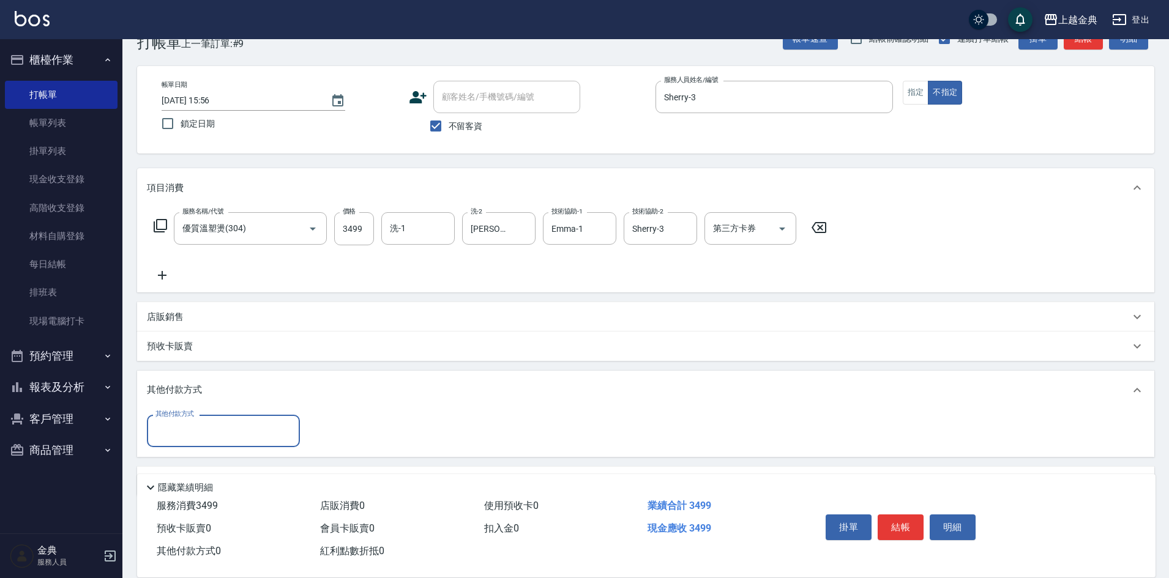
scroll to position [68, 0]
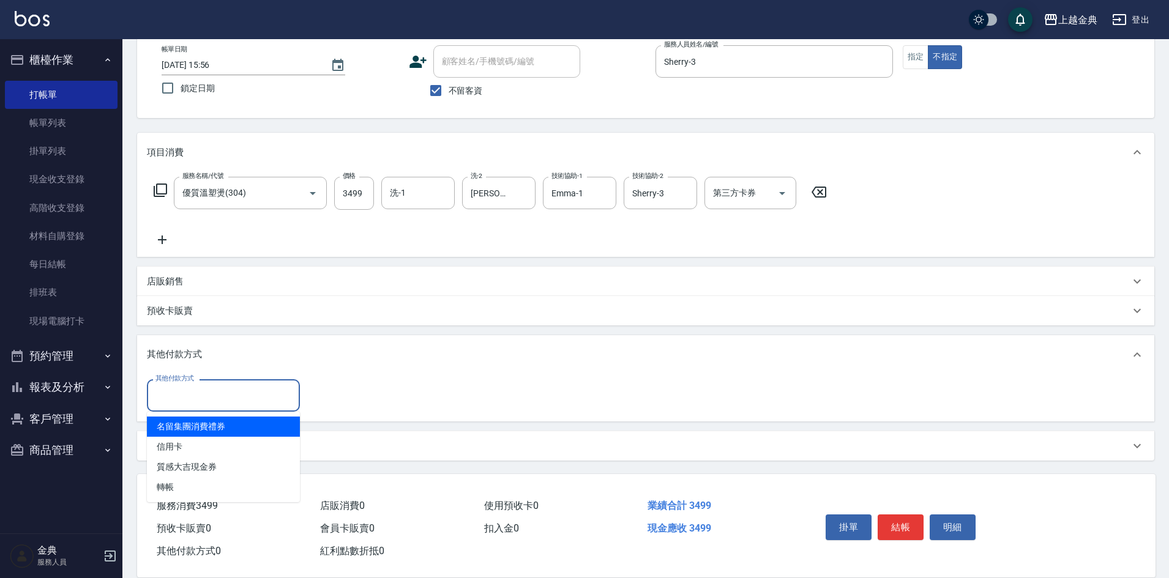
click at [163, 400] on input "其他付款方式" at bounding box center [223, 395] width 142 height 21
click at [200, 450] on span "信用卡" at bounding box center [223, 447] width 153 height 20
type input "信用卡"
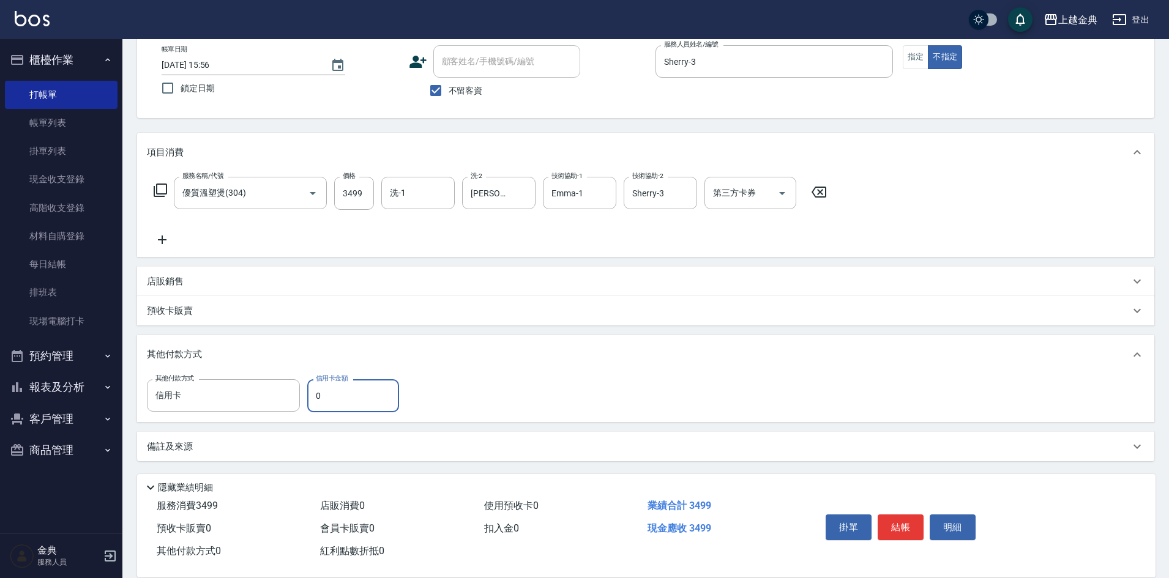
click at [327, 388] on input "0" at bounding box center [353, 395] width 92 height 33
type input "3499"
click at [913, 522] on button "結帳" at bounding box center [901, 528] width 46 height 26
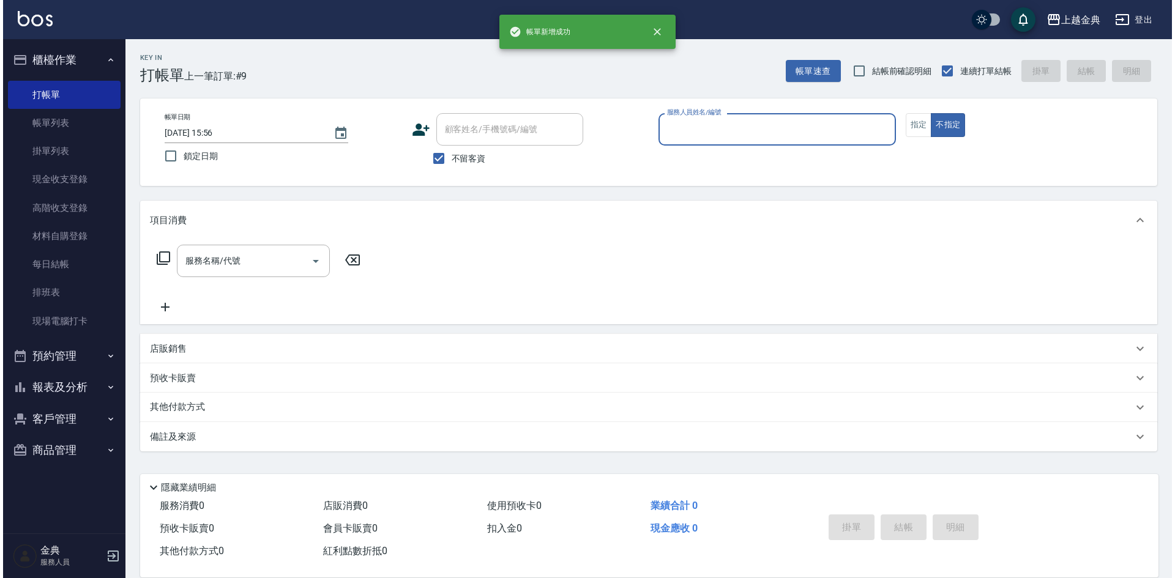
scroll to position [0, 0]
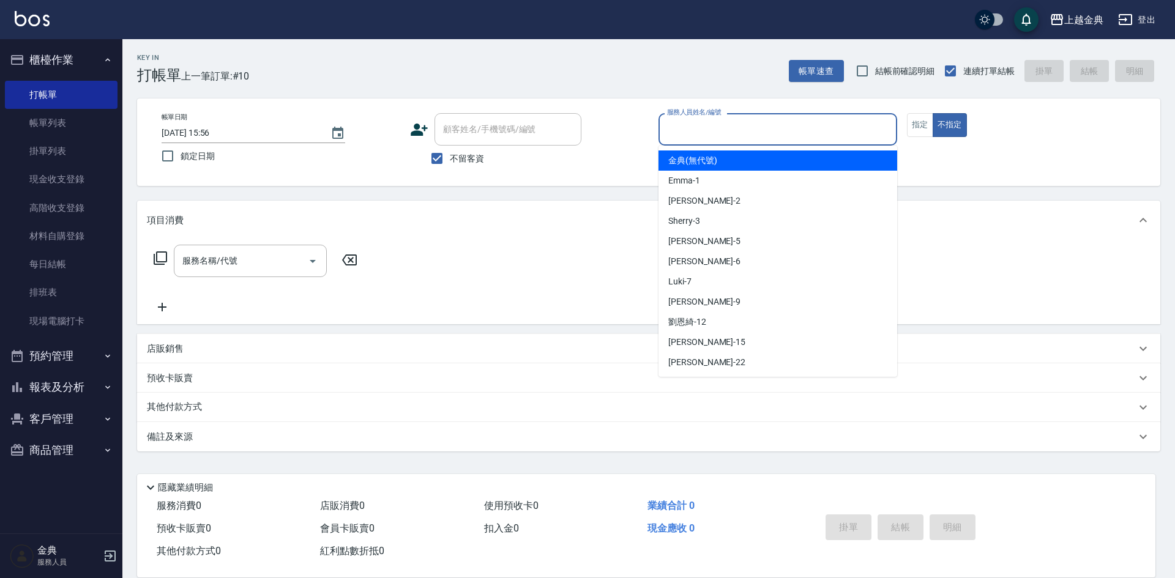
click at [743, 123] on input "服務人員姓名/編號" at bounding box center [778, 129] width 228 height 21
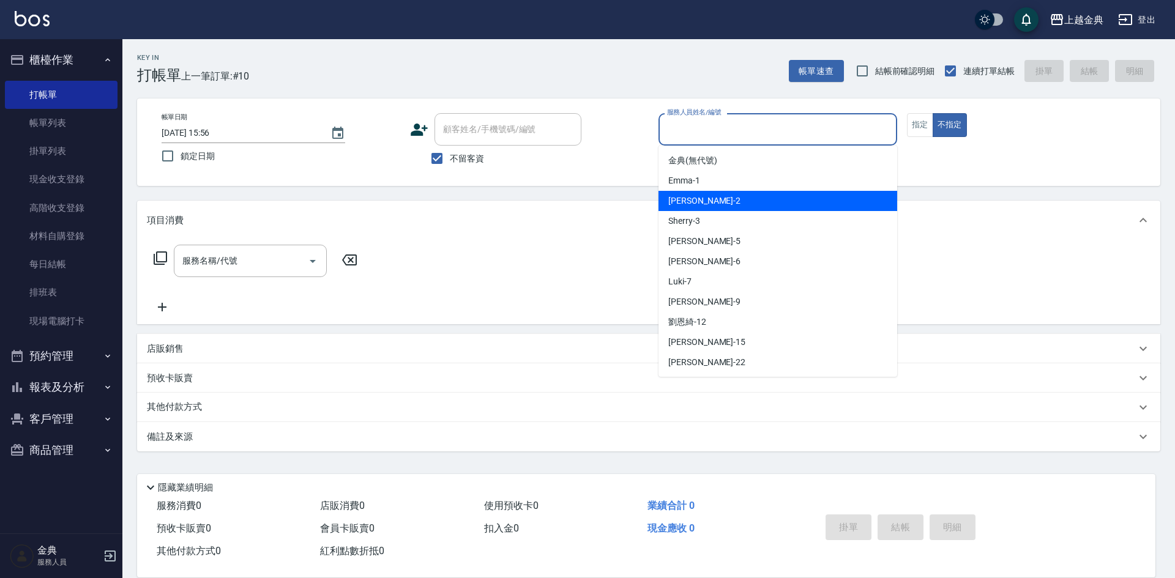
click at [745, 204] on div "Cindy -2" at bounding box center [778, 201] width 239 height 20
type input "Cindy-2"
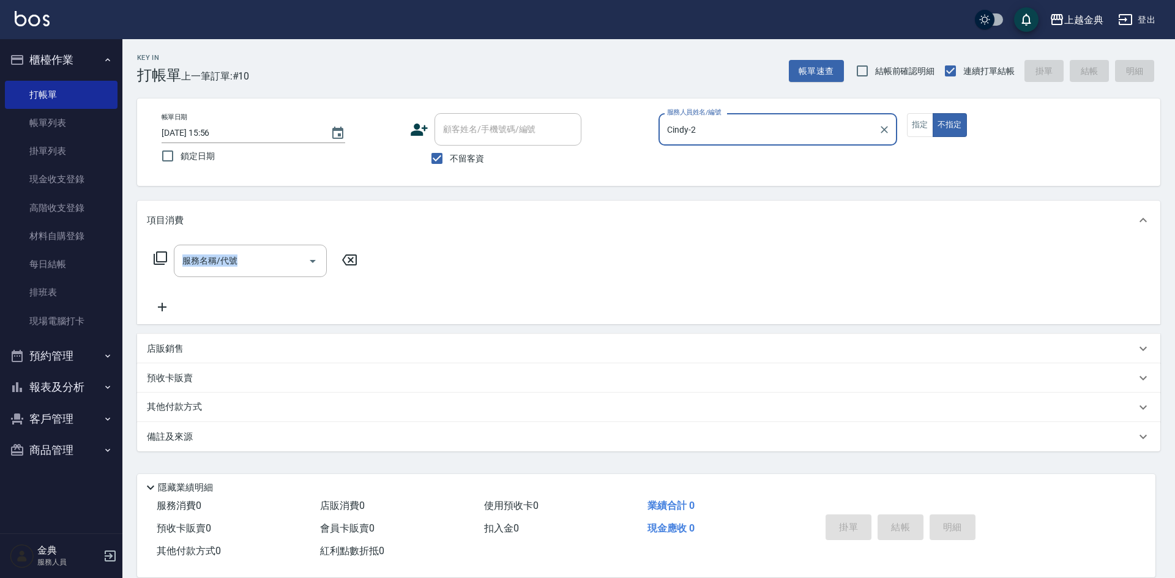
click at [167, 260] on div "服務名稱/代號 服務名稱/代號" at bounding box center [256, 261] width 218 height 32
click at [163, 260] on icon at bounding box center [160, 258] width 15 height 15
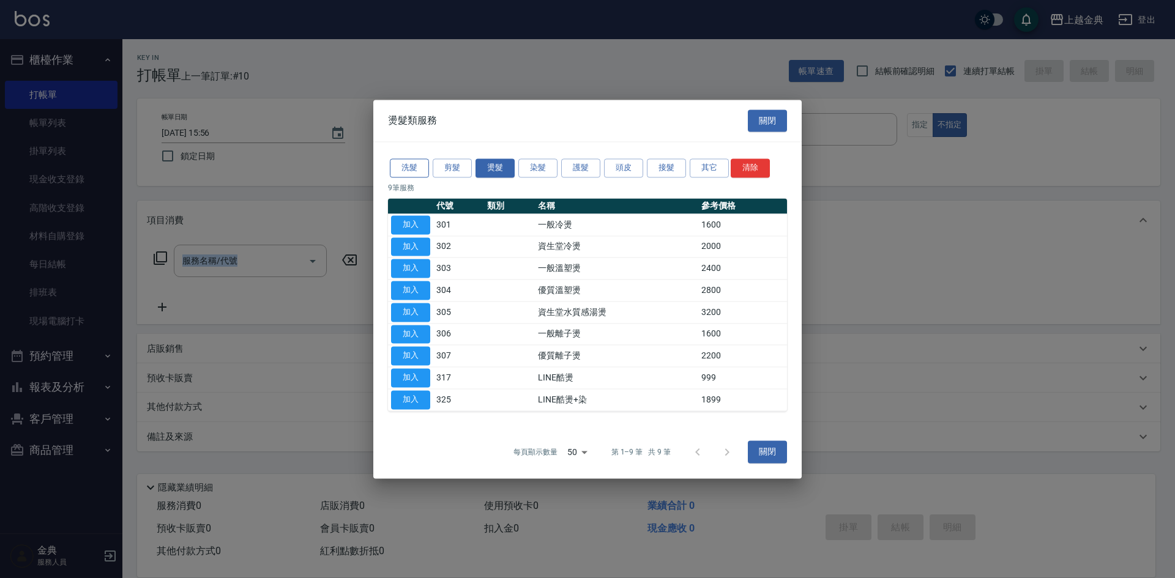
click at [408, 163] on button "洗髮" at bounding box center [409, 168] width 39 height 19
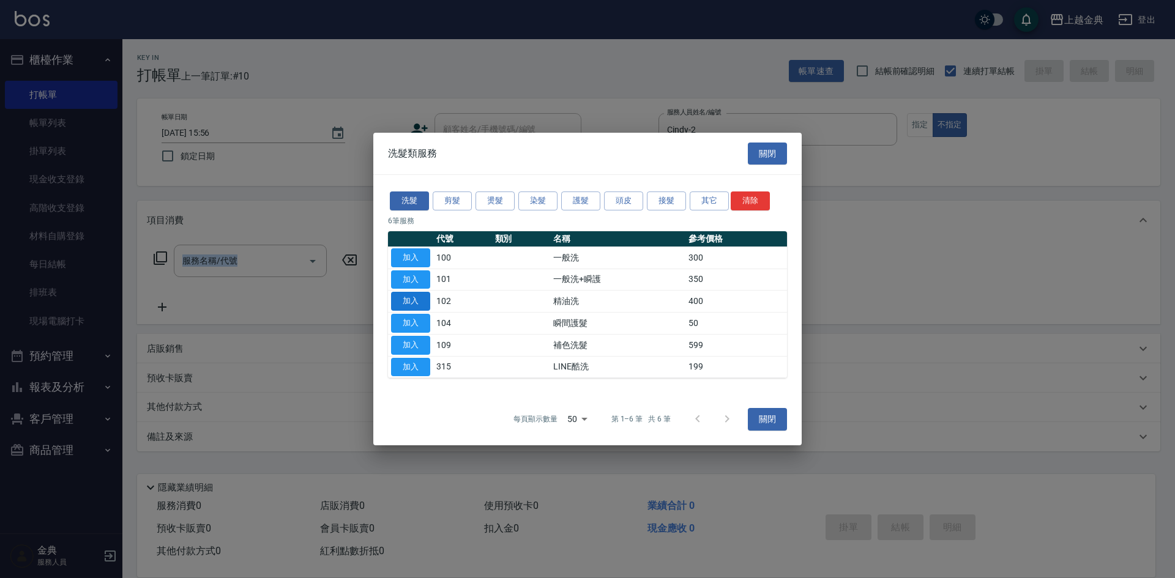
click at [413, 294] on button "加入" at bounding box center [410, 301] width 39 height 19
type input "精油洗(102)"
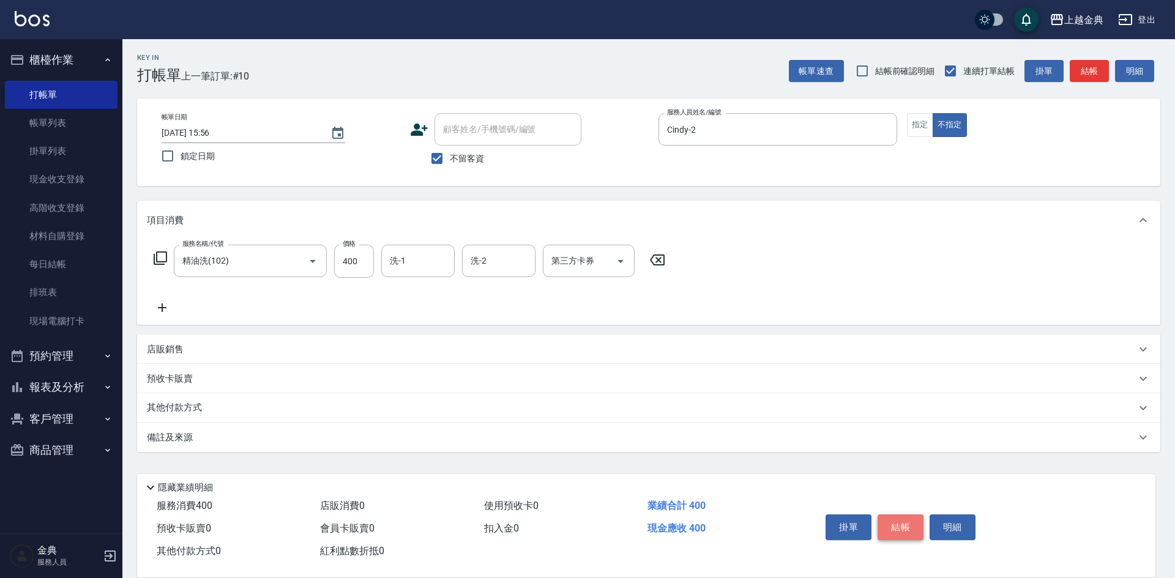
click at [906, 520] on button "結帳" at bounding box center [901, 528] width 46 height 26
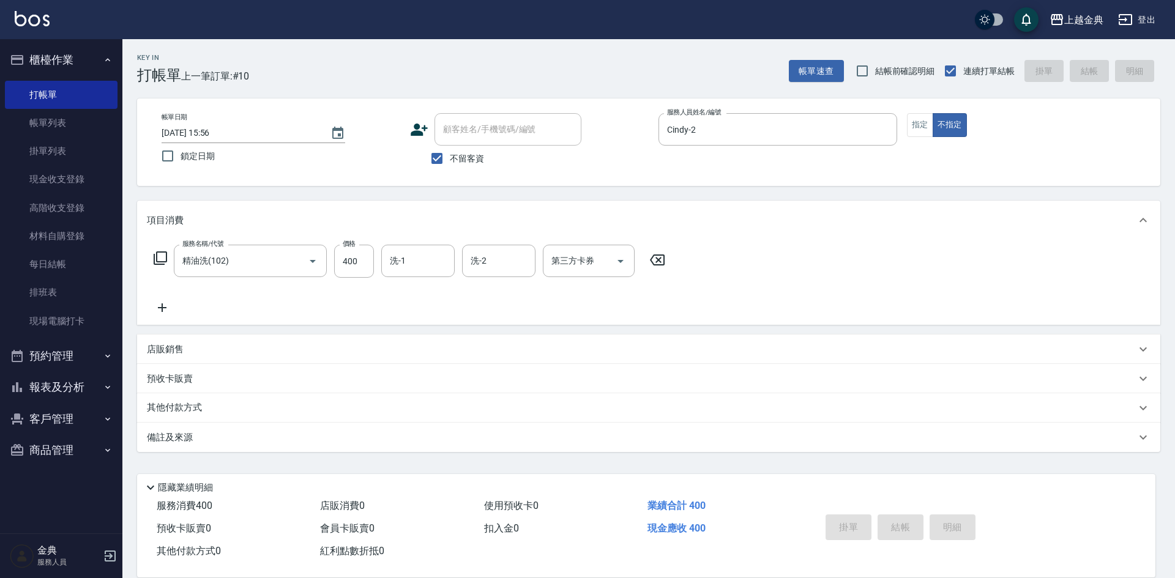
type input "[DATE] 15:57"
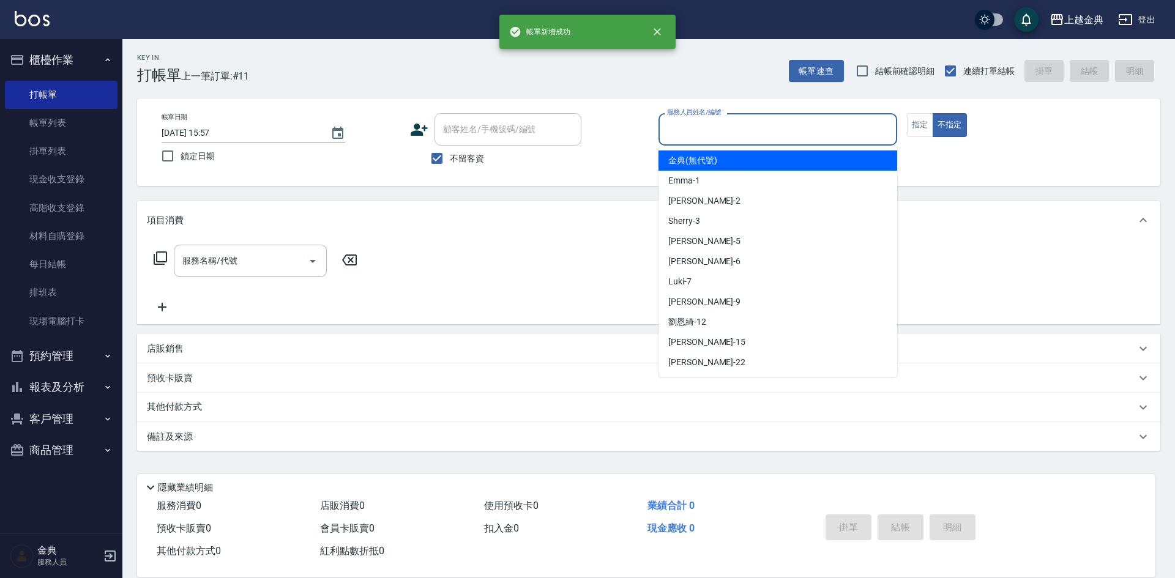
drag, startPoint x: 696, startPoint y: 132, endPoint x: 703, endPoint y: 181, distance: 48.9
click at [695, 132] on input "服務人員姓名/編號" at bounding box center [778, 129] width 228 height 21
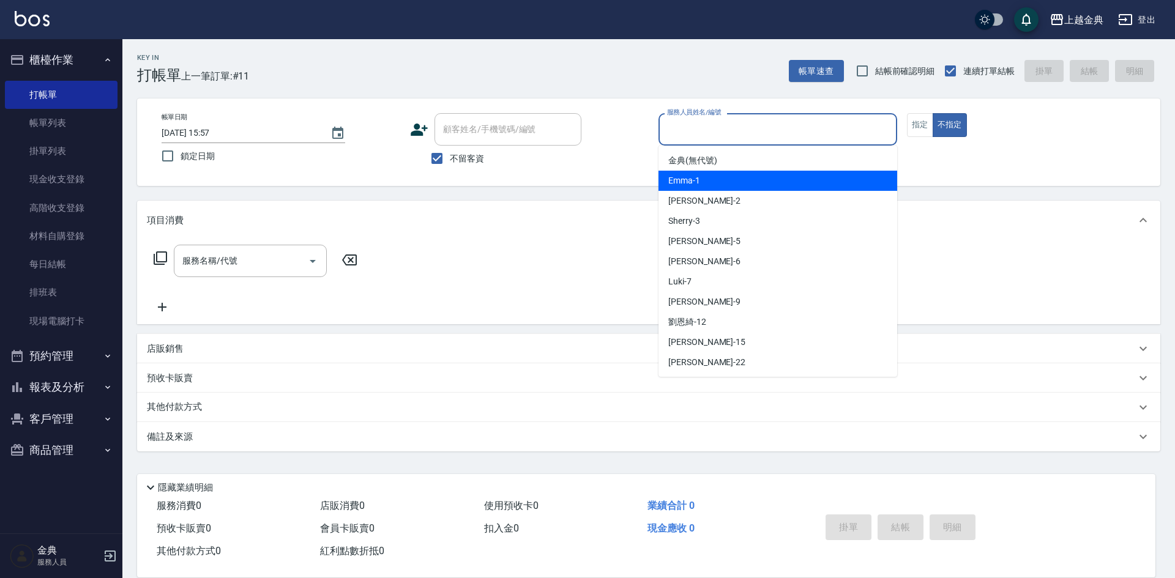
click at [703, 181] on div "Emma -1" at bounding box center [778, 181] width 239 height 20
type input "Emma-1"
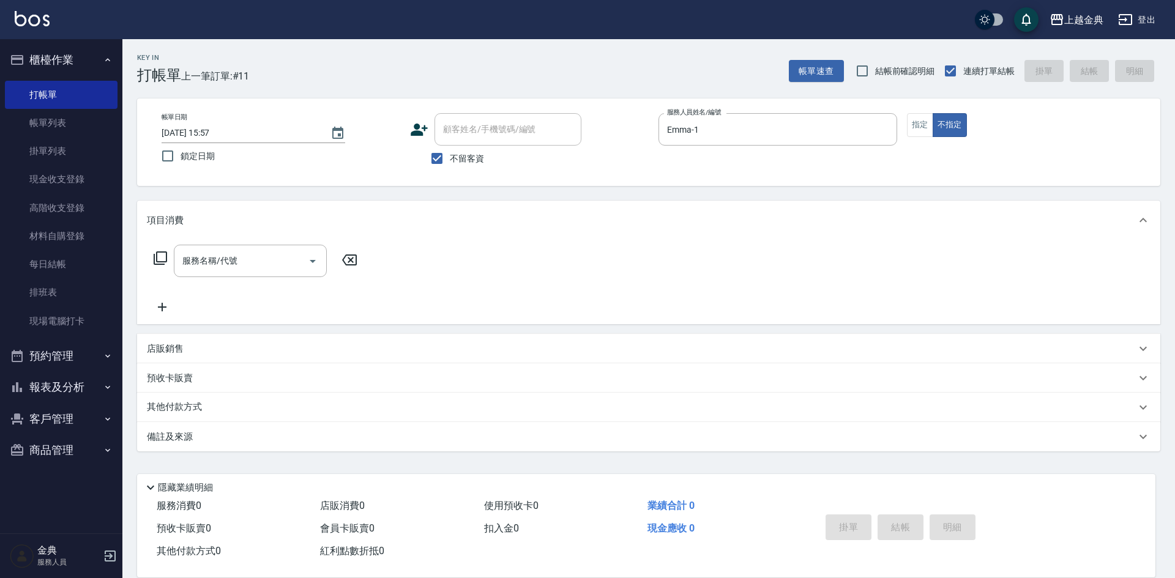
click at [155, 252] on icon at bounding box center [160, 258] width 15 height 15
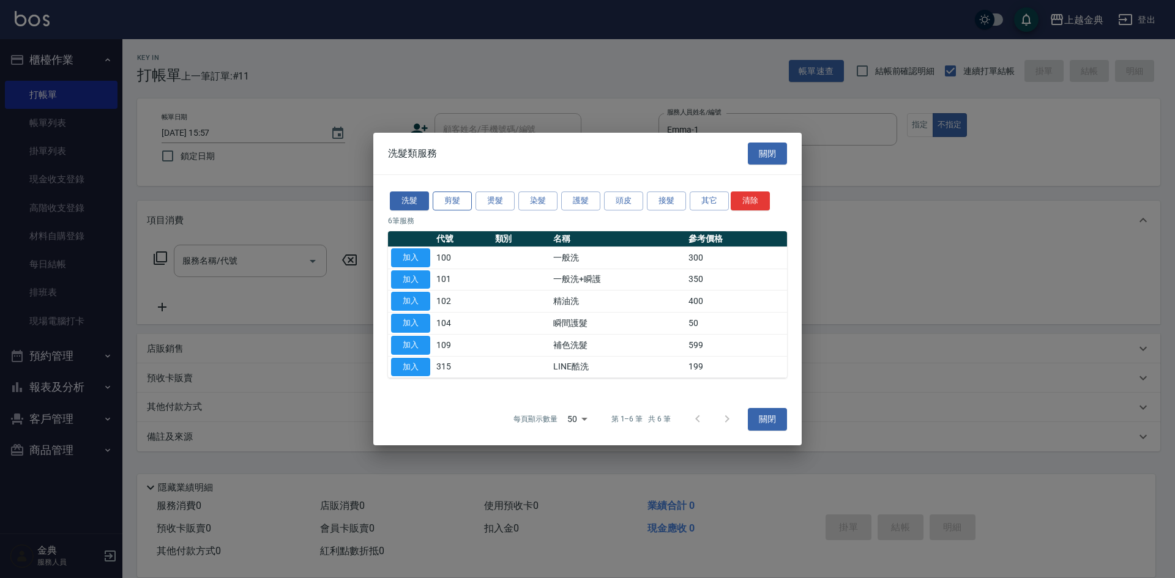
click at [454, 197] on button "剪髮" at bounding box center [452, 201] width 39 height 19
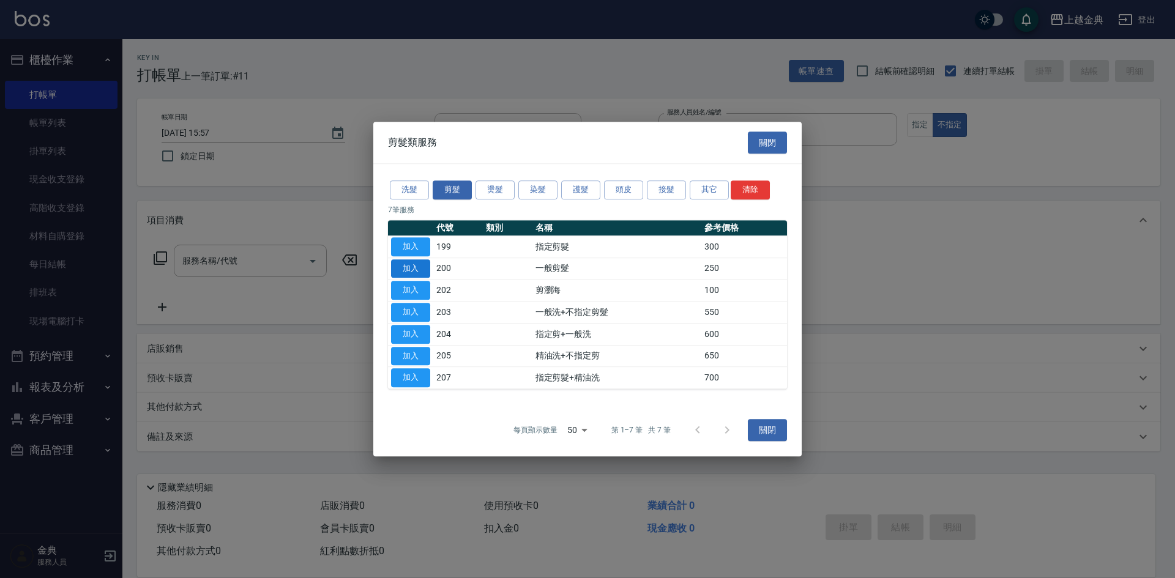
click at [413, 267] on button "加入" at bounding box center [410, 269] width 39 height 19
type input "一般剪髮(200)"
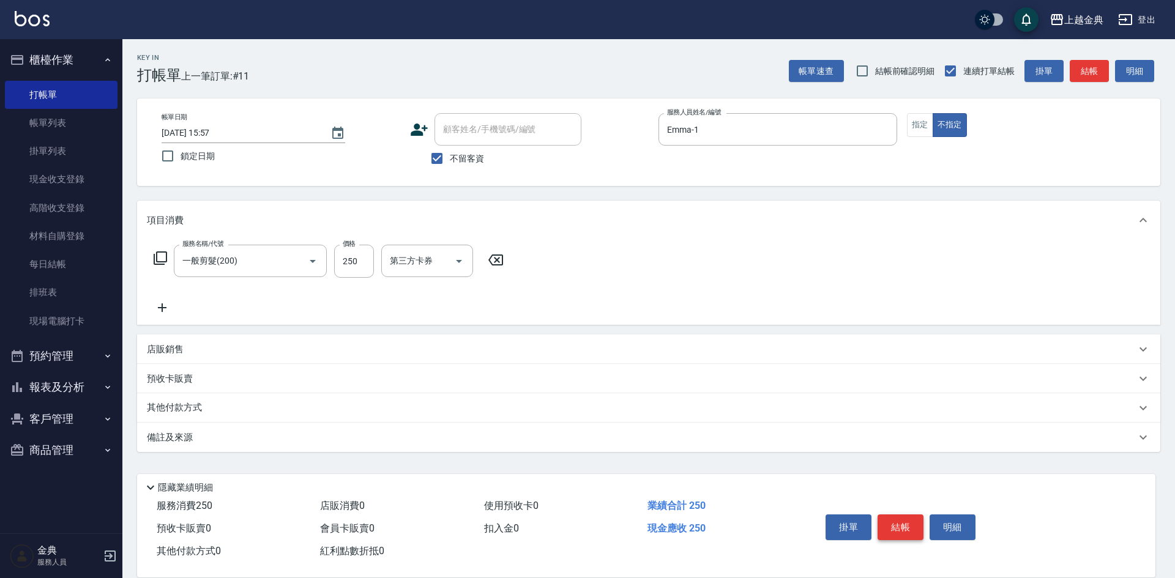
click at [895, 521] on button "結帳" at bounding box center [901, 528] width 46 height 26
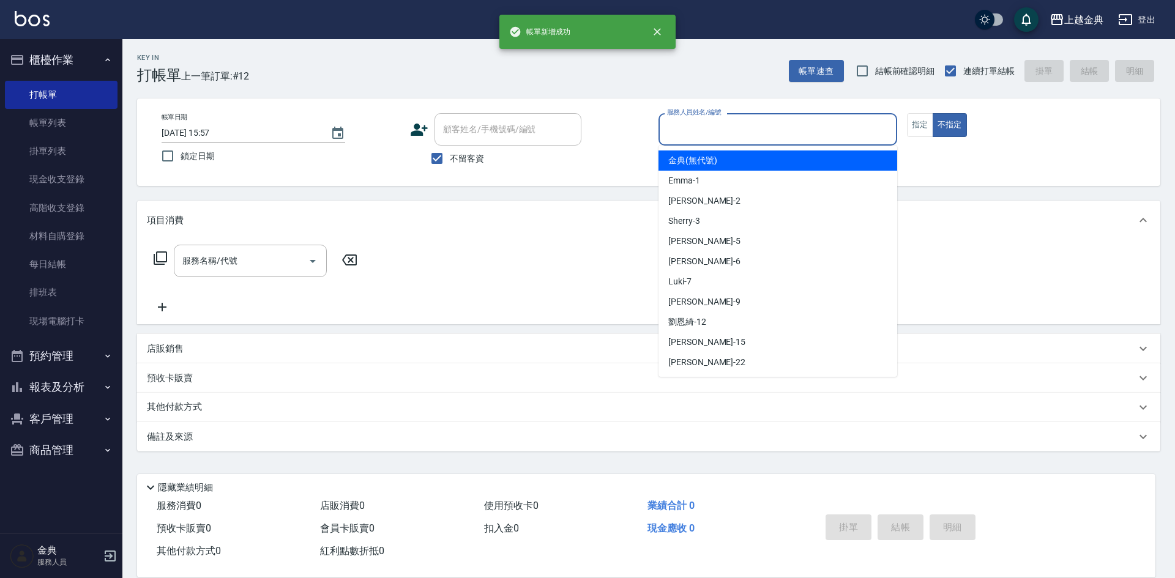
click at [785, 136] on input "服務人員姓名/編號" at bounding box center [778, 129] width 228 height 21
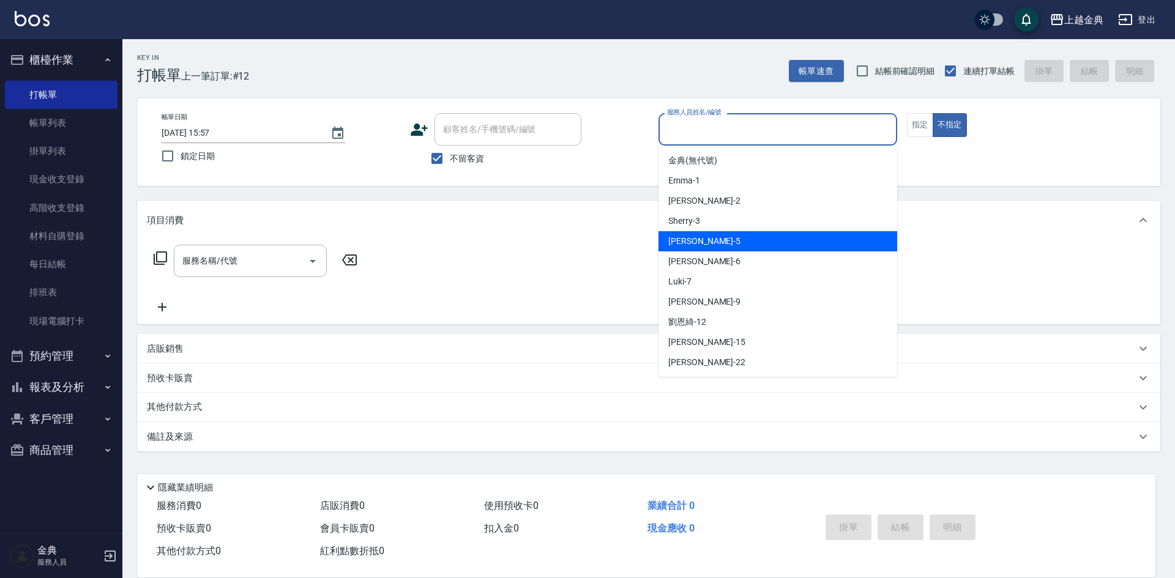
click at [760, 236] on div "[PERSON_NAME] -5" at bounding box center [778, 241] width 239 height 20
type input "[PERSON_NAME]-5"
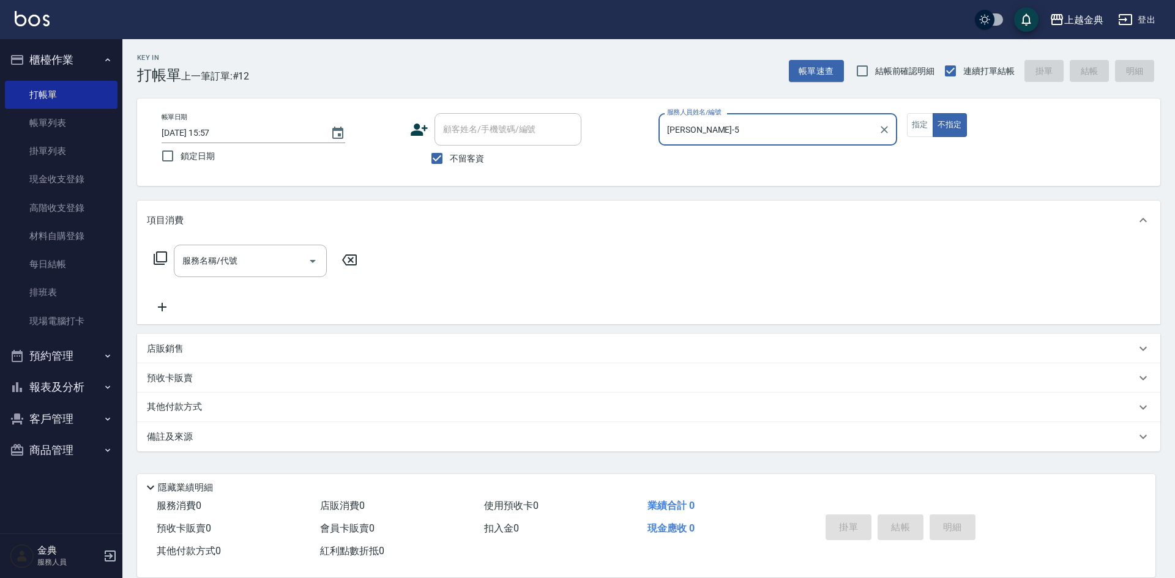
click at [166, 256] on icon at bounding box center [160, 258] width 13 height 13
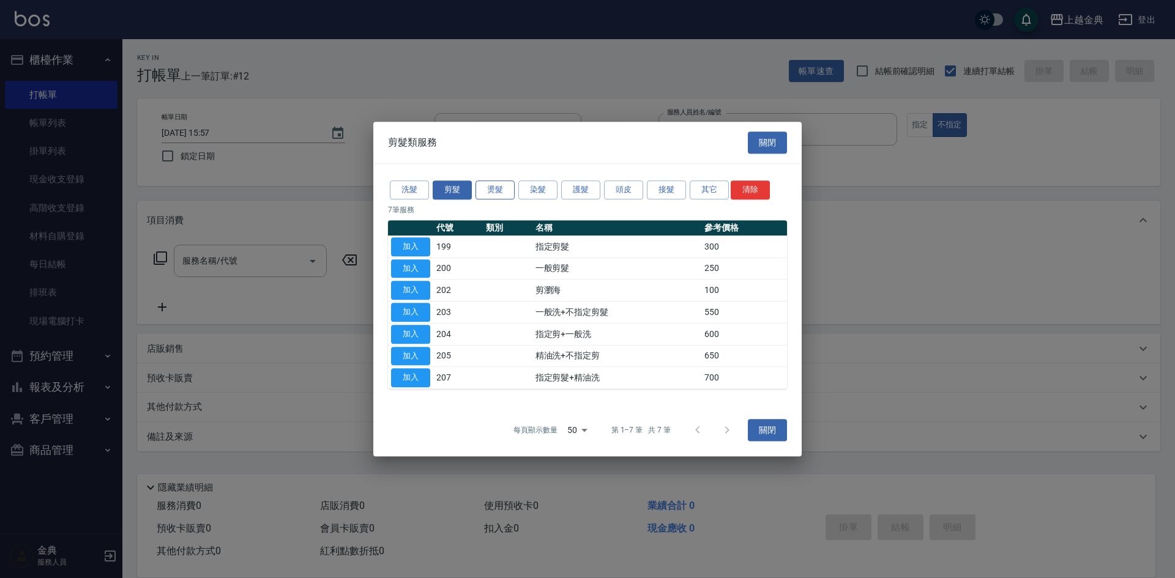
click at [498, 198] on div "洗髮 剪髮 燙髮 染髮 護髮 頭皮 接髮 其它 清除" at bounding box center [587, 190] width 399 height 23
click at [487, 189] on button "燙髮" at bounding box center [495, 190] width 39 height 19
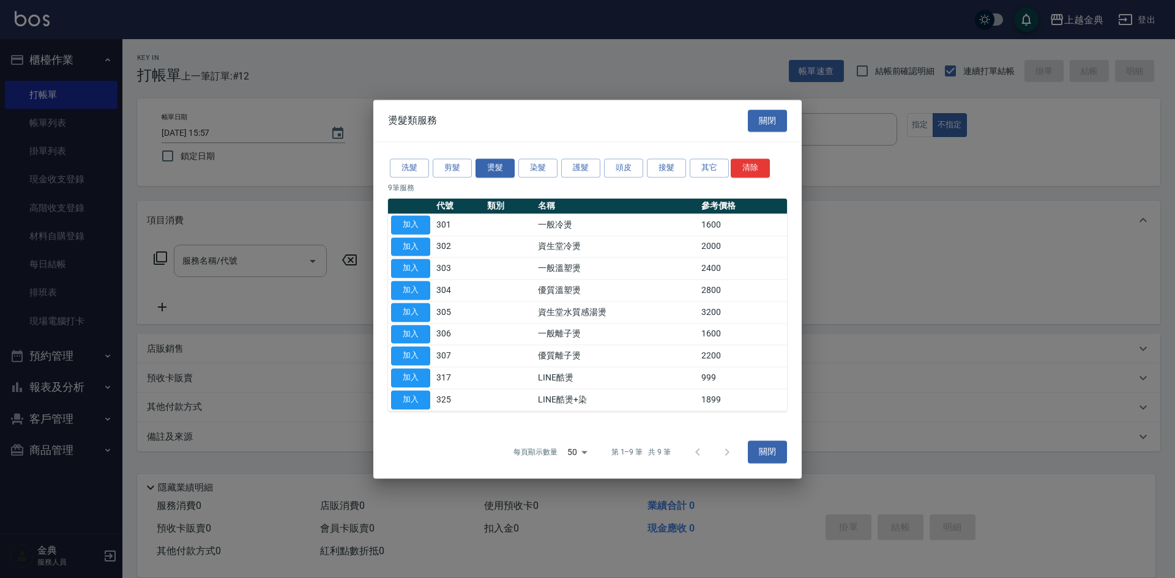
click at [388, 266] on td "加入" at bounding box center [410, 269] width 45 height 22
click at [402, 286] on button "加入" at bounding box center [410, 290] width 39 height 19
type input "優質溫塑燙(304)"
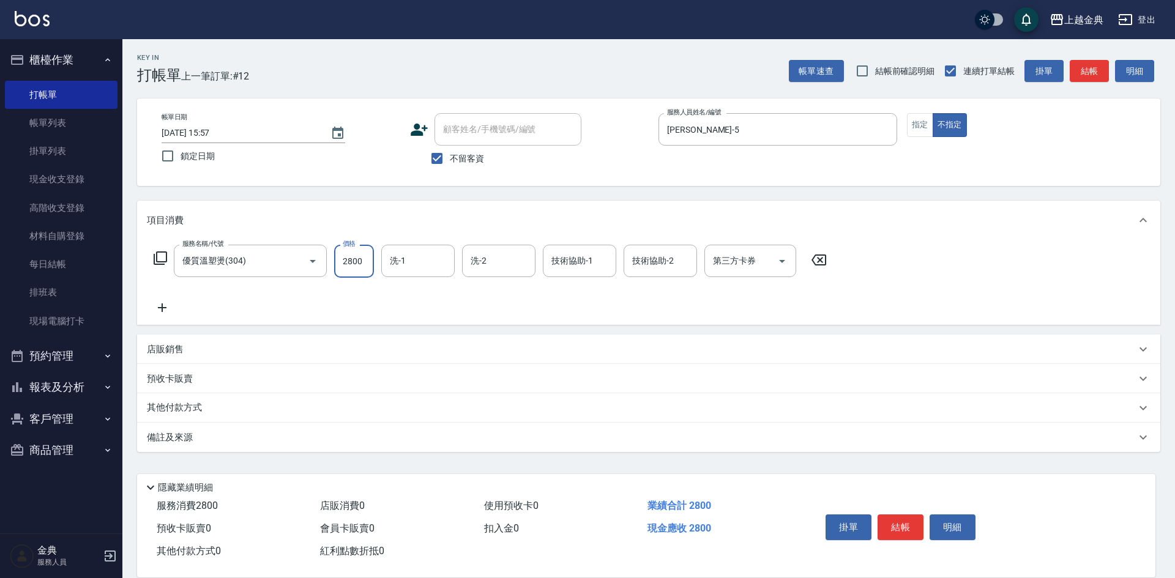
click at [360, 263] on input "2800" at bounding box center [354, 261] width 40 height 33
type input "3099"
click at [422, 252] on input "洗-1" at bounding box center [418, 260] width 62 height 21
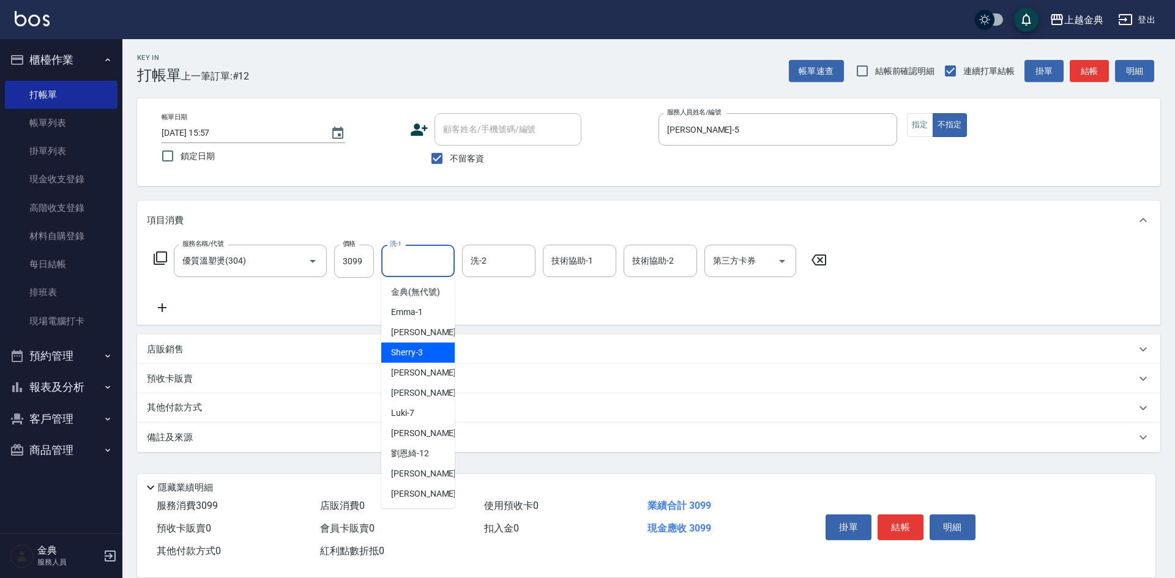
drag, startPoint x: 427, startPoint y: 388, endPoint x: 551, endPoint y: 327, distance: 139.1
click at [554, 328] on body "上越金典 登出 櫃檯作業 打帳單 帳單列表 掛單列表 現金收支登錄 高階收支登錄 材料自購登錄 每日結帳 排班表 現場電腦打卡 預約管理 預約管理 單日預約紀…" at bounding box center [587, 289] width 1175 height 578
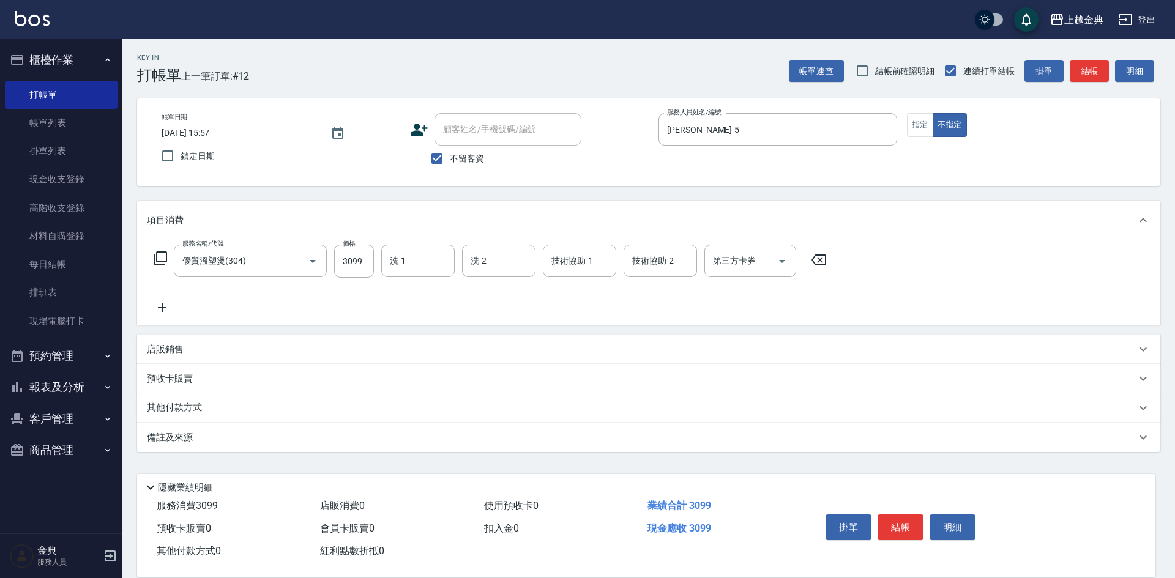
click at [551, 327] on div "項目消費 服務名稱/代號 優質溫塑燙(304) 服務名稱/代號 價格 3099 價格 洗-1 洗-1 洗-2 洗-2 技術協助-1 技術協助-1 技術協助-2…" at bounding box center [648, 327] width 1023 height 252
click at [581, 246] on div "技術協助-1" at bounding box center [579, 261] width 73 height 32
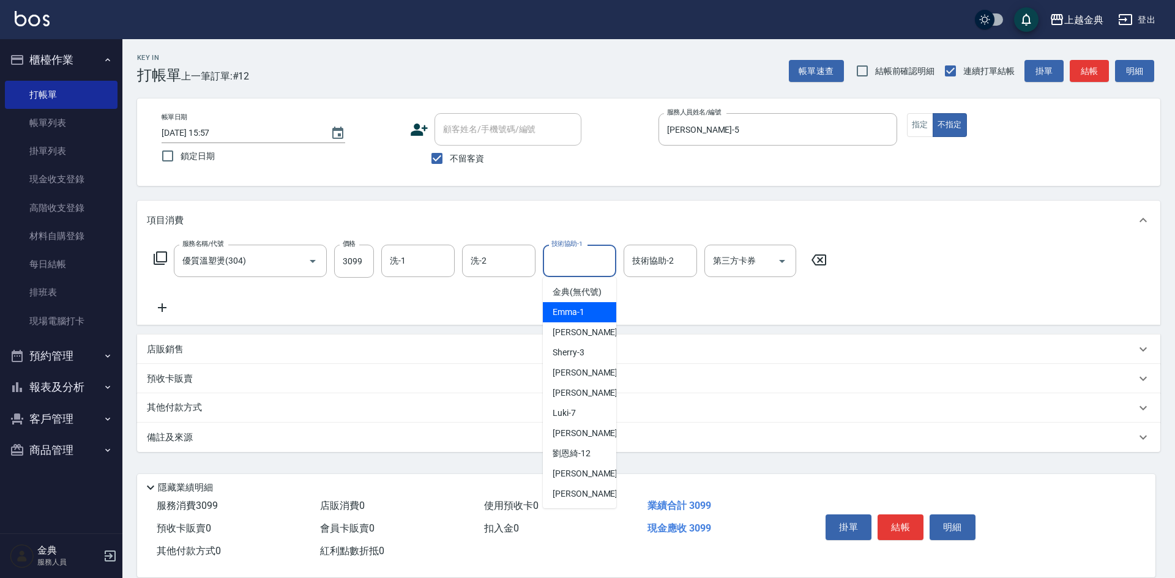
click at [578, 319] on span "Emma -1" at bounding box center [569, 312] width 32 height 13
type input "Emma-1"
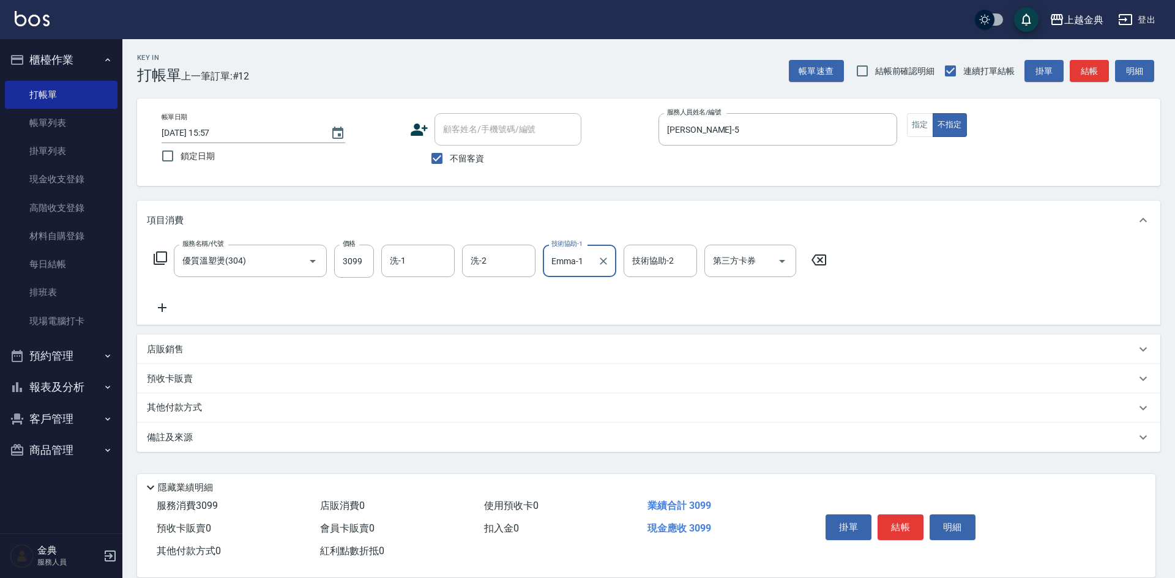
click at [648, 255] on input "技術協助-2" at bounding box center [660, 260] width 62 height 21
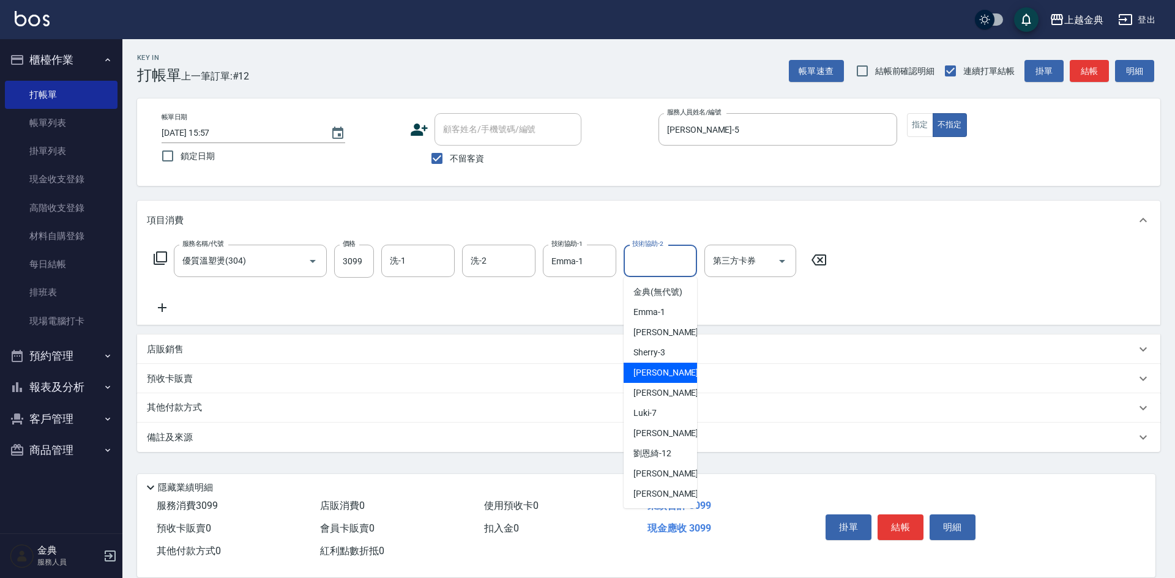
click at [667, 377] on div "[PERSON_NAME] -5" at bounding box center [660, 373] width 73 height 20
type input "[PERSON_NAME]-5"
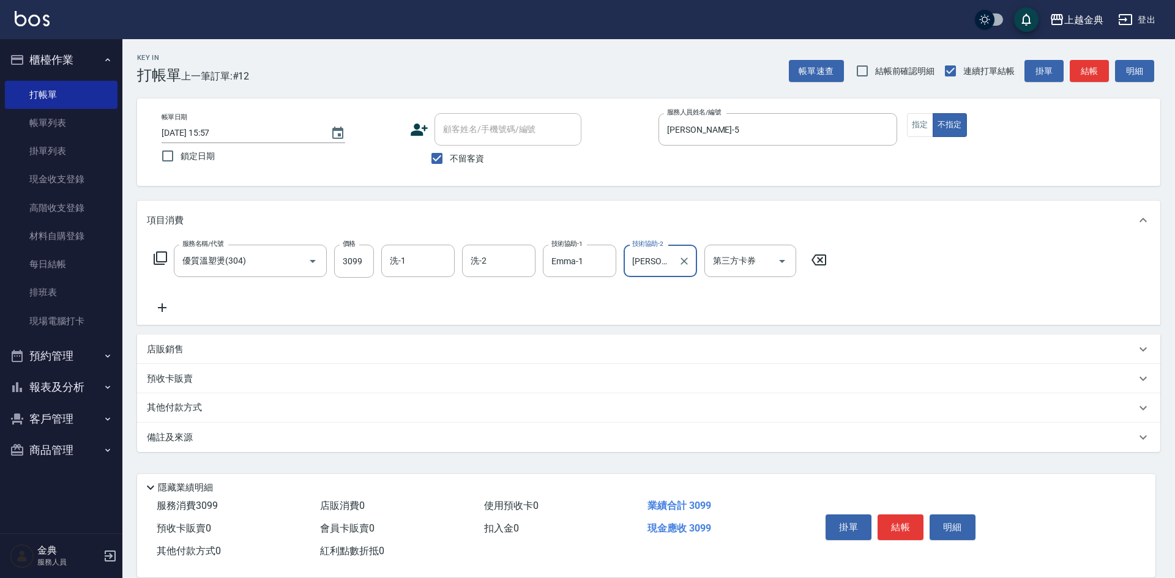
click at [177, 403] on p "其他付款方式" at bounding box center [177, 408] width 61 height 13
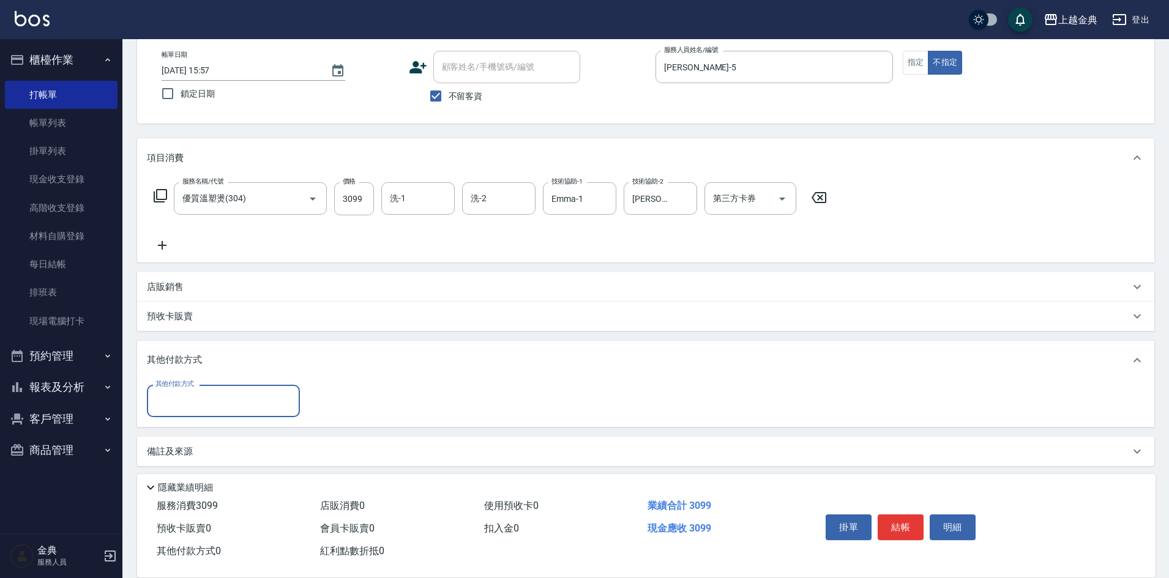
scroll to position [68, 0]
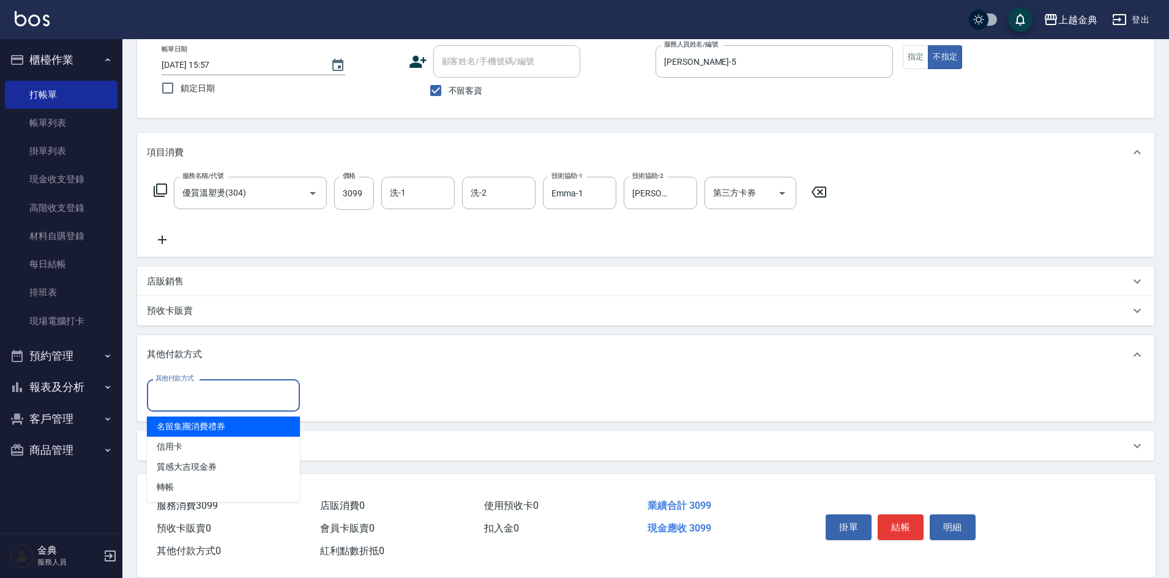
click at [184, 402] on input "其他付款方式" at bounding box center [223, 395] width 142 height 21
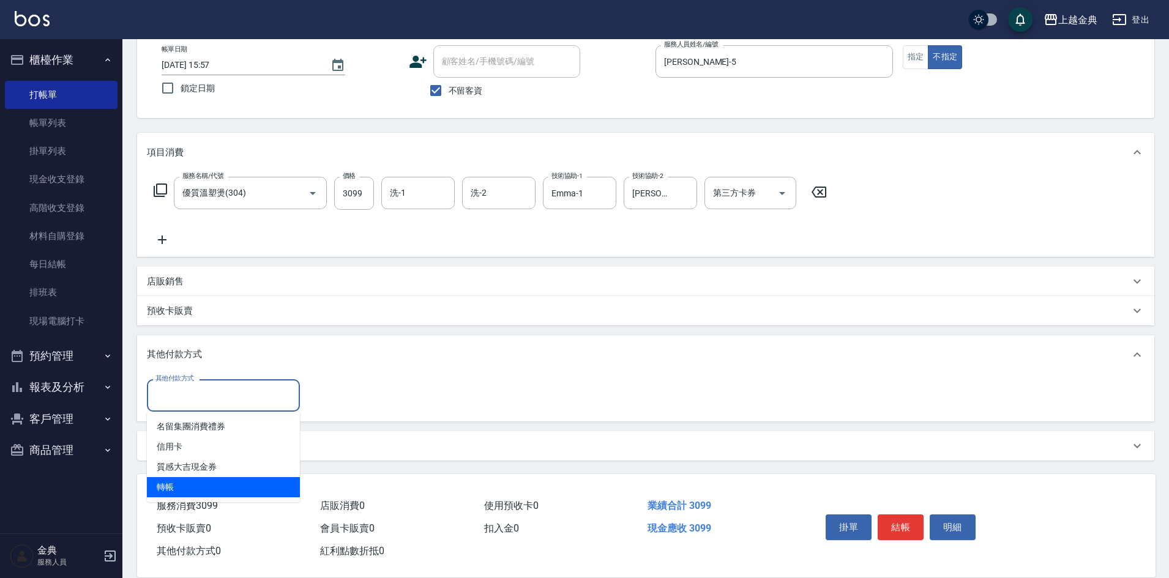
click at [205, 478] on span "轉帳" at bounding box center [223, 487] width 153 height 20
type input "轉帳"
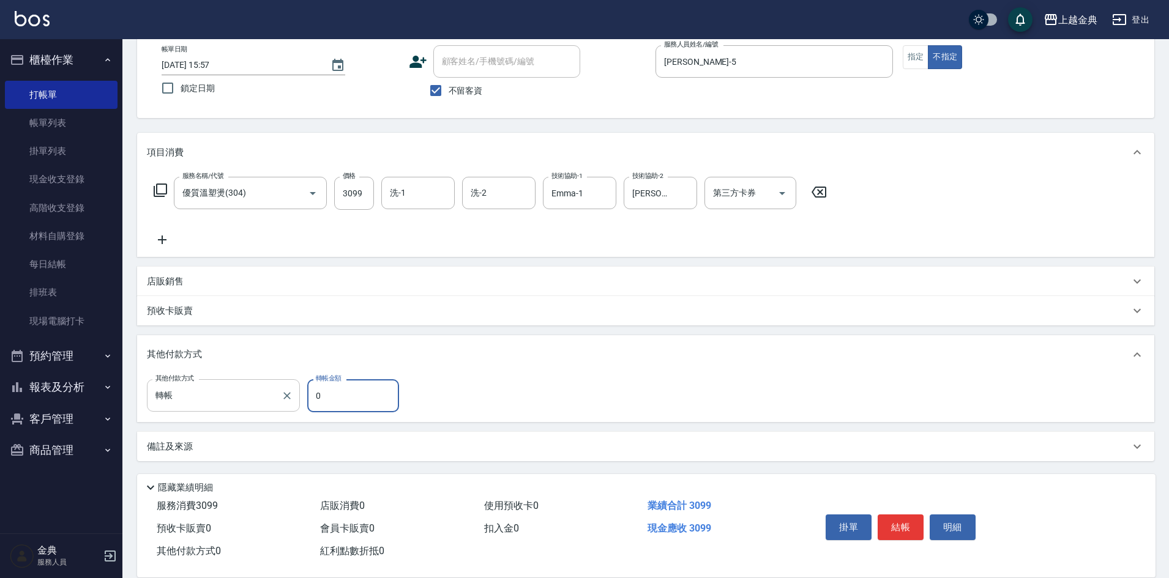
click at [237, 405] on input "轉帳" at bounding box center [214, 395] width 124 height 21
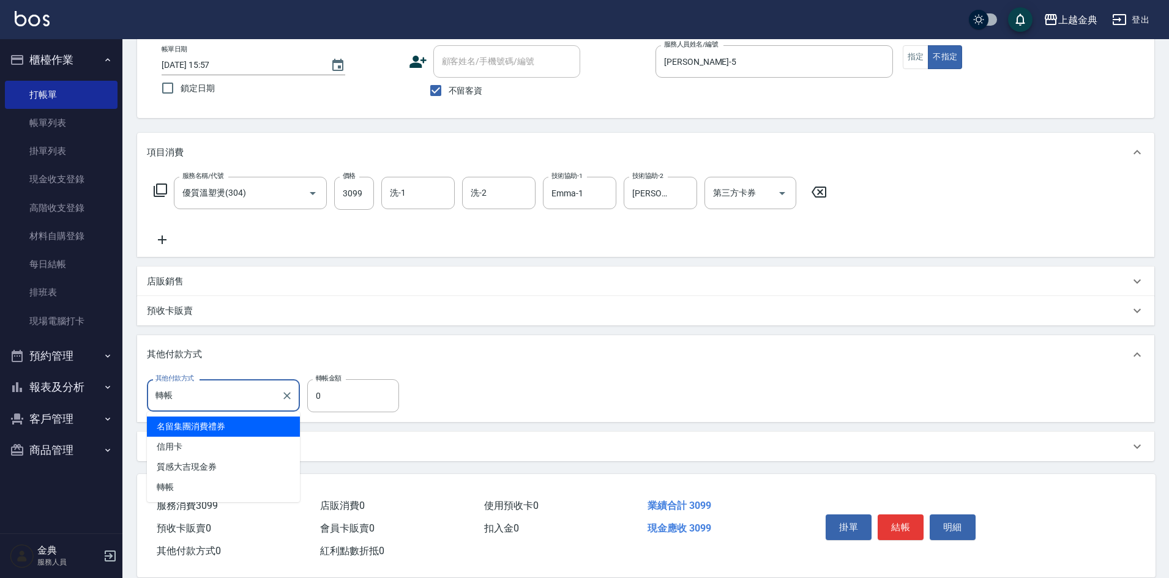
click at [328, 378] on label "轉帳金額" at bounding box center [329, 378] width 26 height 9
click at [328, 379] on input "0" at bounding box center [353, 395] width 92 height 33
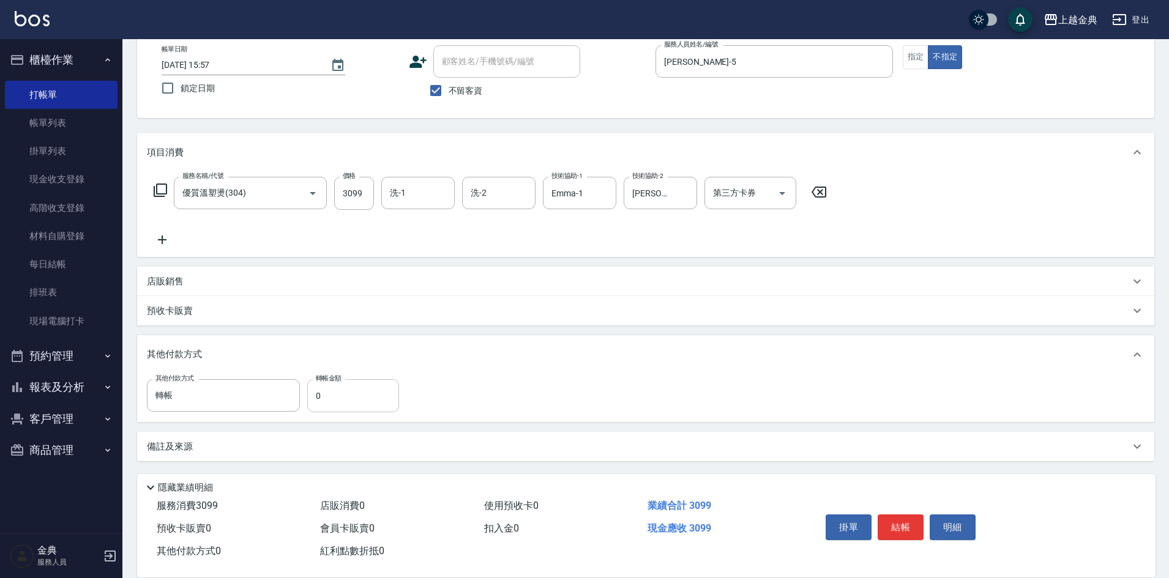
click at [331, 384] on div "轉帳金額 0 轉帳金額" at bounding box center [353, 395] width 92 height 33
click at [326, 402] on input "0" at bounding box center [353, 395] width 92 height 33
type input "3099"
click at [903, 516] on button "結帳" at bounding box center [901, 528] width 46 height 26
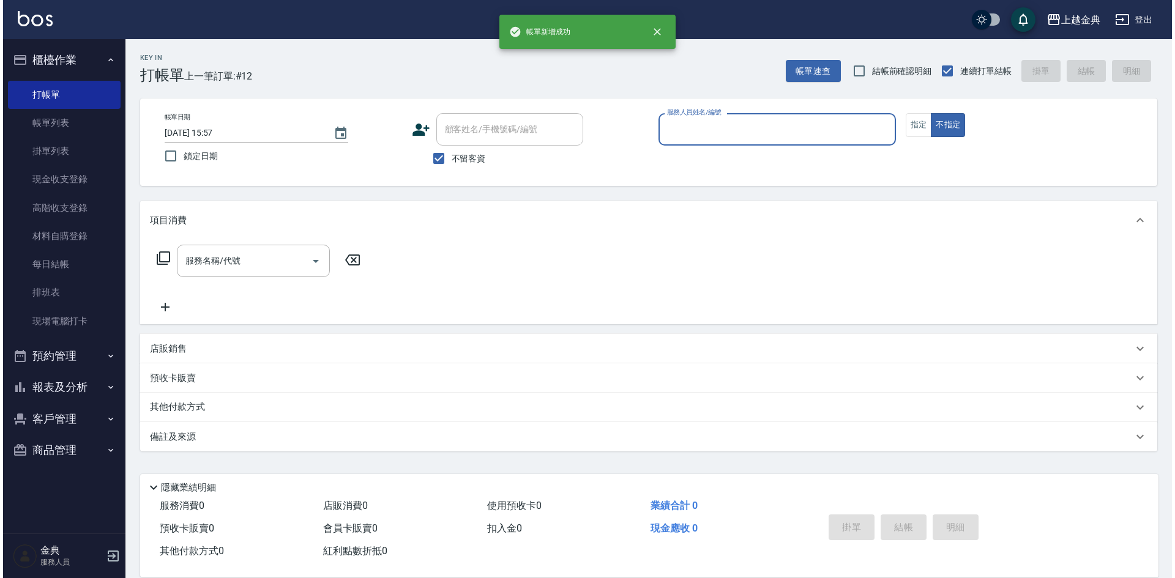
scroll to position [0, 0]
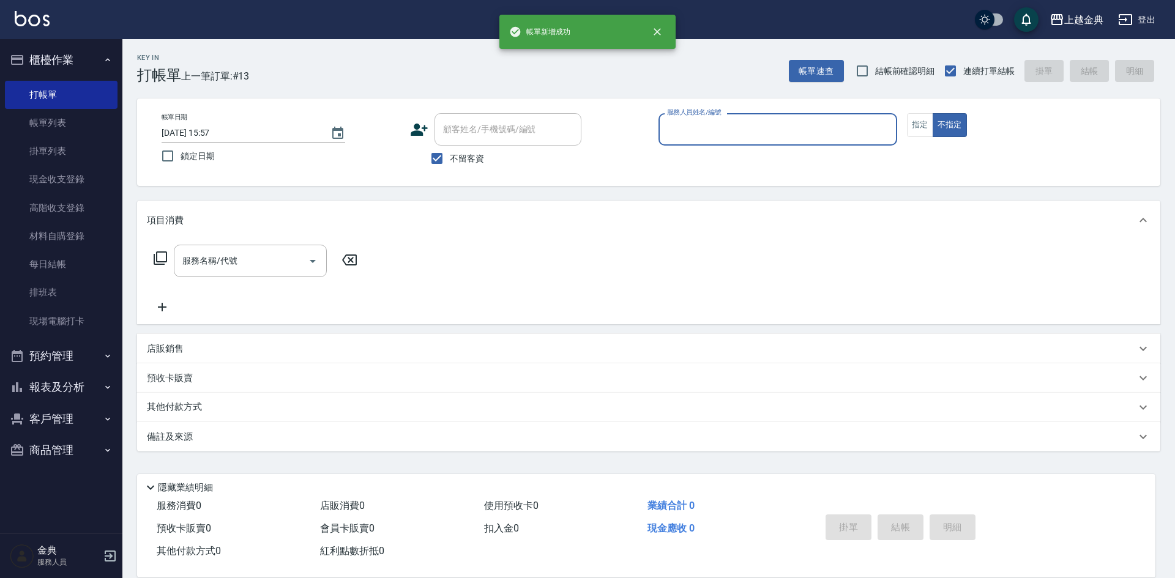
click at [710, 133] on input "服務人員姓名/編號" at bounding box center [778, 129] width 228 height 21
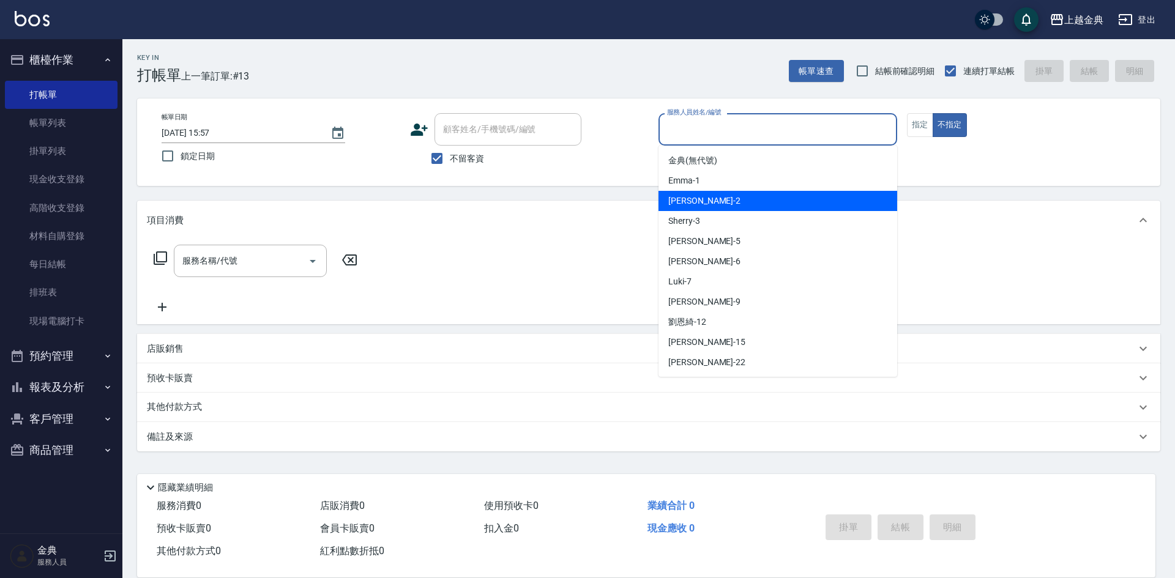
click at [716, 195] on div "Cindy -2" at bounding box center [778, 201] width 239 height 20
type input "Cindy-2"
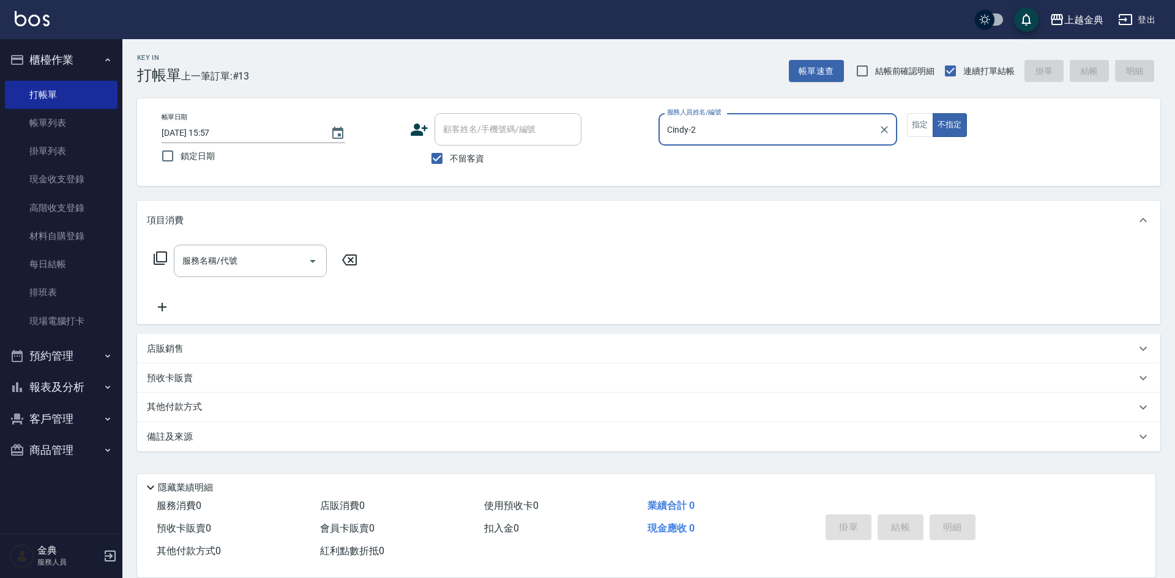
click at [149, 252] on div "服務名稱/代號 服務名稱/代號" at bounding box center [256, 261] width 218 height 32
click at [162, 253] on icon at bounding box center [160, 258] width 13 height 13
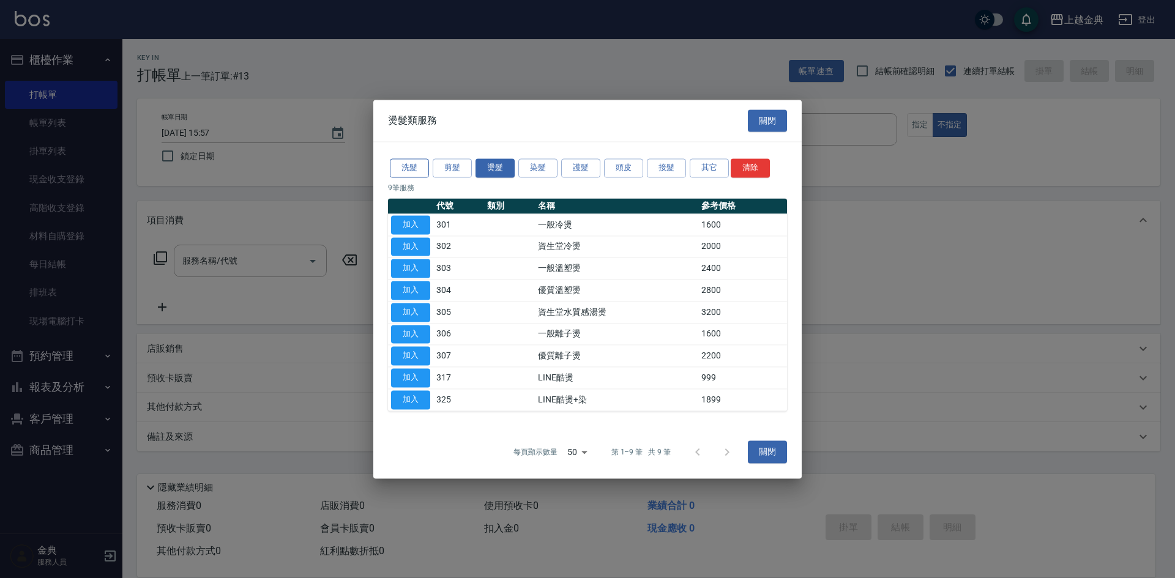
click at [398, 167] on button "洗髮" at bounding box center [409, 168] width 39 height 19
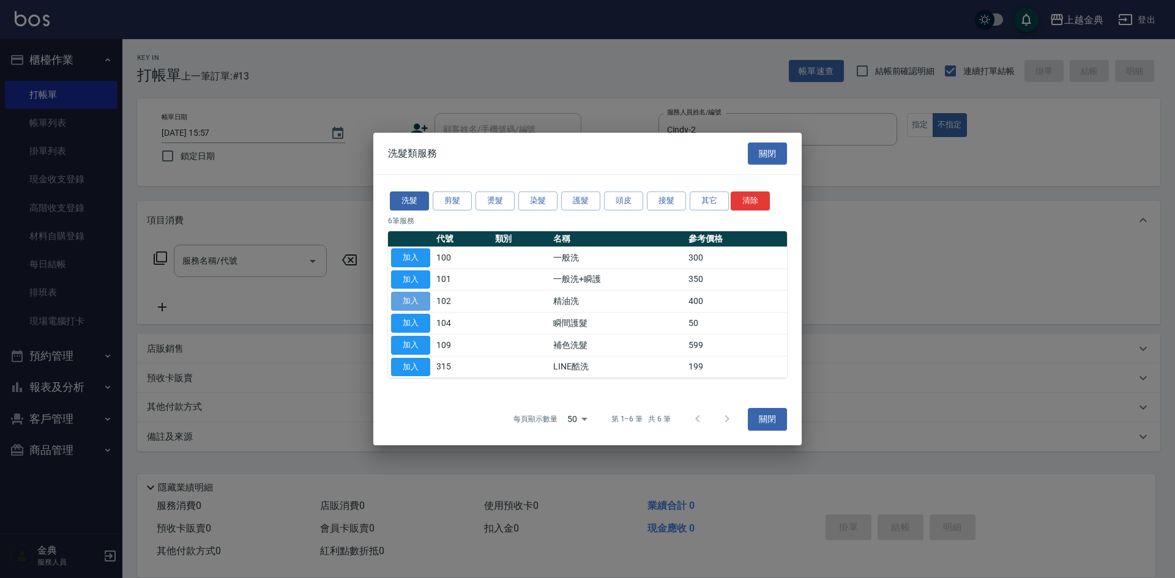
click at [404, 305] on button "加入" at bounding box center [410, 301] width 39 height 19
type input "精油洗(102)"
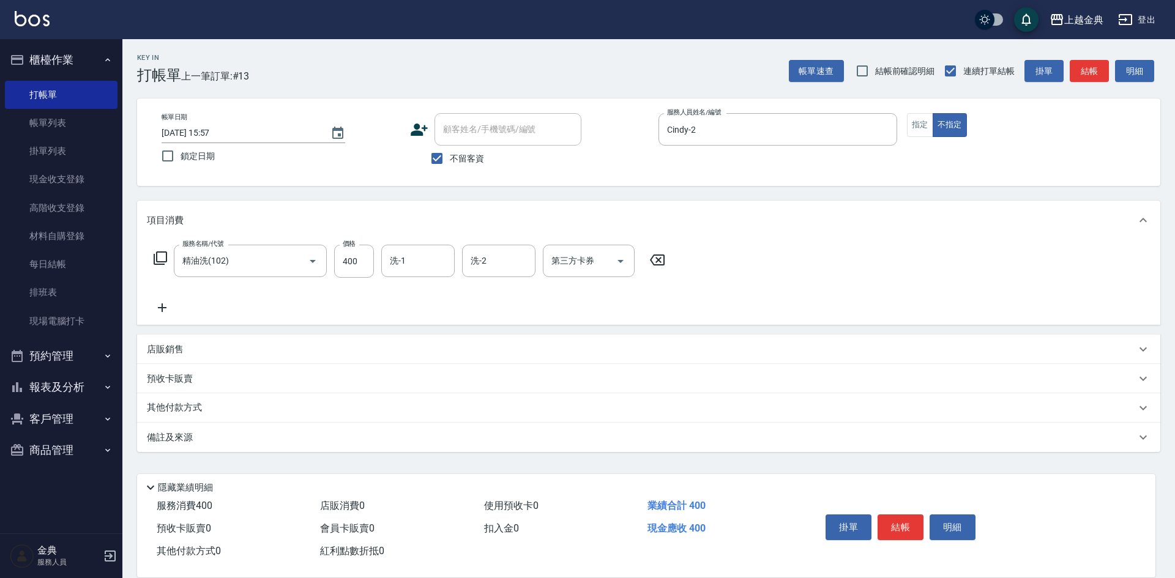
click at [163, 256] on icon at bounding box center [160, 258] width 15 height 15
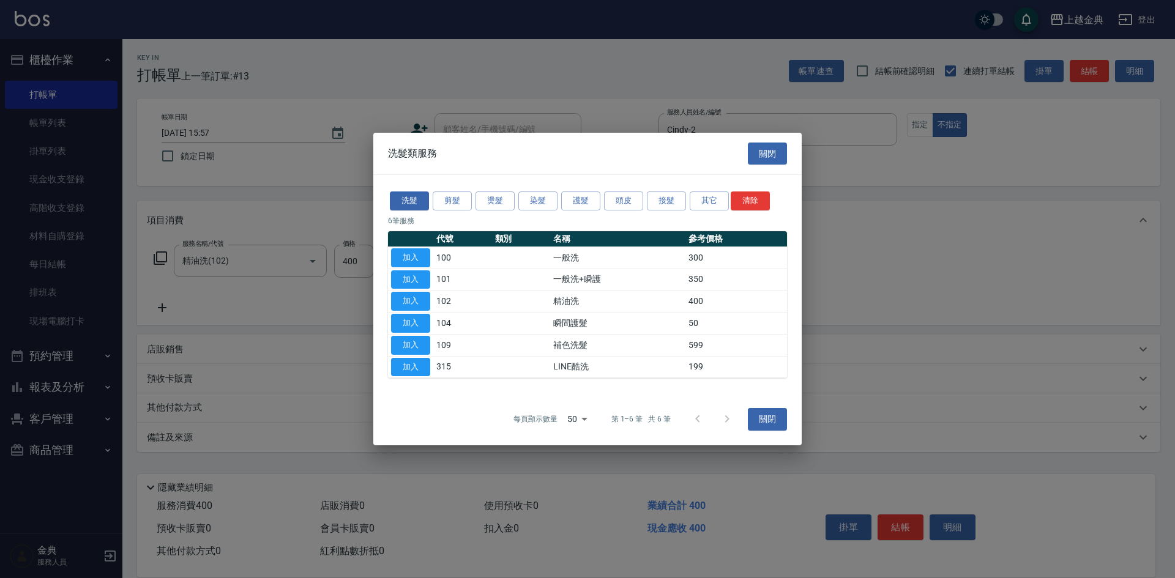
click at [730, 193] on div "洗髮 剪髮 燙髮 染髮 護髮 頭皮 接髮 其它 清除" at bounding box center [587, 201] width 399 height 23
click at [699, 198] on button "其它" at bounding box center [709, 201] width 39 height 19
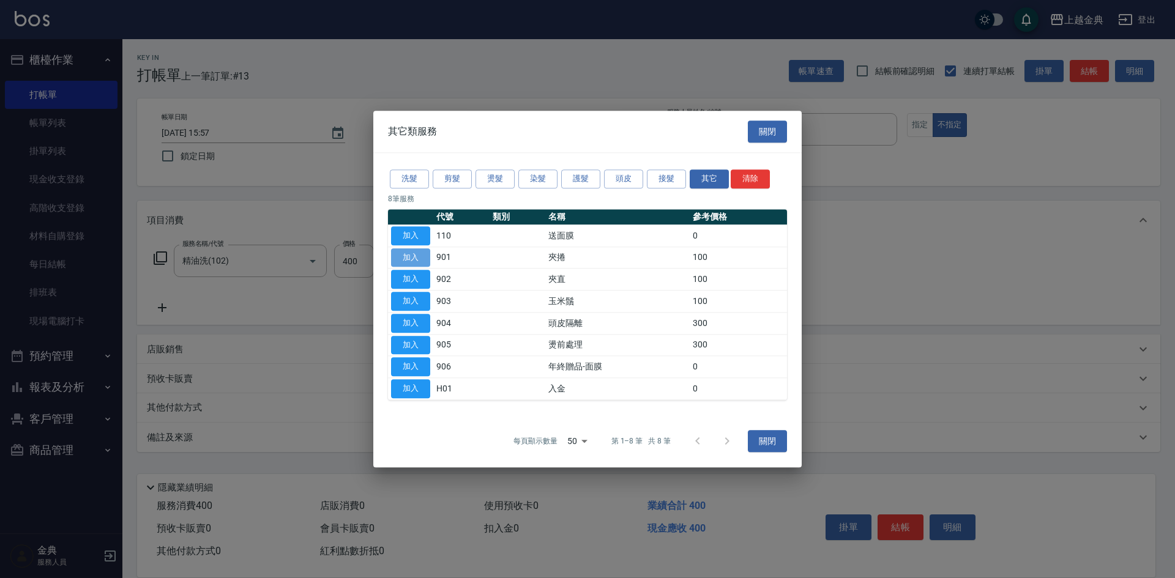
click at [420, 253] on button "加入" at bounding box center [410, 257] width 39 height 19
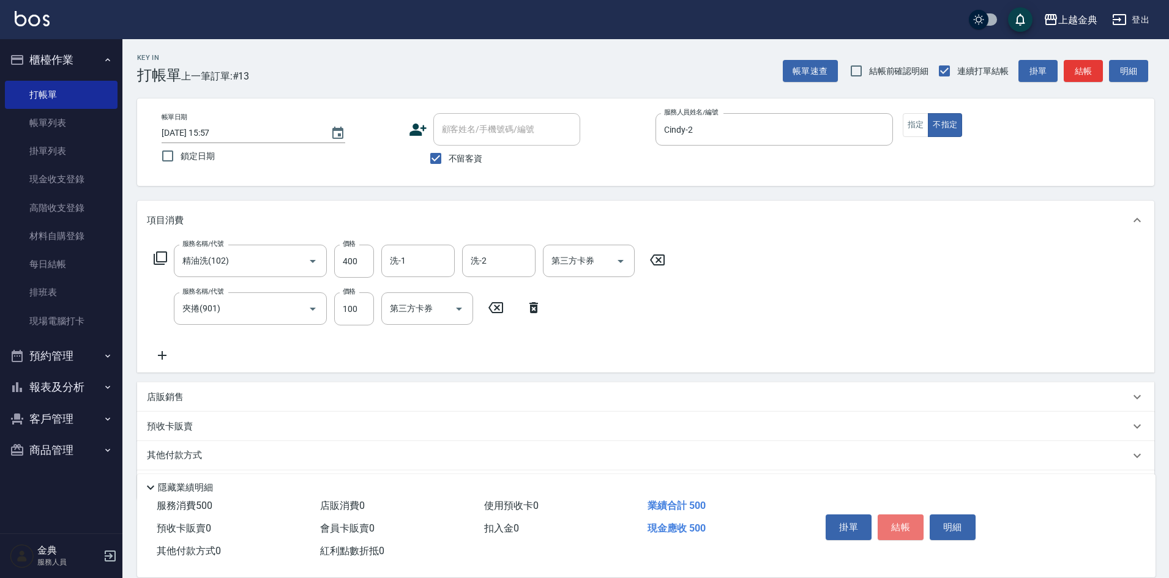
click at [899, 515] on button "結帳" at bounding box center [901, 528] width 46 height 26
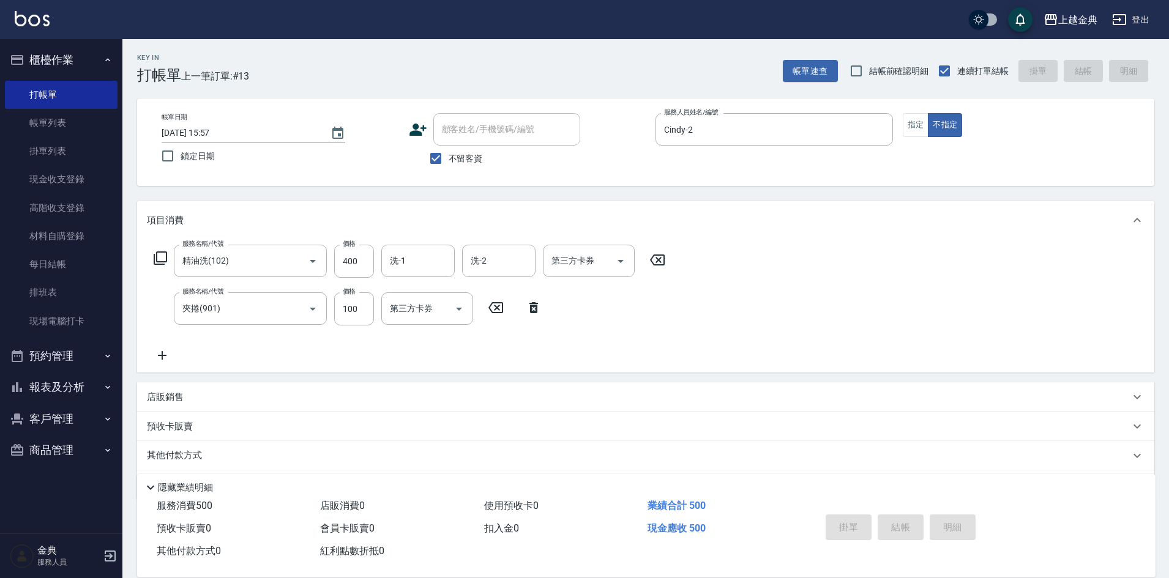
type input "[DATE] 15:58"
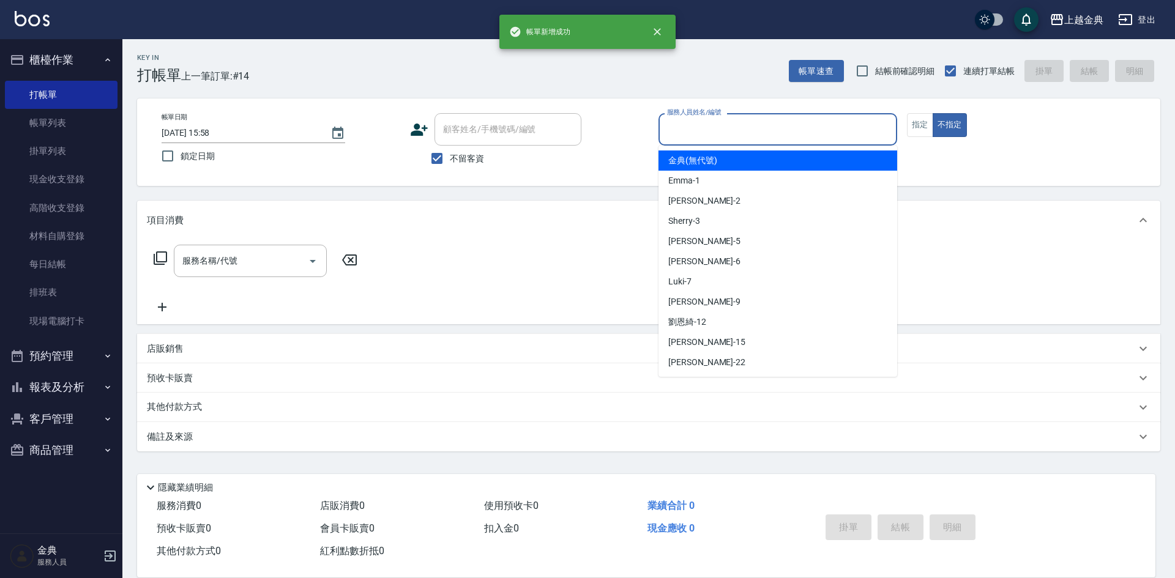
click at [750, 129] on input "服務人員姓名/編號" at bounding box center [778, 129] width 228 height 21
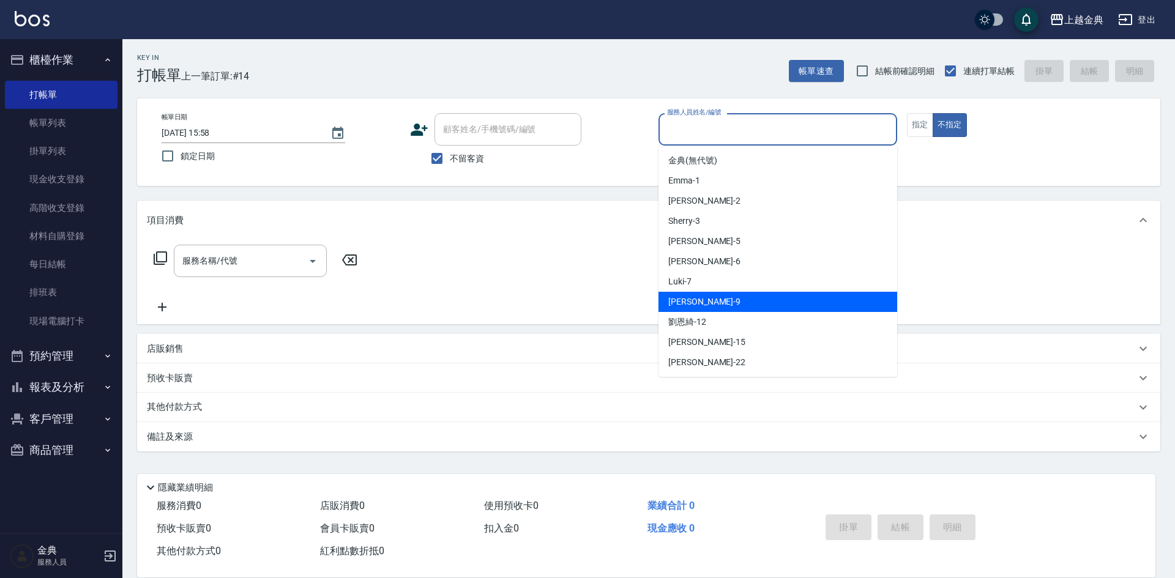
click at [755, 301] on div "[PERSON_NAME] -9" at bounding box center [778, 302] width 239 height 20
type input "[PERSON_NAME]-9"
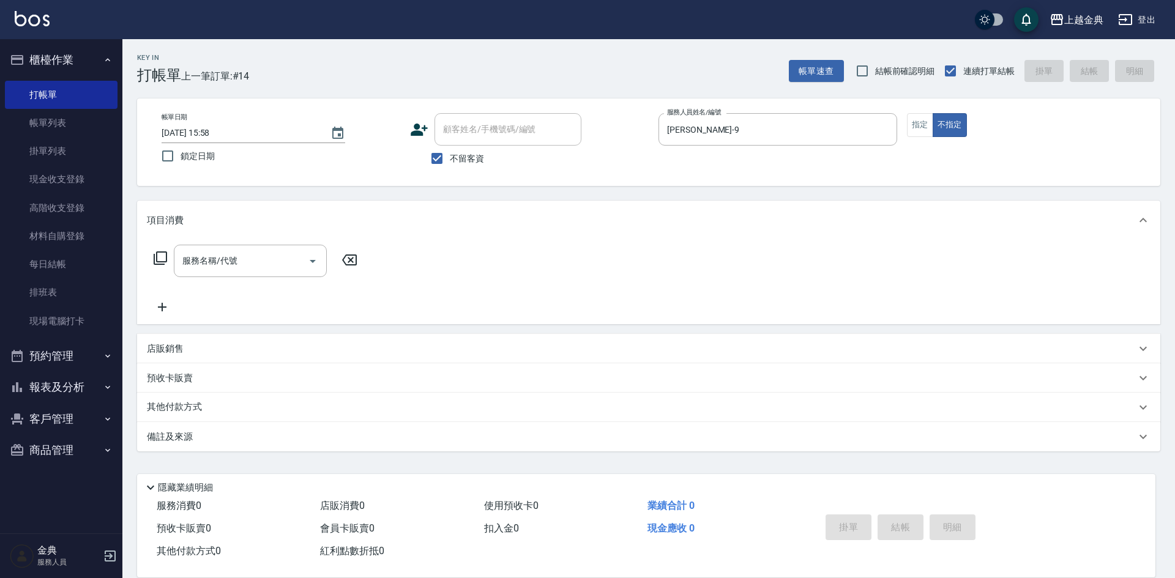
click at [153, 261] on icon at bounding box center [160, 258] width 15 height 15
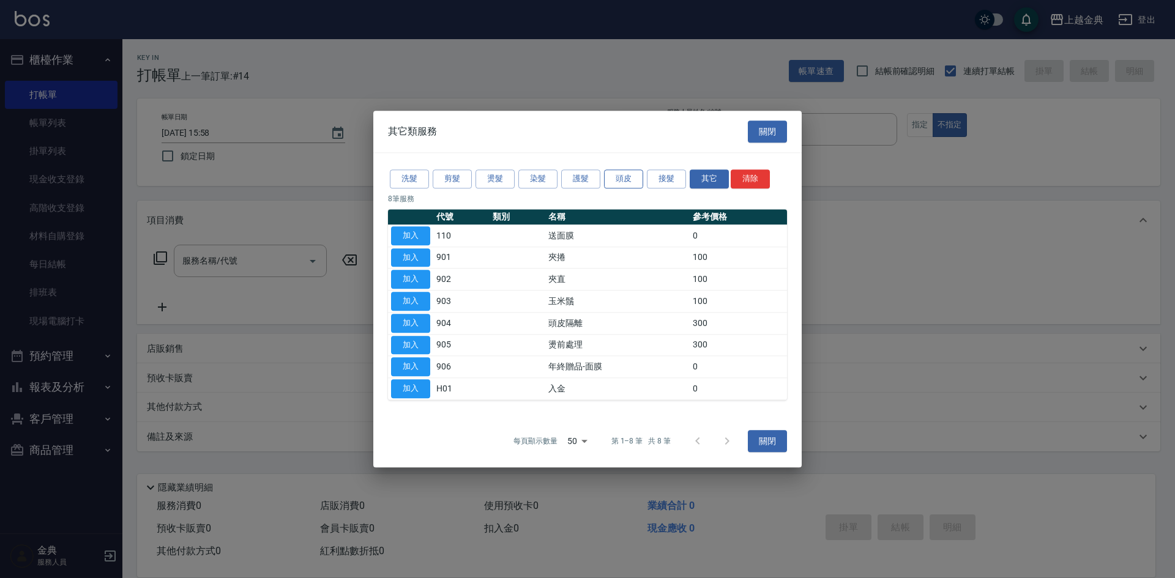
click at [635, 174] on button "頭皮" at bounding box center [623, 179] width 39 height 19
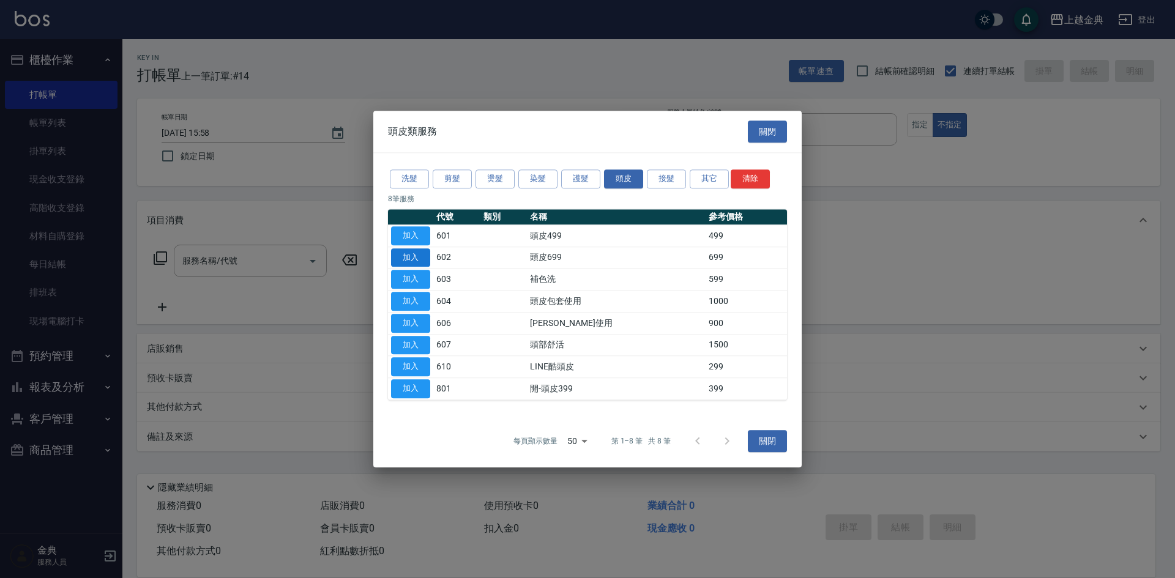
click at [398, 260] on button "加入" at bounding box center [410, 257] width 39 height 19
type input "頭皮699(602)"
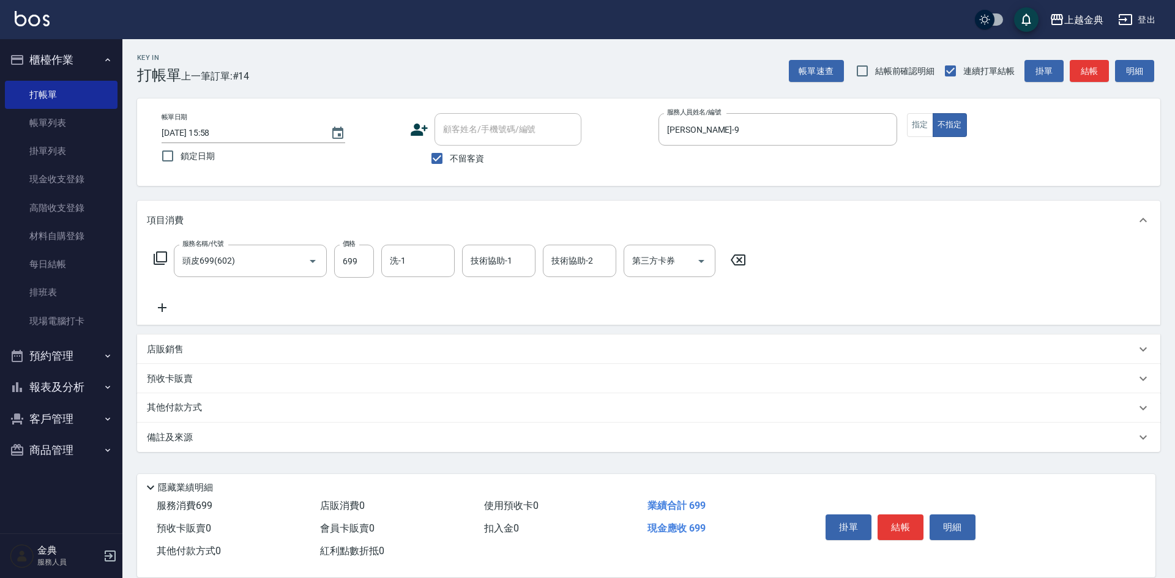
drag, startPoint x: 170, startPoint y: 253, endPoint x: 155, endPoint y: 260, distance: 15.4
click at [168, 254] on div "服務名稱/代號 頭皮699(602) 服務名稱/代號 價格 699 價格 洗-1 洗-1 技術協助-1 技術協助-1 技術協助-2 技術協助-2 第三方卡券 …" at bounding box center [450, 261] width 607 height 33
click at [155, 260] on icon at bounding box center [160, 258] width 15 height 15
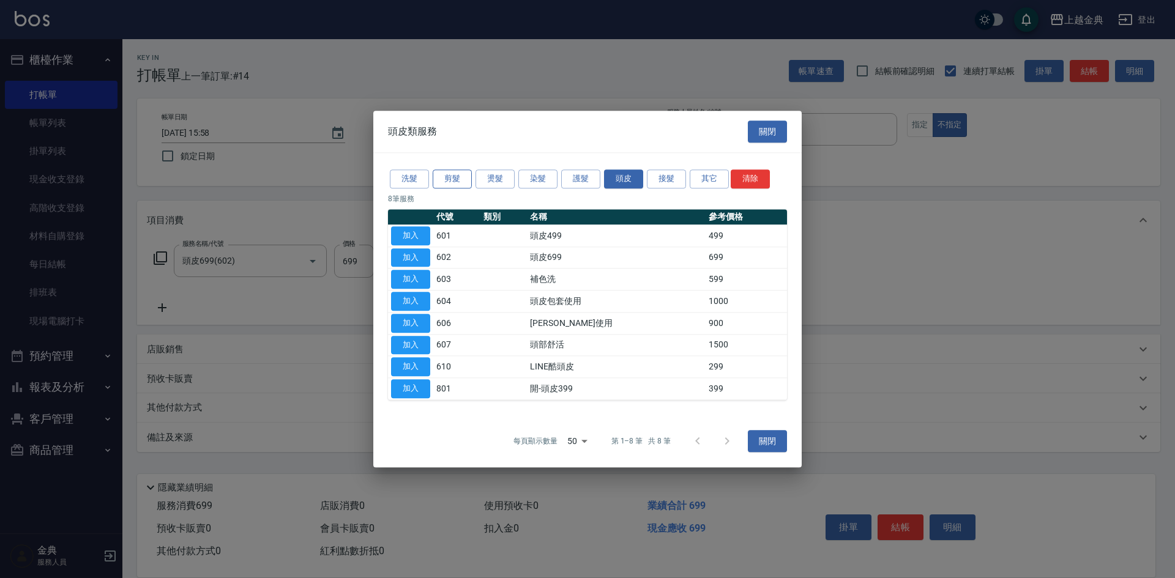
click at [449, 182] on button "剪髮" at bounding box center [452, 179] width 39 height 19
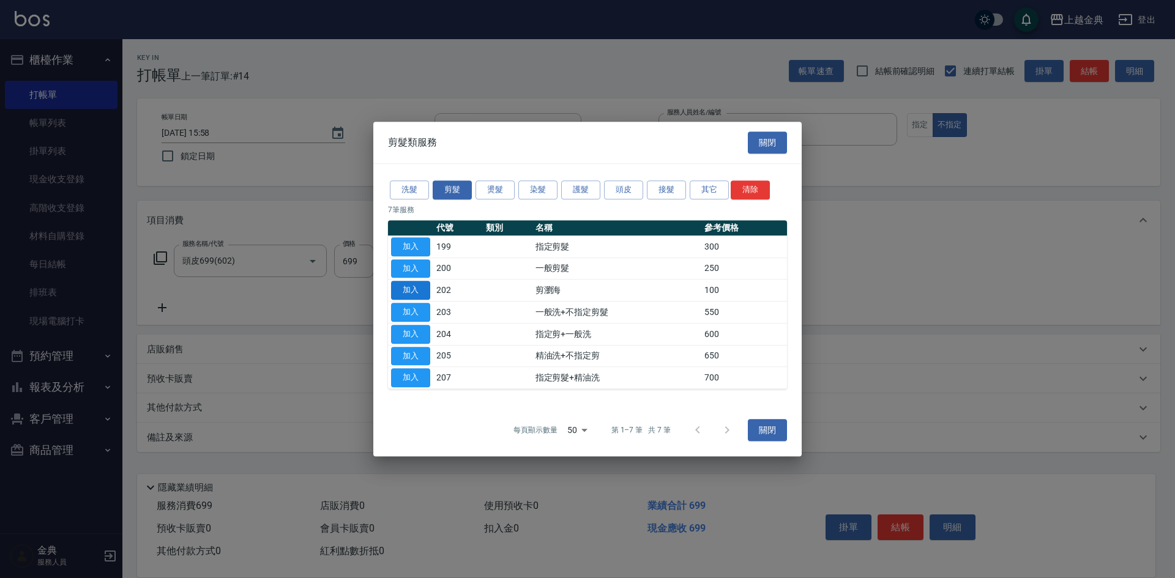
click at [418, 282] on button "加入" at bounding box center [410, 290] width 39 height 19
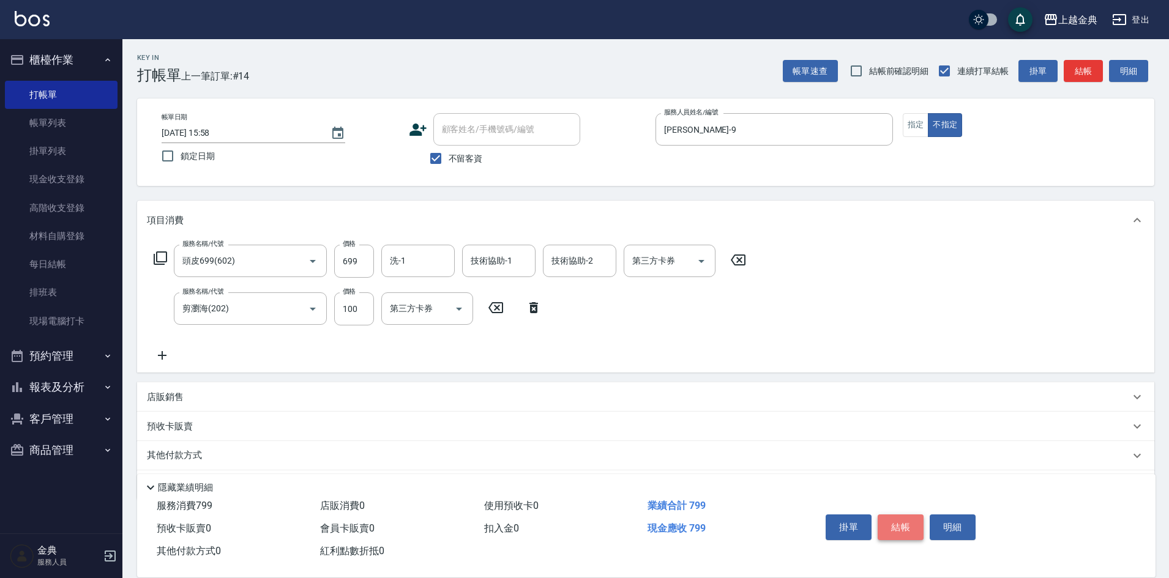
click at [900, 521] on button "結帳" at bounding box center [901, 528] width 46 height 26
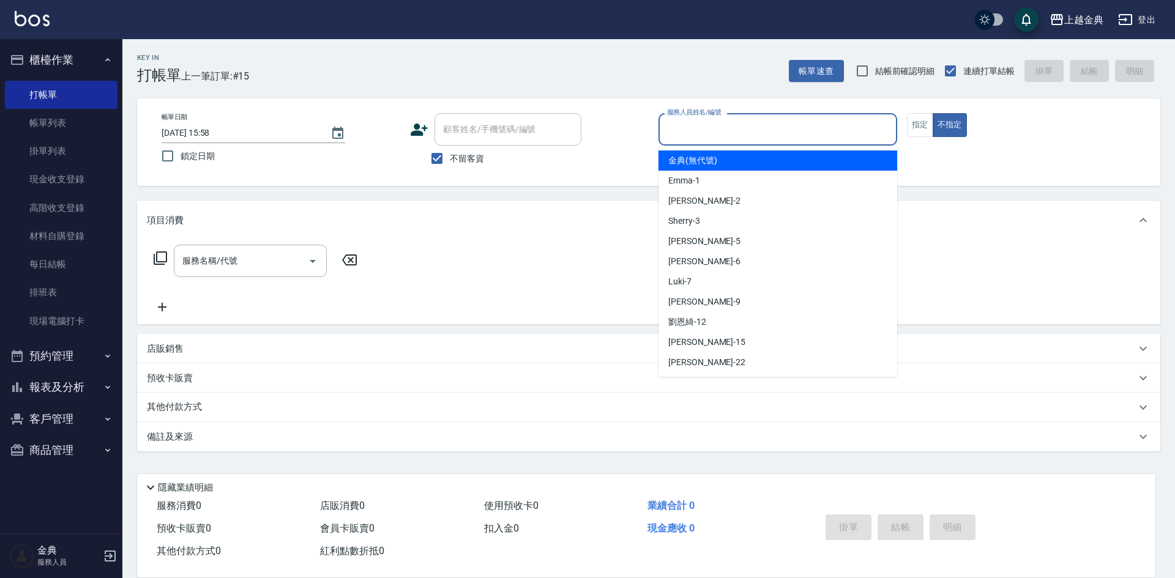
click at [745, 126] on input "服務人員姓名/編號" at bounding box center [778, 129] width 228 height 21
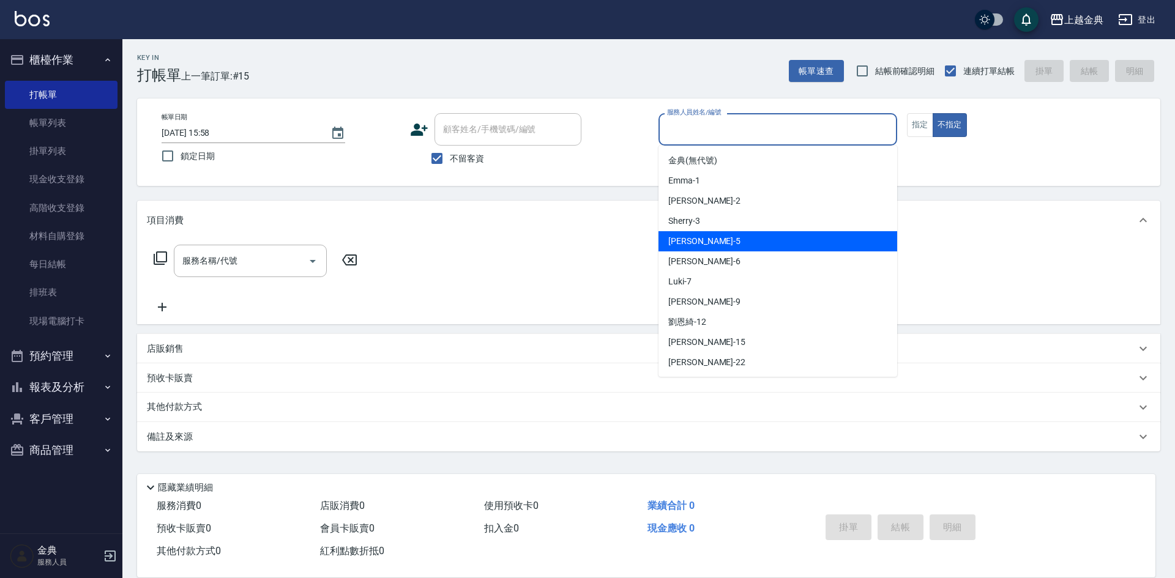
click at [717, 237] on div "[PERSON_NAME] -5" at bounding box center [778, 241] width 239 height 20
type input "[PERSON_NAME]-5"
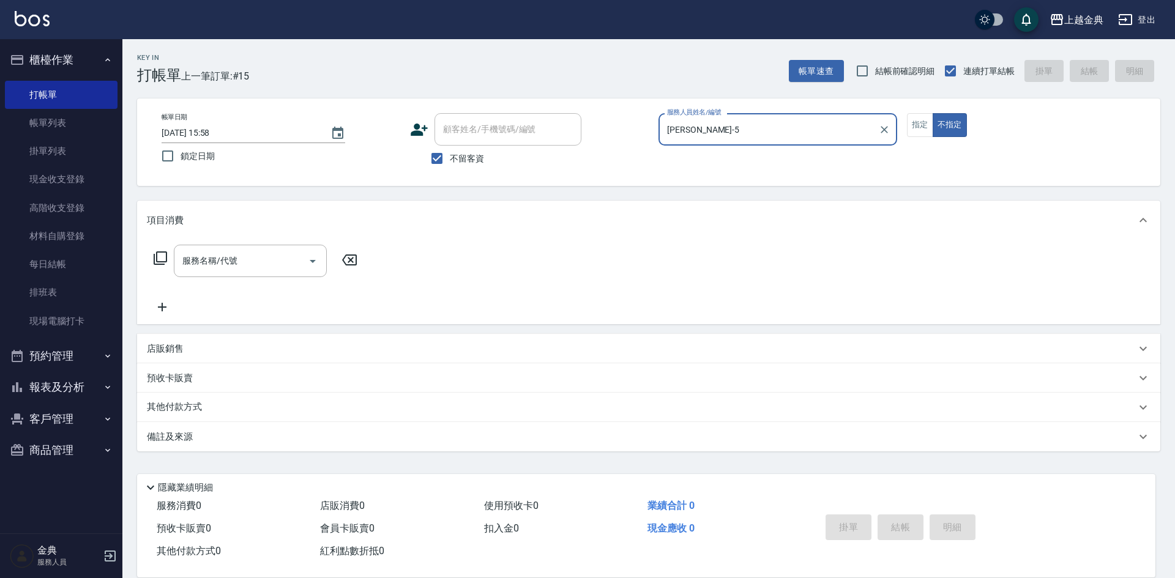
click at [159, 255] on icon at bounding box center [160, 258] width 15 height 15
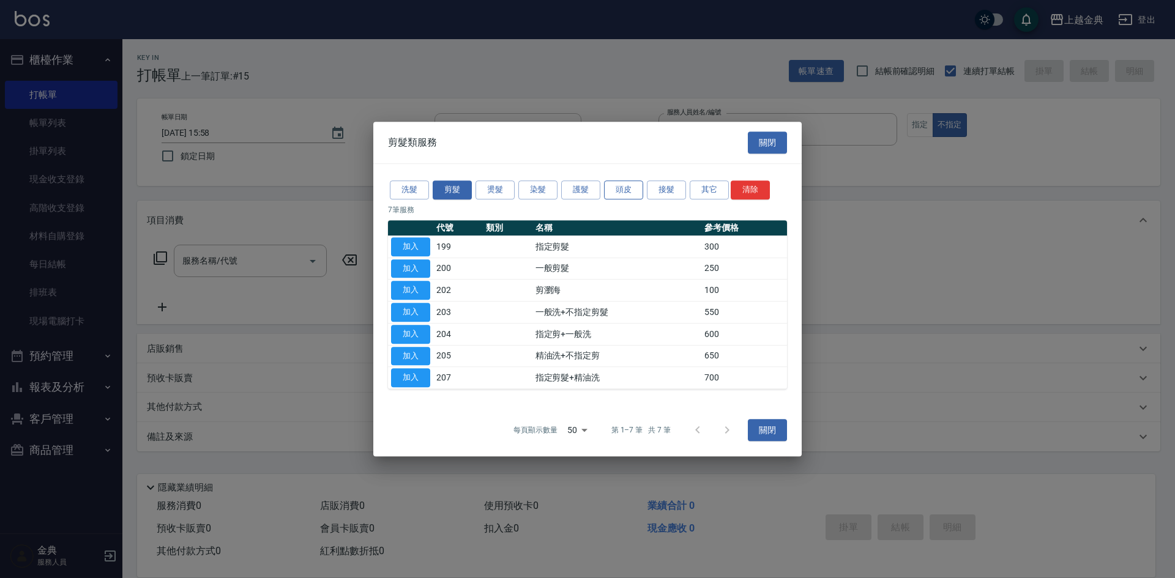
click at [627, 190] on button "頭皮" at bounding box center [623, 190] width 39 height 19
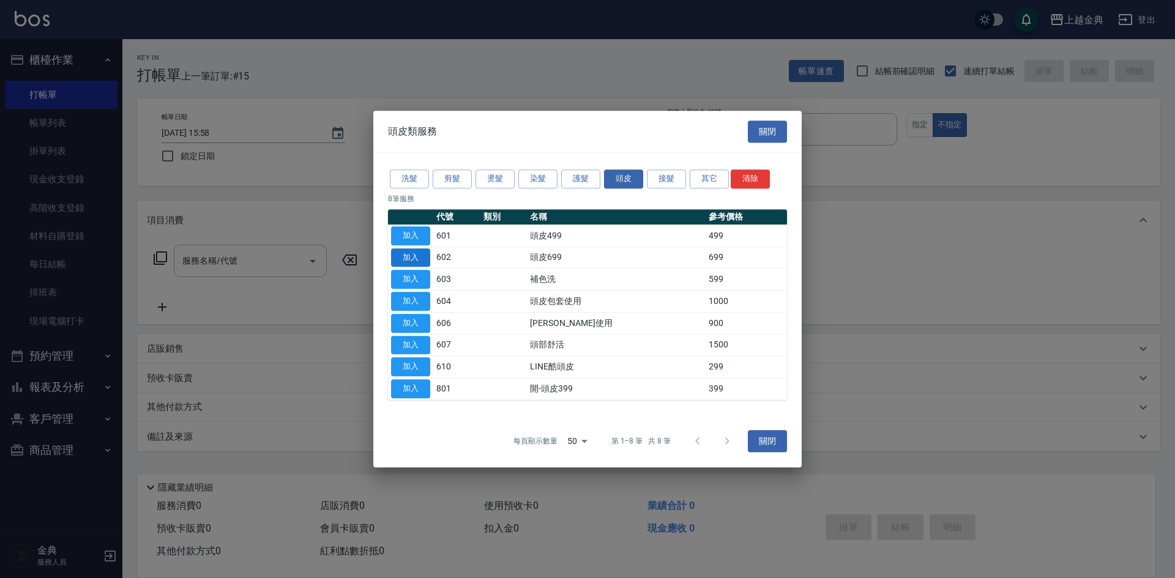
click at [403, 260] on button "加入" at bounding box center [410, 257] width 39 height 19
type input "頭皮699(602)"
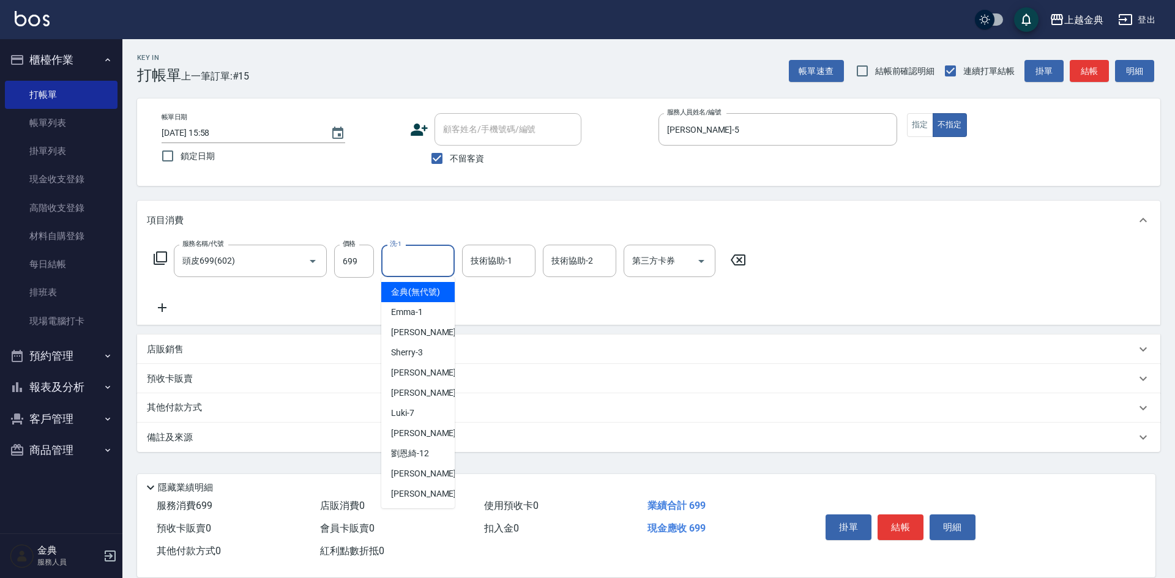
drag, startPoint x: 428, startPoint y: 258, endPoint x: 421, endPoint y: 283, distance: 25.4
click at [428, 258] on input "洗-1" at bounding box center [418, 260] width 62 height 21
click at [419, 499] on div "[PERSON_NAME] -22" at bounding box center [417, 494] width 73 height 20
type input "[PERSON_NAME]-22"
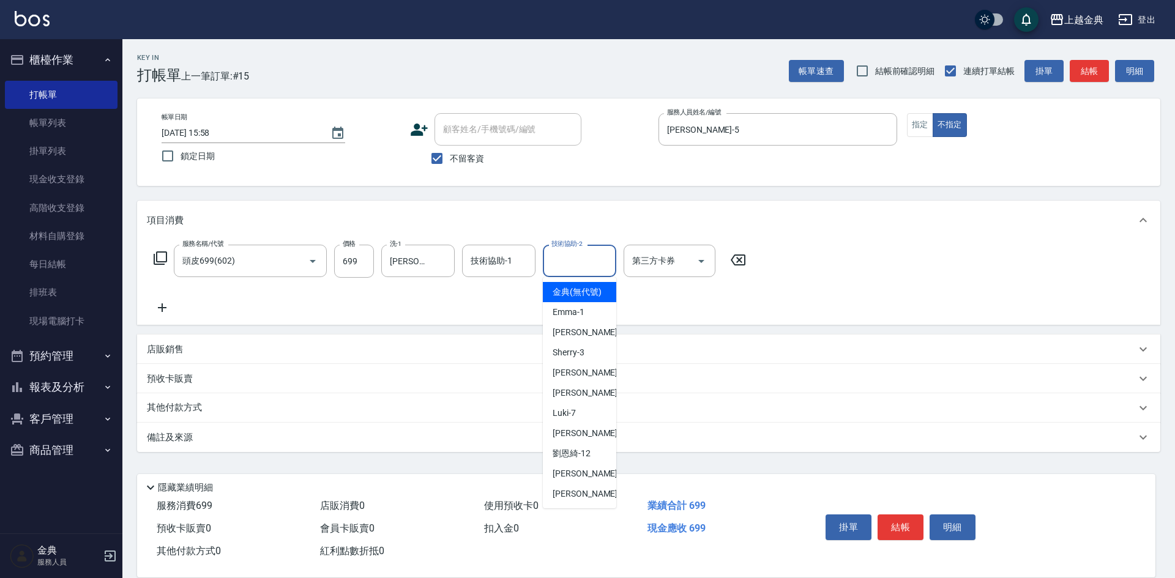
drag, startPoint x: 570, startPoint y: 254, endPoint x: 566, endPoint y: 299, distance: 45.5
click at [571, 254] on div "技術協助-2 技術協助-2" at bounding box center [579, 261] width 73 height 32
click at [587, 383] on div "[PERSON_NAME] -5" at bounding box center [579, 373] width 73 height 20
type input "[PERSON_NAME]-5"
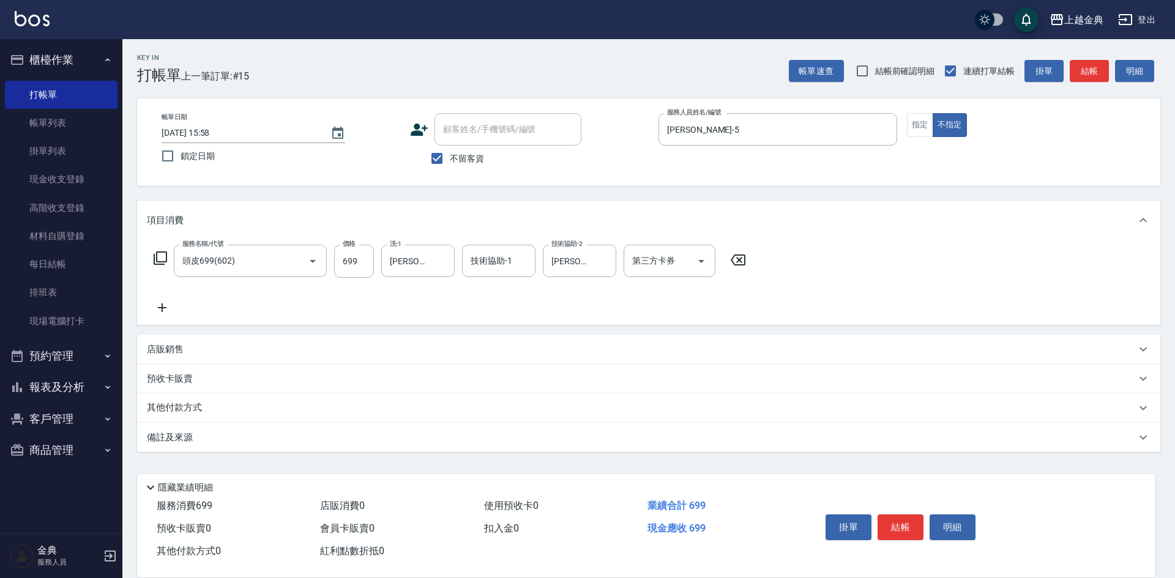
click at [898, 503] on div "掛單 結帳 明細" at bounding box center [973, 529] width 335 height 68
click at [897, 515] on button "結帳" at bounding box center [901, 528] width 46 height 26
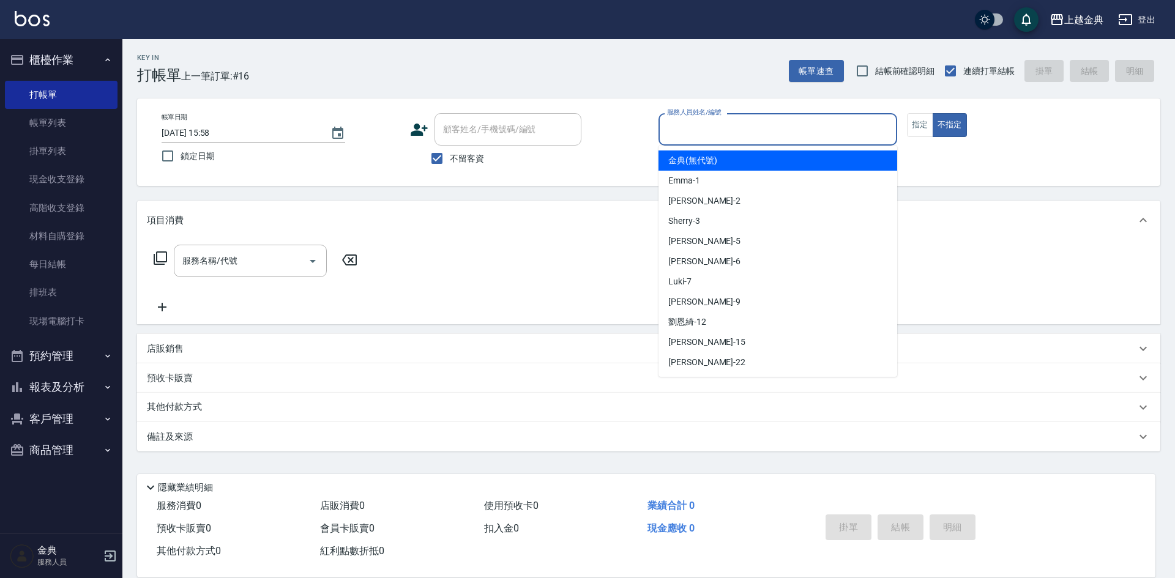
click at [741, 133] on input "服務人員姓名/編號" at bounding box center [778, 129] width 228 height 21
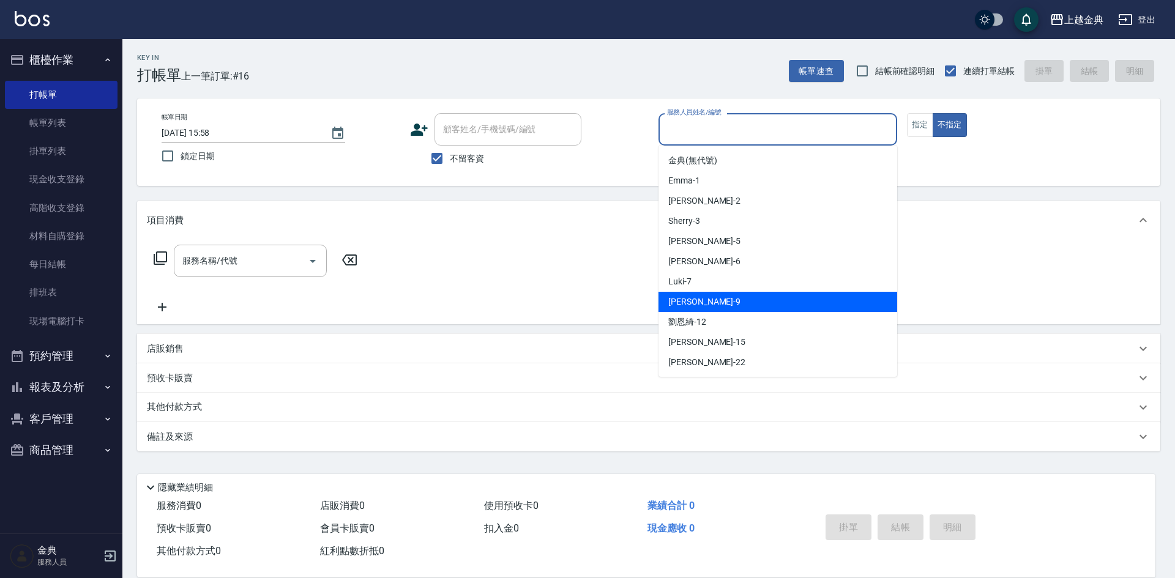
click at [739, 303] on div "[PERSON_NAME] -9" at bounding box center [778, 302] width 239 height 20
type input "[PERSON_NAME]-9"
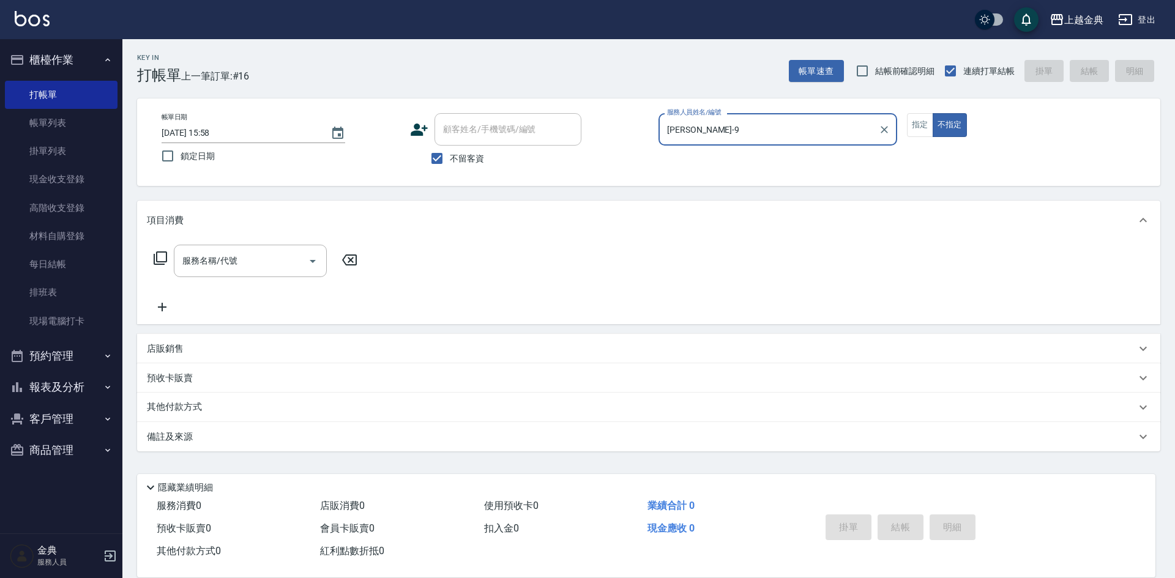
click at [155, 255] on icon at bounding box center [160, 258] width 15 height 15
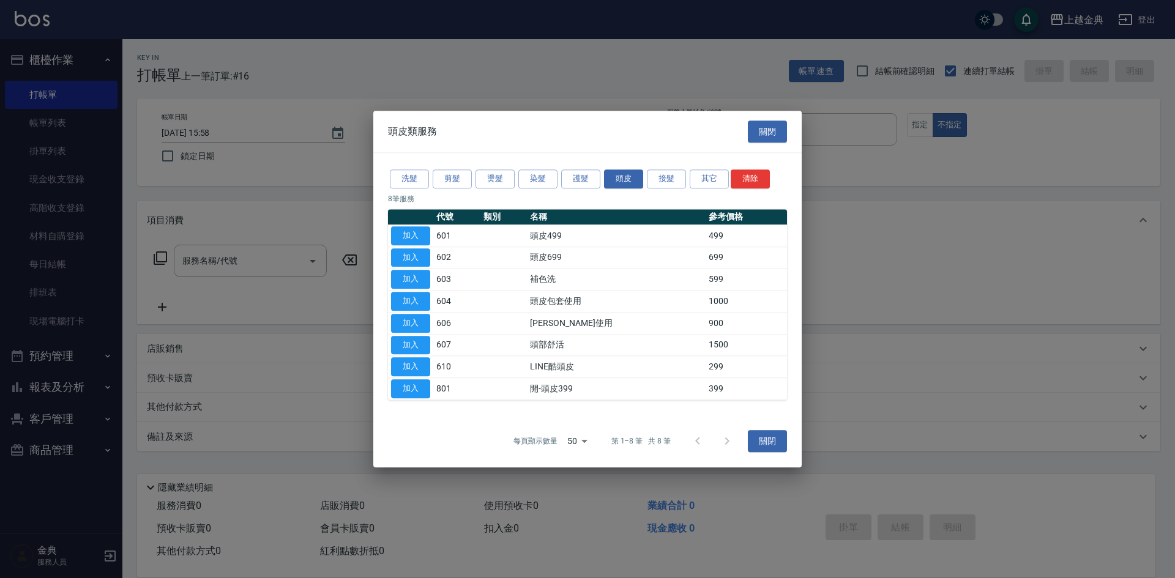
click at [157, 260] on div at bounding box center [587, 289] width 1175 height 578
click at [405, 260] on button "加入" at bounding box center [410, 257] width 39 height 19
type input "頭皮699(602)"
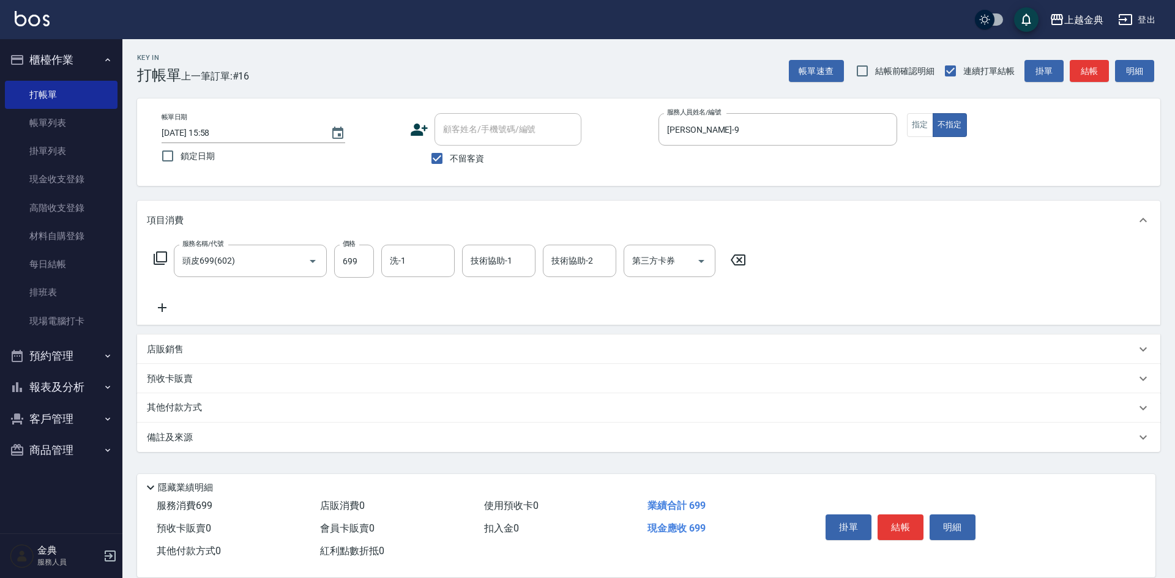
click at [161, 261] on icon at bounding box center [160, 258] width 15 height 15
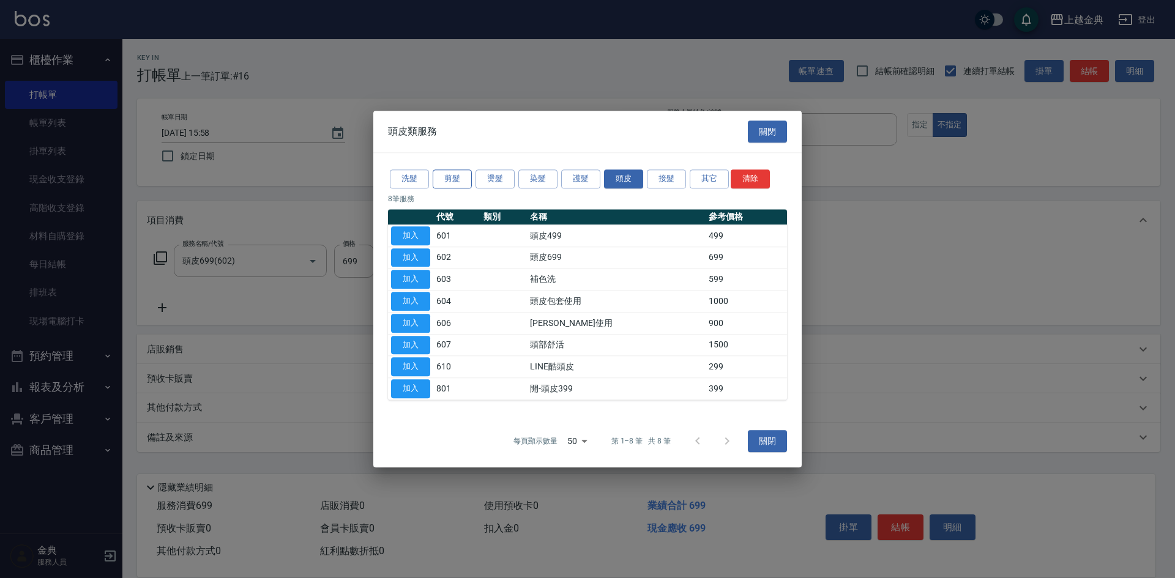
click at [457, 181] on button "剪髮" at bounding box center [452, 179] width 39 height 19
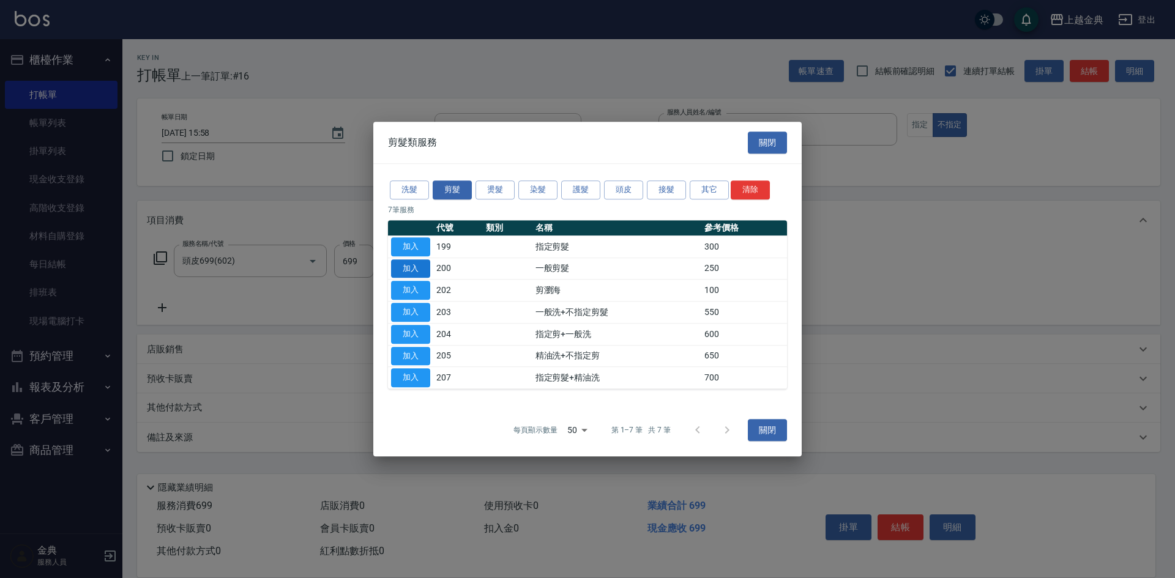
click at [402, 269] on button "加入" at bounding box center [410, 269] width 39 height 19
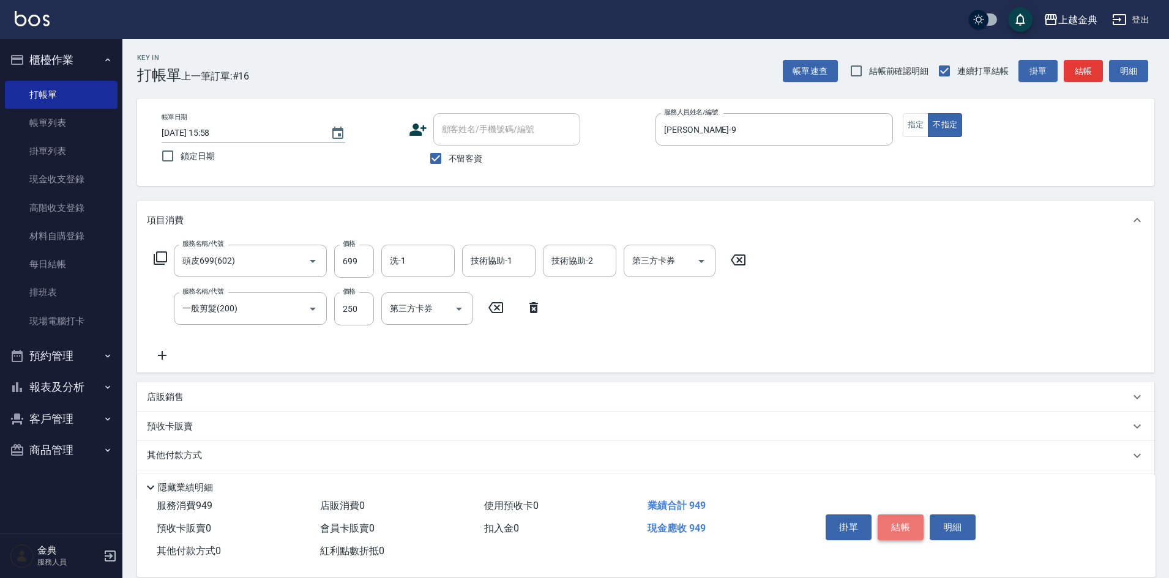
click at [911, 523] on button "結帳" at bounding box center [901, 528] width 46 height 26
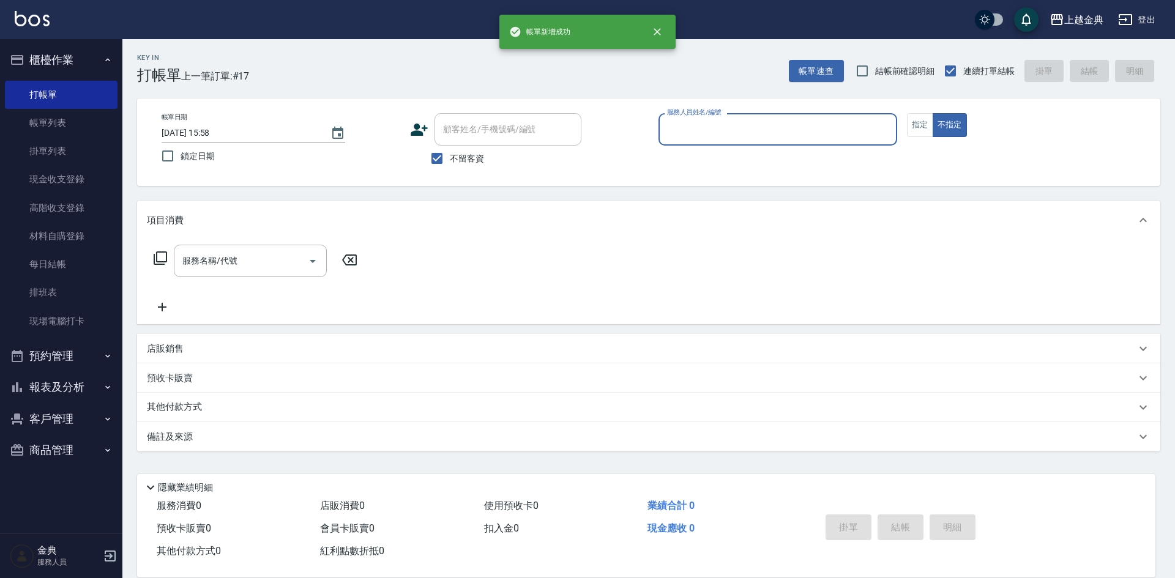
click at [741, 135] on input "服務人員姓名/編號" at bounding box center [778, 129] width 228 height 21
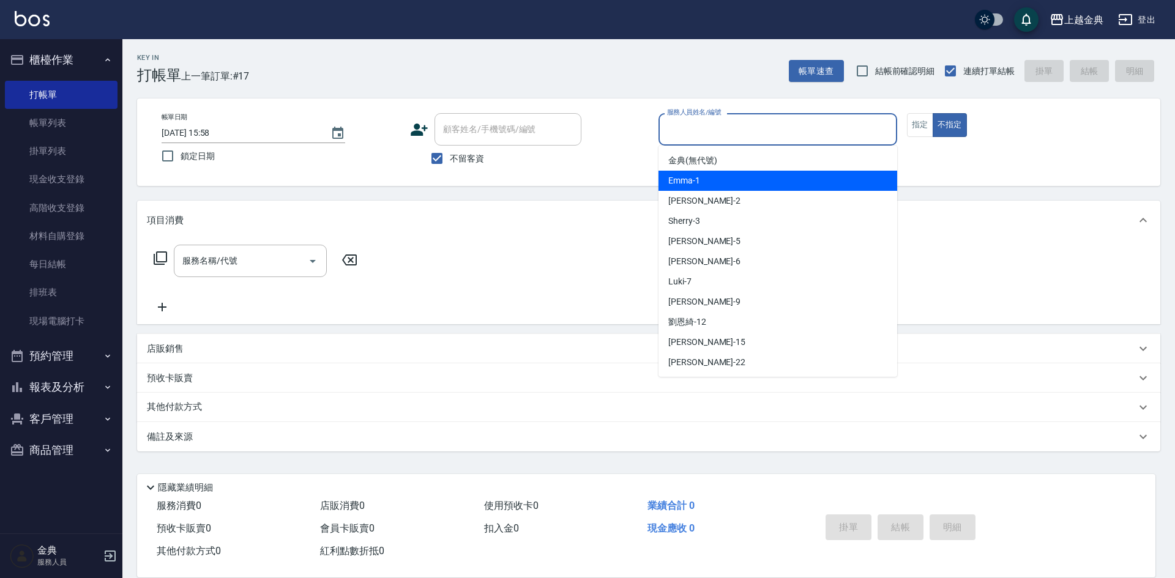
click at [738, 187] on div "Emma -1" at bounding box center [778, 181] width 239 height 20
type input "Emma-1"
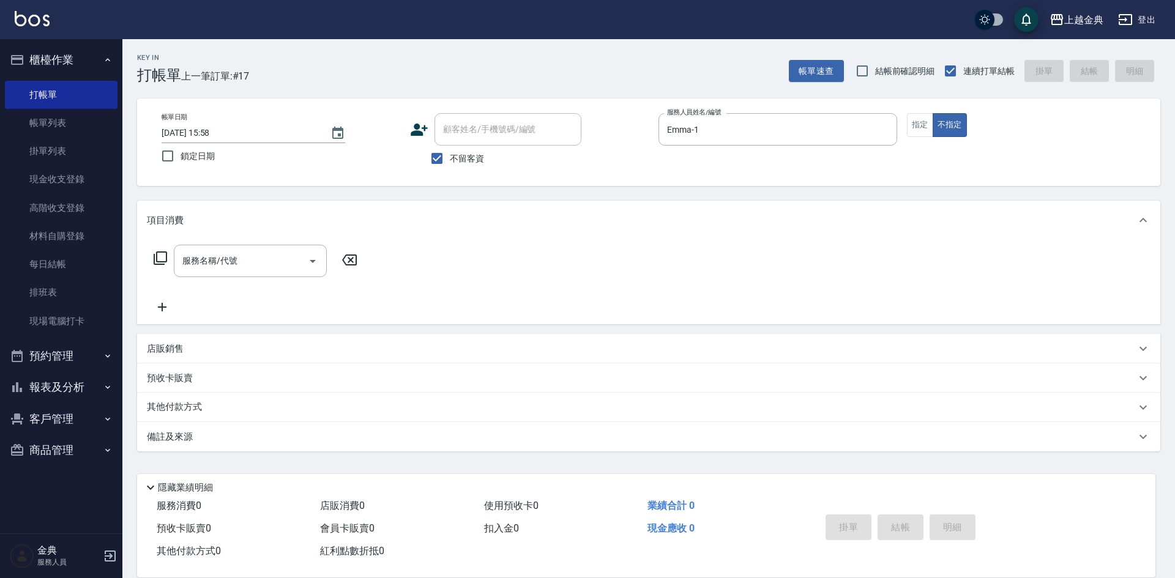
click at [154, 256] on icon at bounding box center [160, 258] width 13 height 13
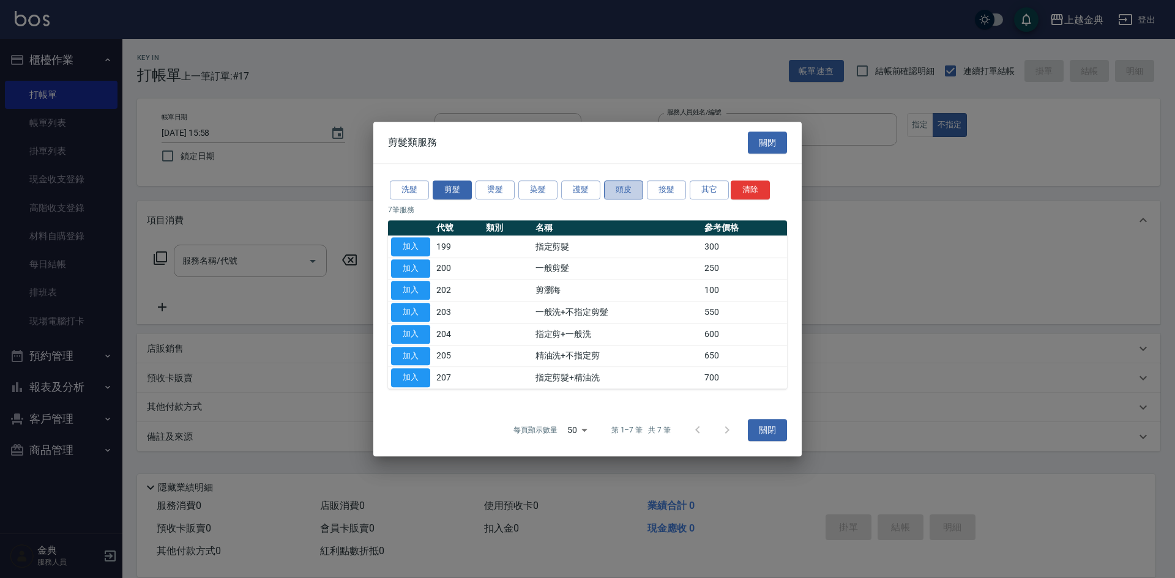
click at [613, 193] on button "頭皮" at bounding box center [623, 190] width 39 height 19
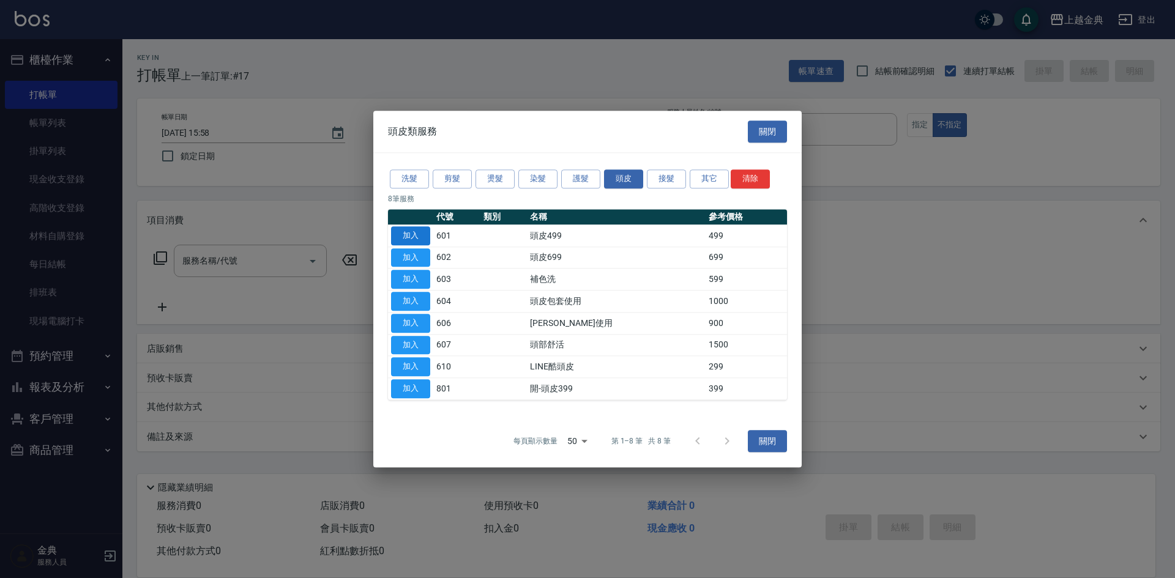
click at [402, 234] on button "加入" at bounding box center [410, 235] width 39 height 19
type input "頭皮499(601)"
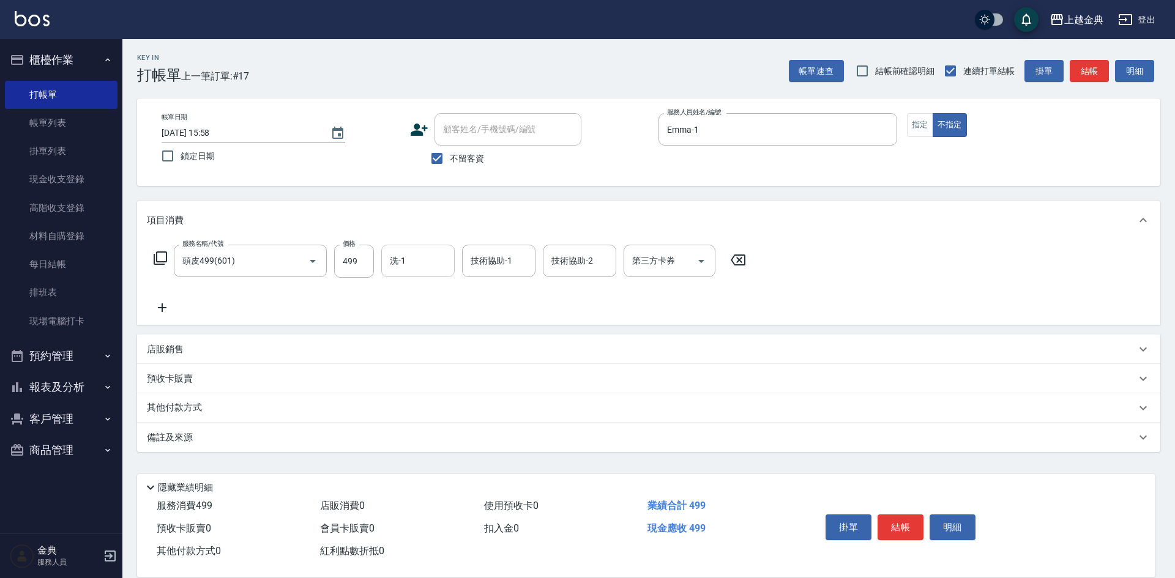
drag, startPoint x: 396, startPoint y: 258, endPoint x: 408, endPoint y: 264, distance: 13.4
click at [397, 258] on input "洗-1" at bounding box center [418, 260] width 62 height 21
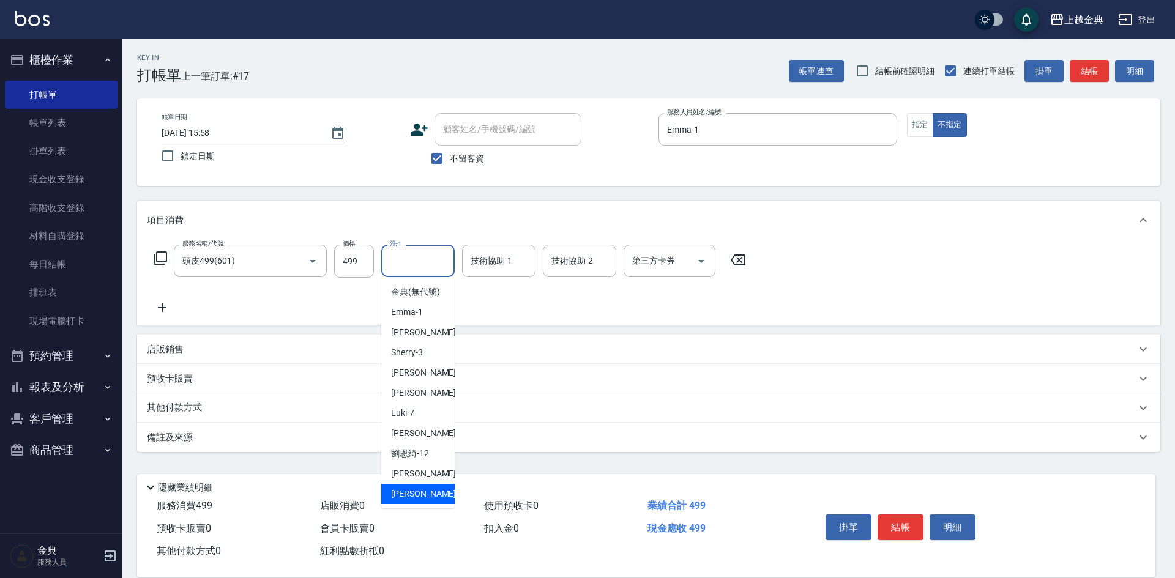
click at [429, 502] on div "[PERSON_NAME] -22" at bounding box center [417, 494] width 73 height 20
type input "[PERSON_NAME]-22"
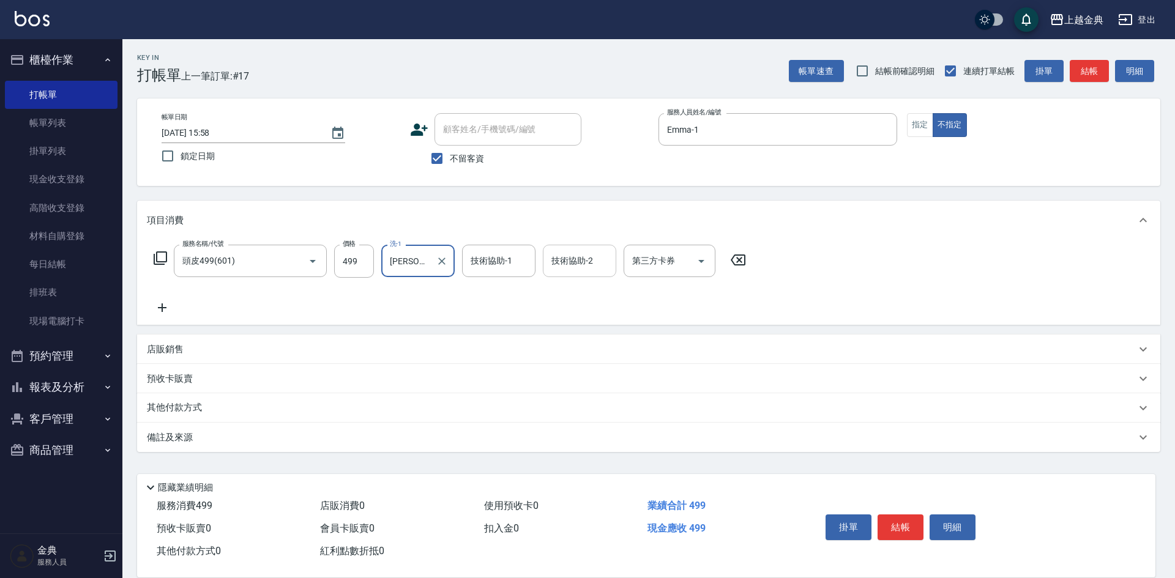
click at [576, 266] on input "技術協助-2" at bounding box center [579, 260] width 62 height 21
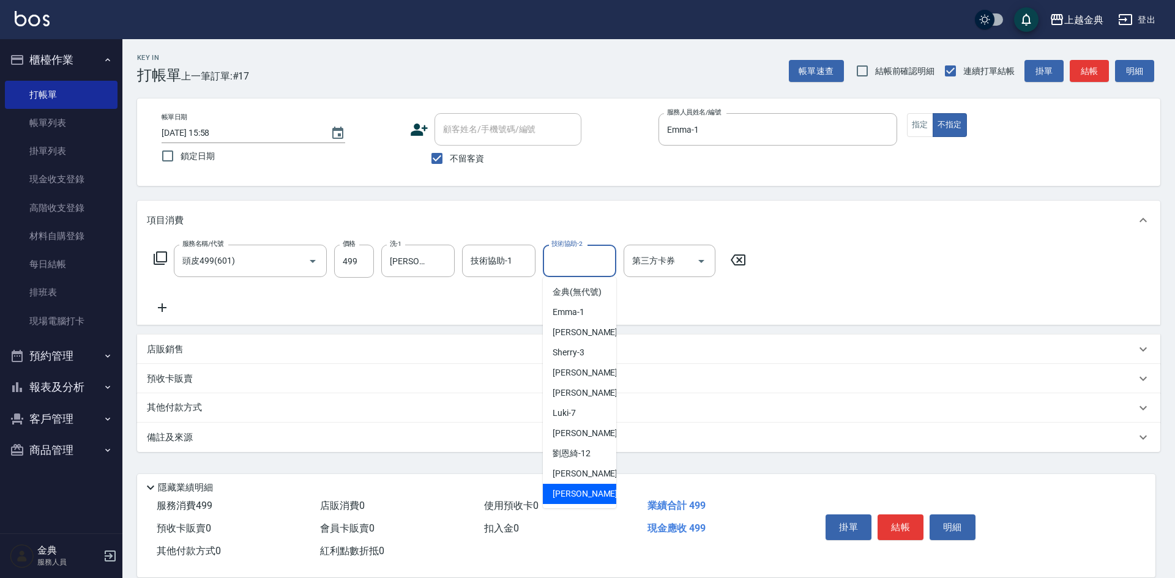
drag, startPoint x: 571, startPoint y: 507, endPoint x: 739, endPoint y: 517, distance: 168.0
click at [572, 501] on span "[PERSON_NAME] -22" at bounding box center [591, 494] width 77 height 13
type input "[PERSON_NAME]-22"
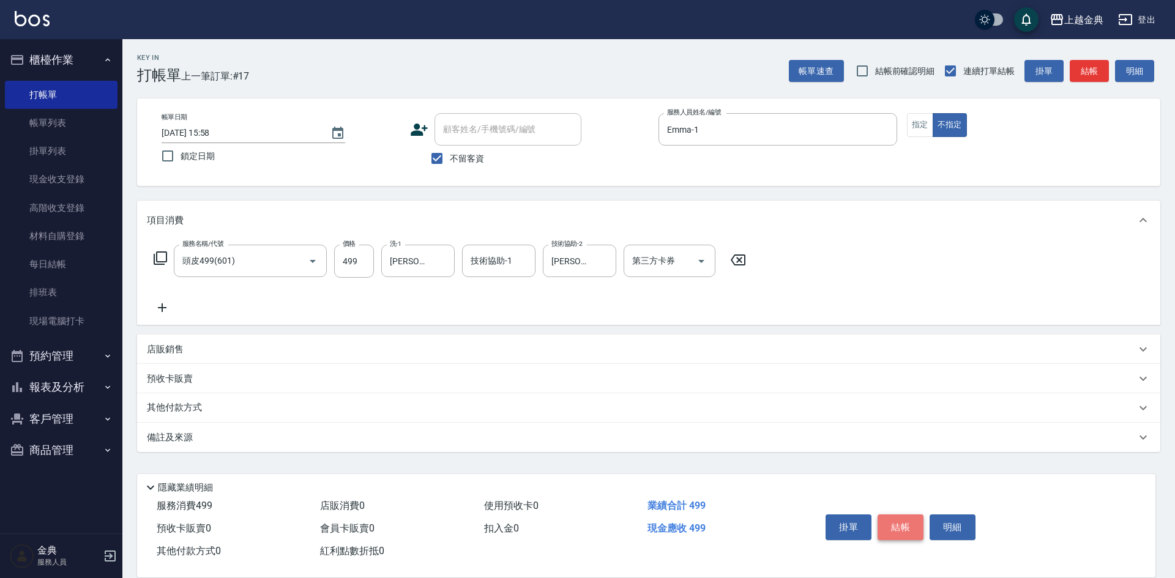
click at [900, 525] on button "結帳" at bounding box center [901, 528] width 46 height 26
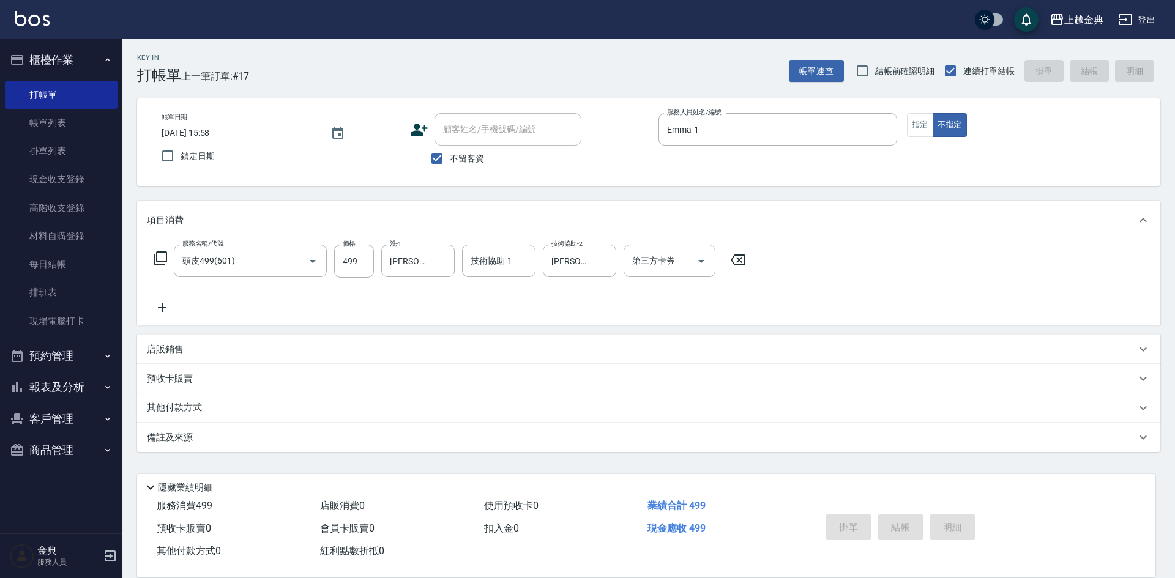
type input "[DATE] 15:59"
